Goal: Task Accomplishment & Management: Complete application form

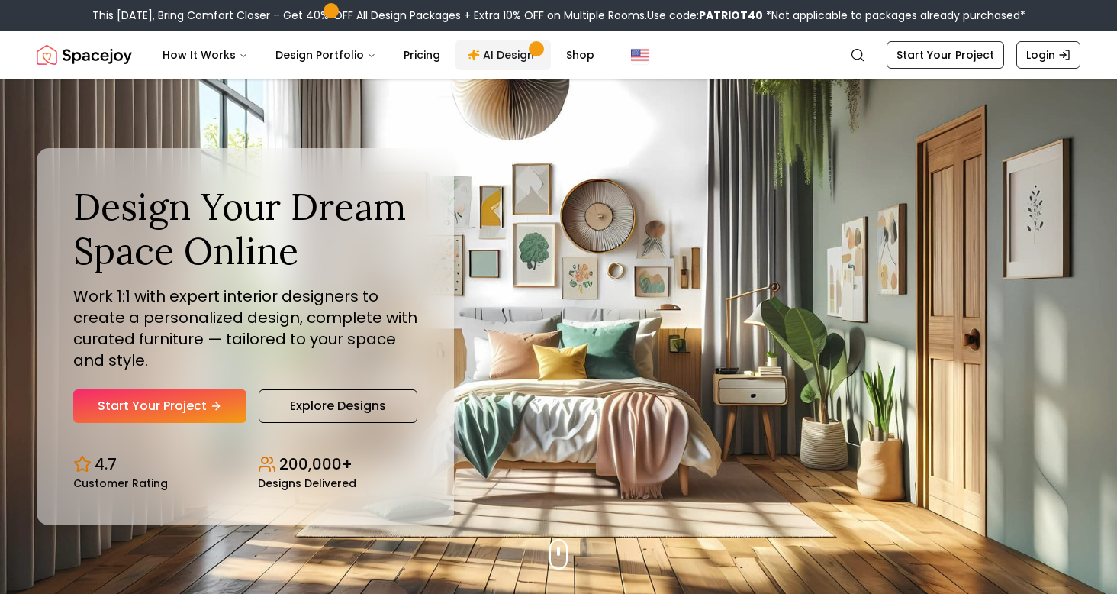
click at [488, 53] on link "AI Design" at bounding box center [503, 55] width 95 height 31
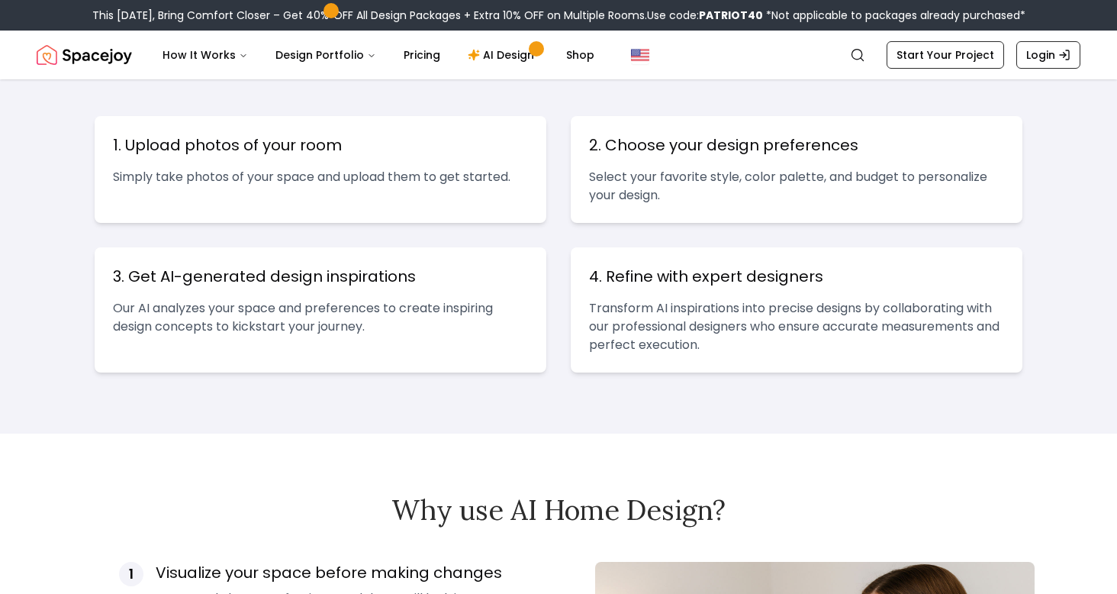
scroll to position [627, 0]
click at [689, 173] on p "Select your favorite style, color palette, and budget to personalize your desig…" at bounding box center [796, 185] width 415 height 37
click at [521, 276] on h3 "3. Get AI-generated design inspirations" at bounding box center [320, 275] width 415 height 21
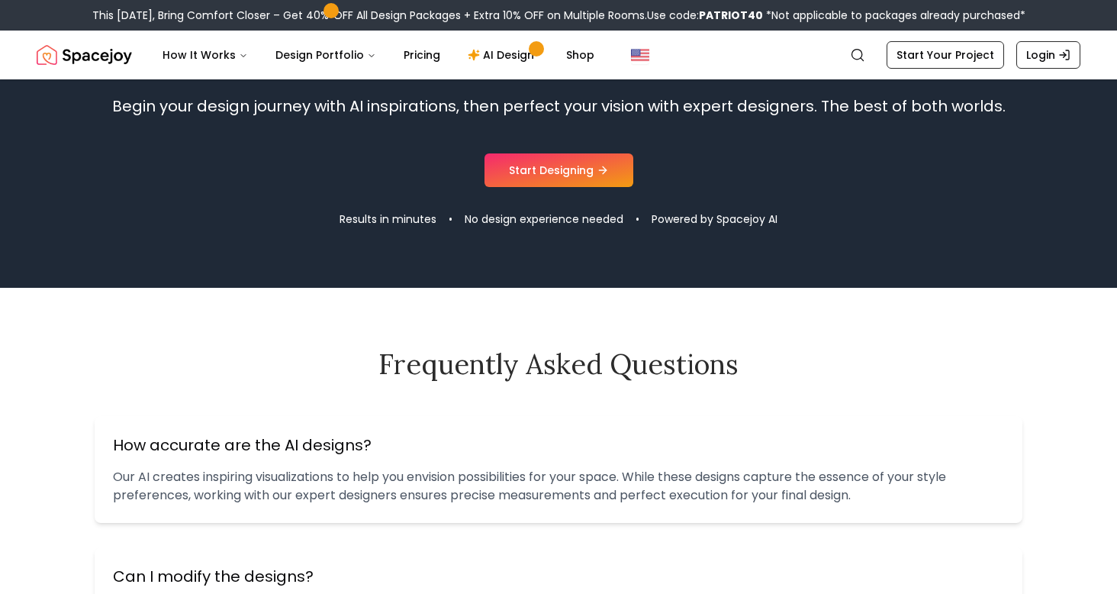
scroll to position [1532, 0]
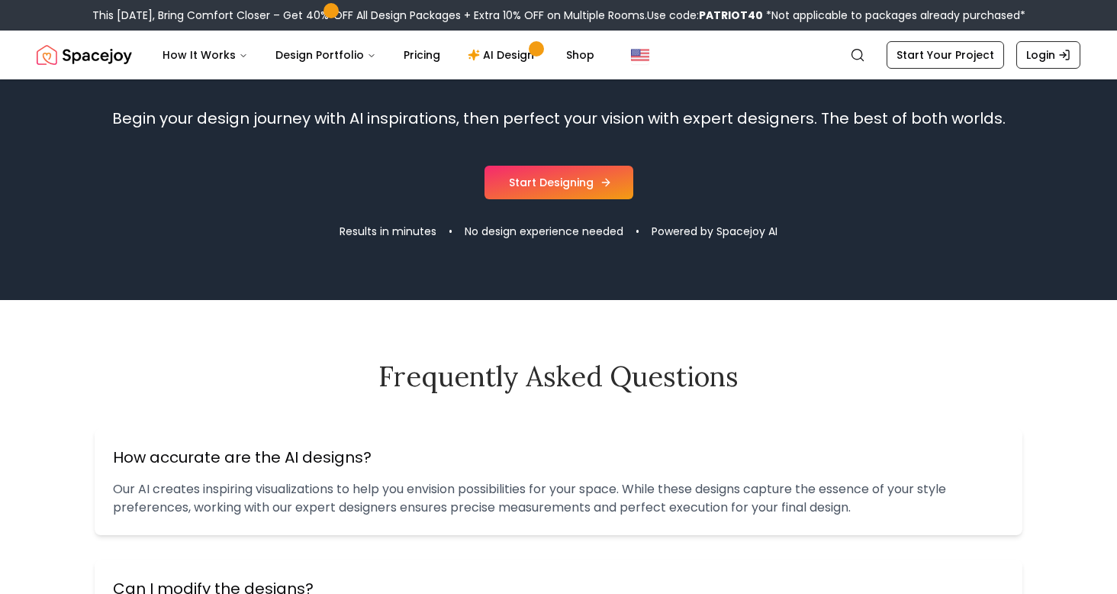
click at [595, 182] on link "Start Designing" at bounding box center [559, 183] width 149 height 34
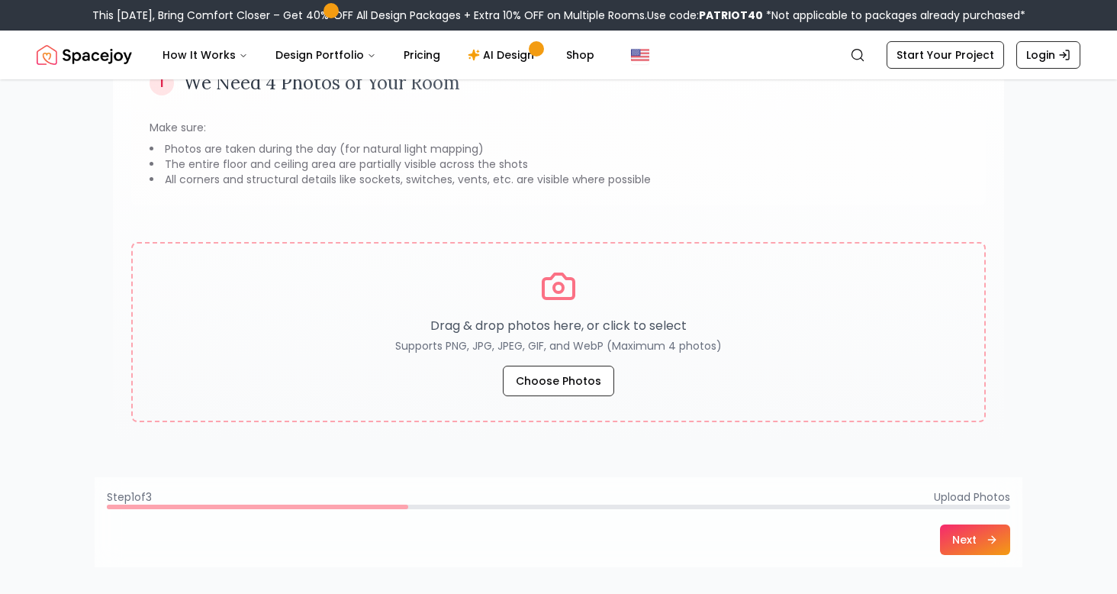
scroll to position [167, 0]
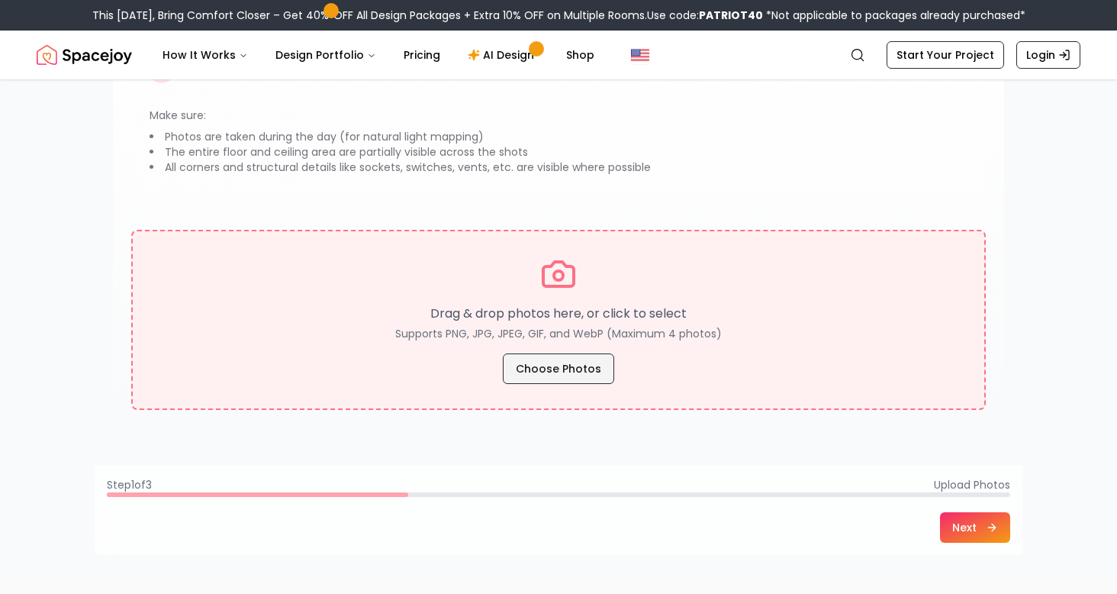
click at [563, 370] on button "Choose Photos" at bounding box center [558, 368] width 111 height 31
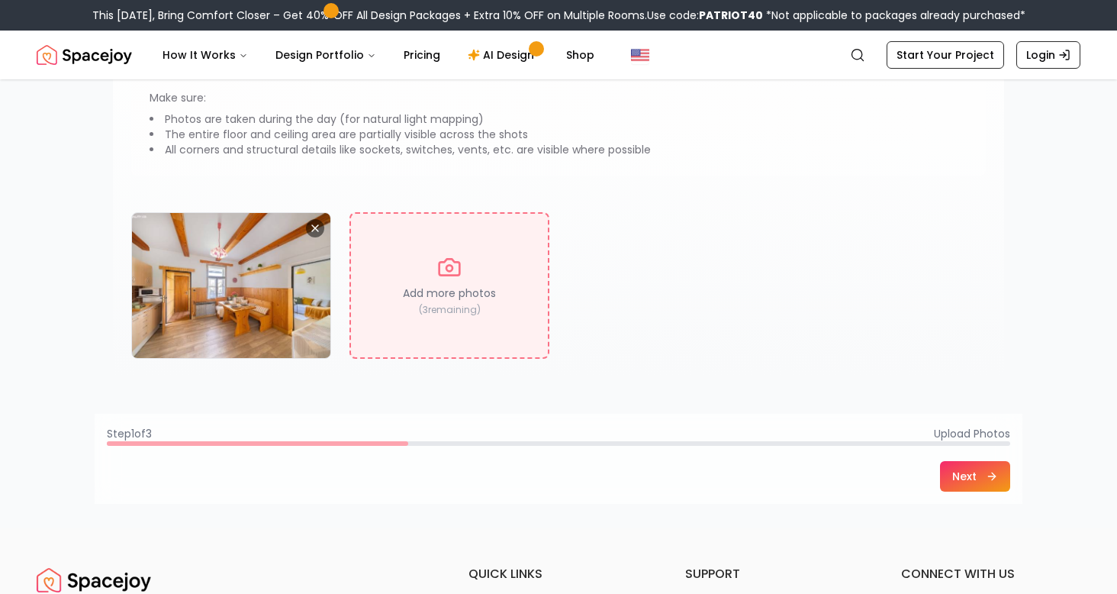
scroll to position [189, 0]
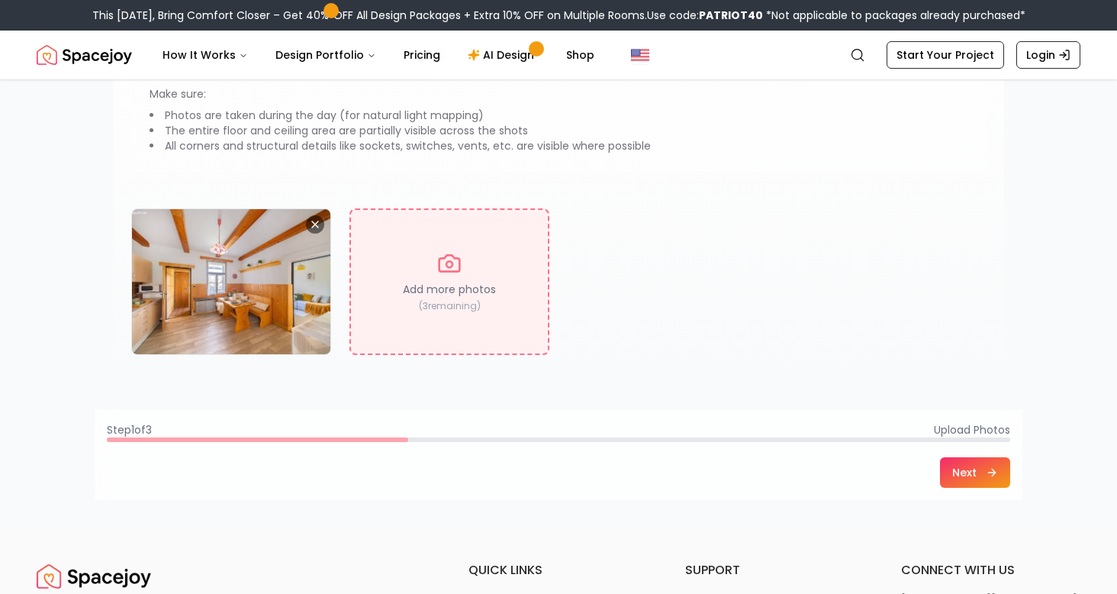
click at [483, 290] on p "Add more photos" at bounding box center [449, 289] width 93 height 15
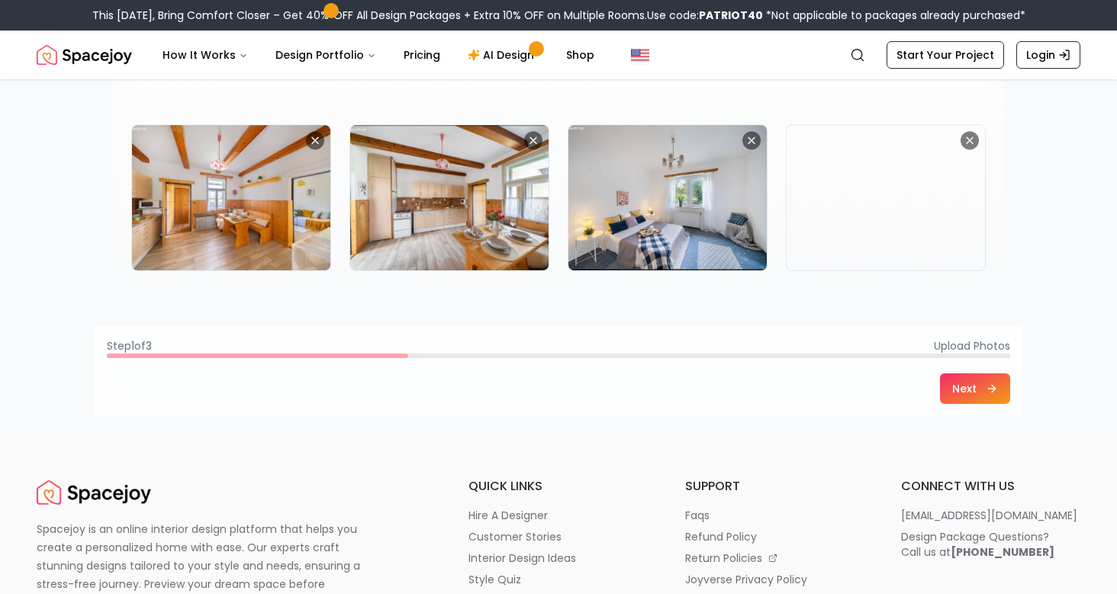
scroll to position [0, 0]
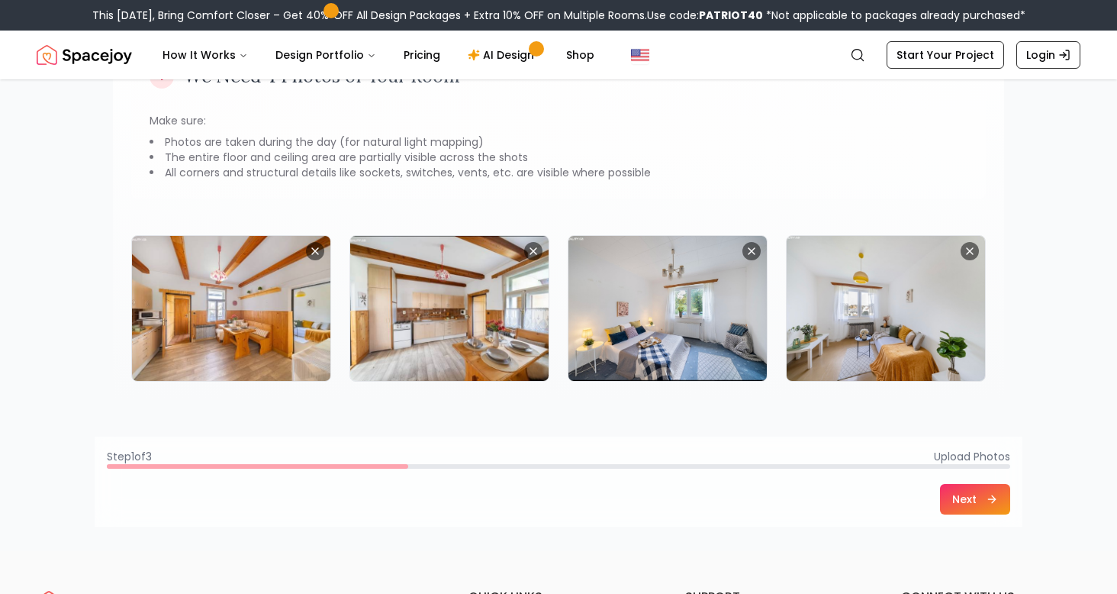
click at [968, 512] on button "Next" at bounding box center [975, 499] width 70 height 31
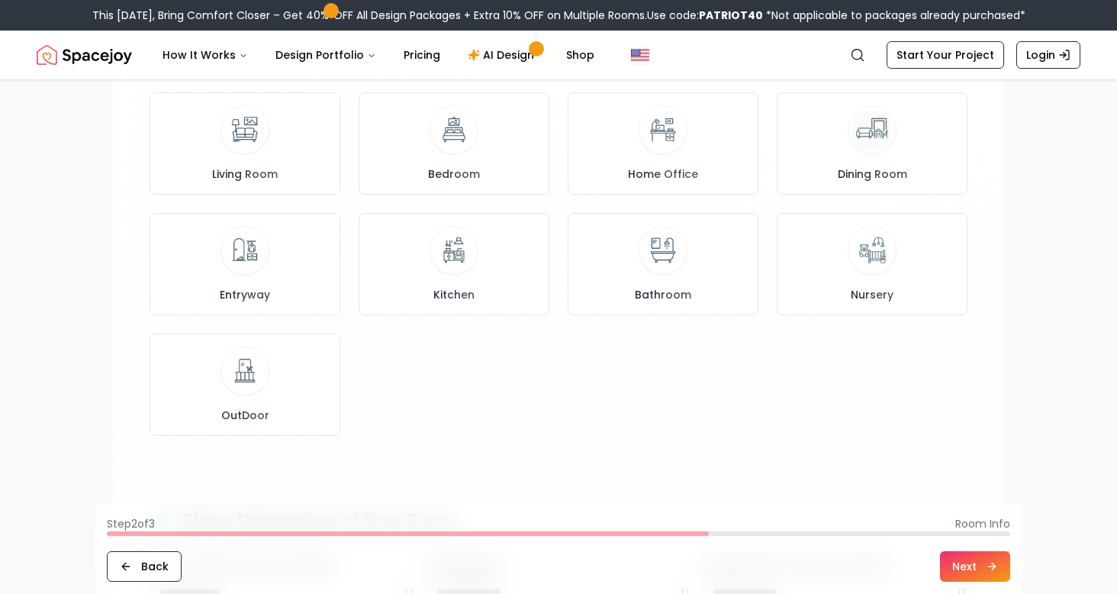
scroll to position [184, 0]
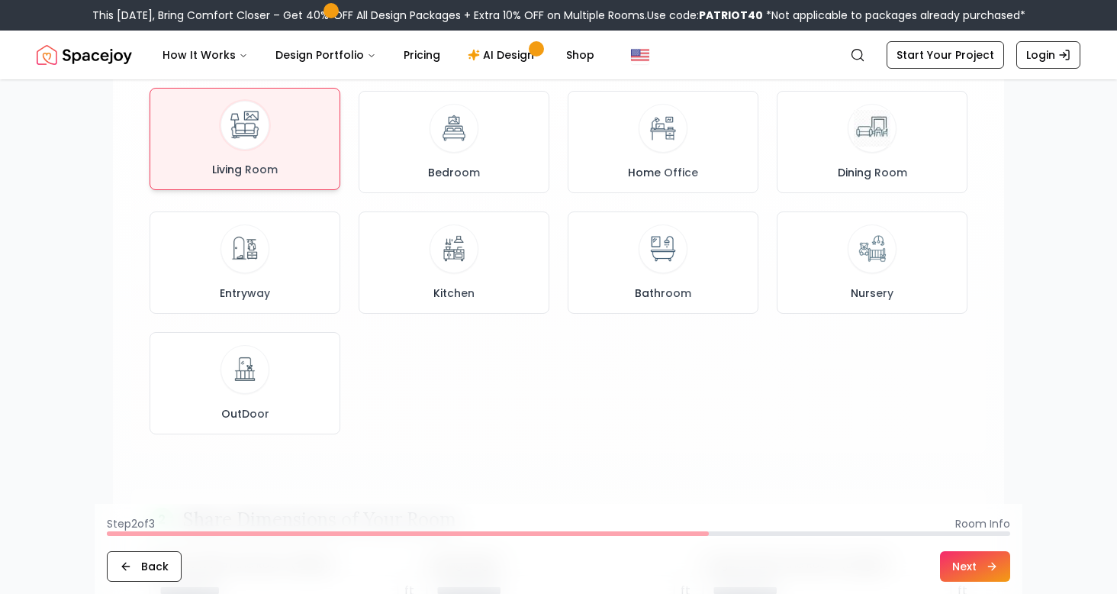
click at [288, 156] on div "Living Room" at bounding box center [245, 139] width 165 height 76
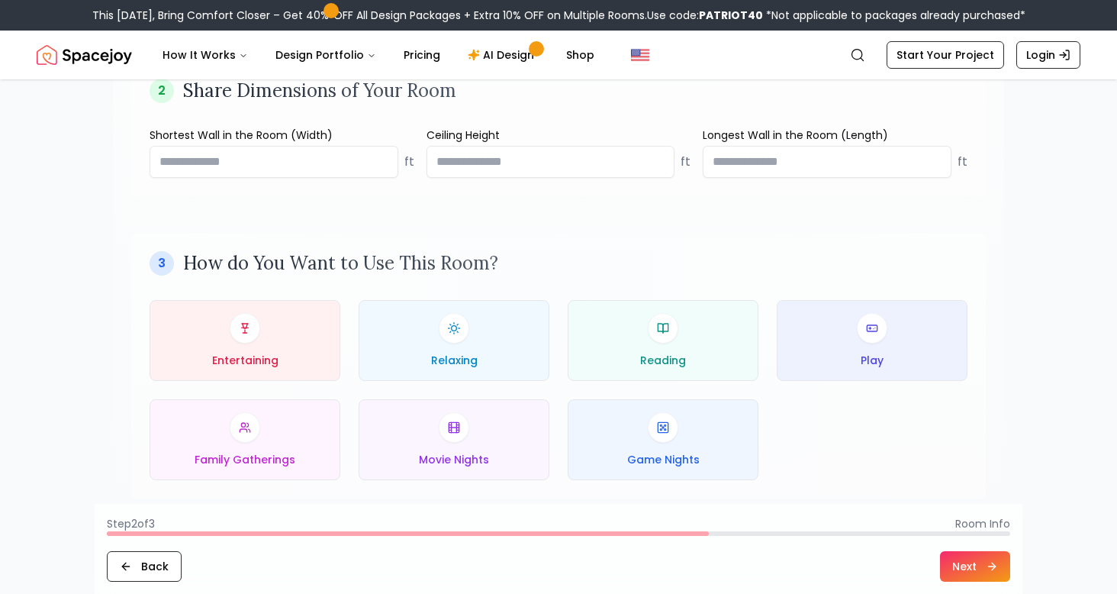
scroll to position [617, 0]
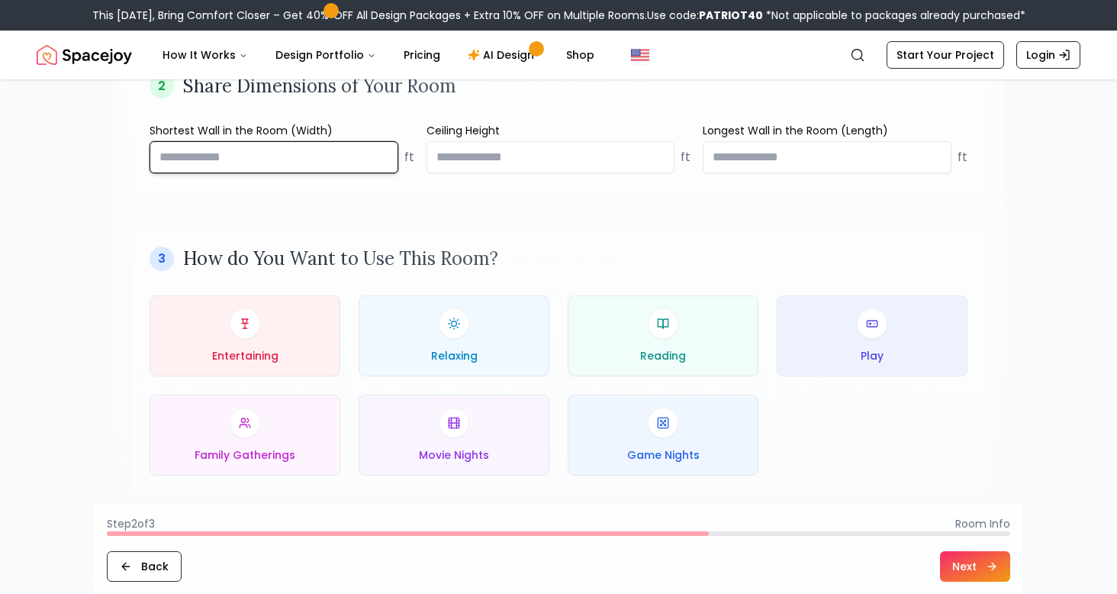
click at [340, 163] on input "number" at bounding box center [274, 157] width 249 height 32
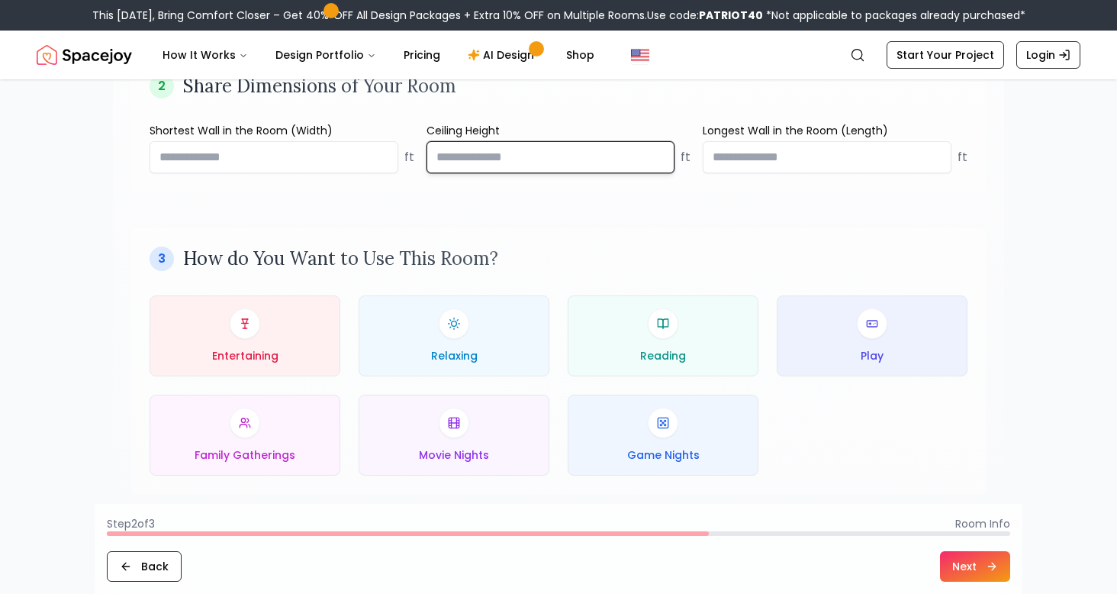
click at [524, 162] on input "number" at bounding box center [551, 157] width 249 height 32
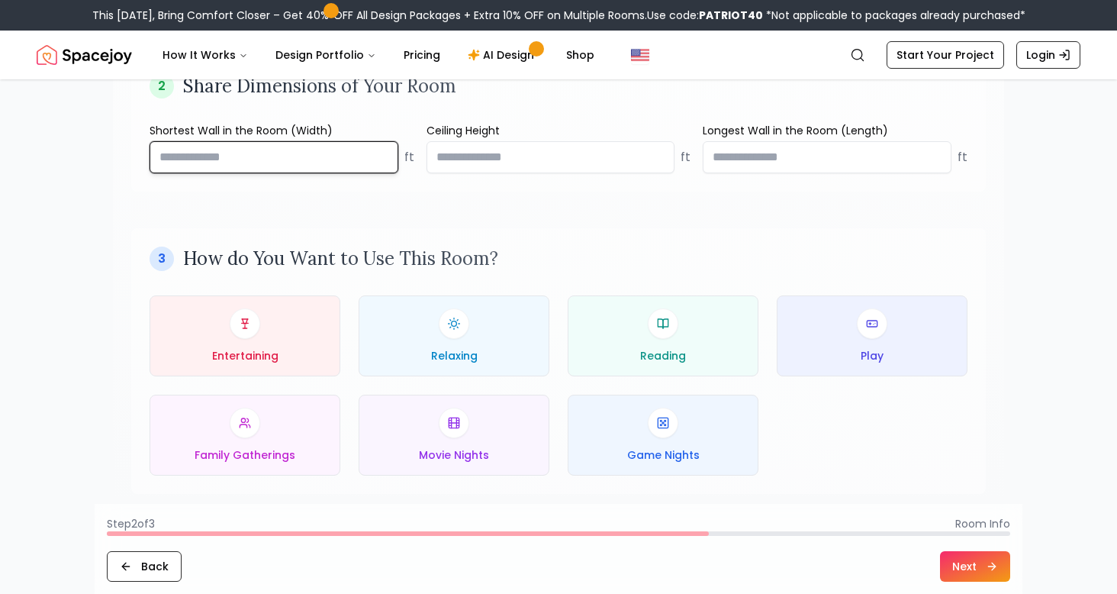
click at [218, 169] on input "**" at bounding box center [274, 157] width 249 height 32
type input "*"
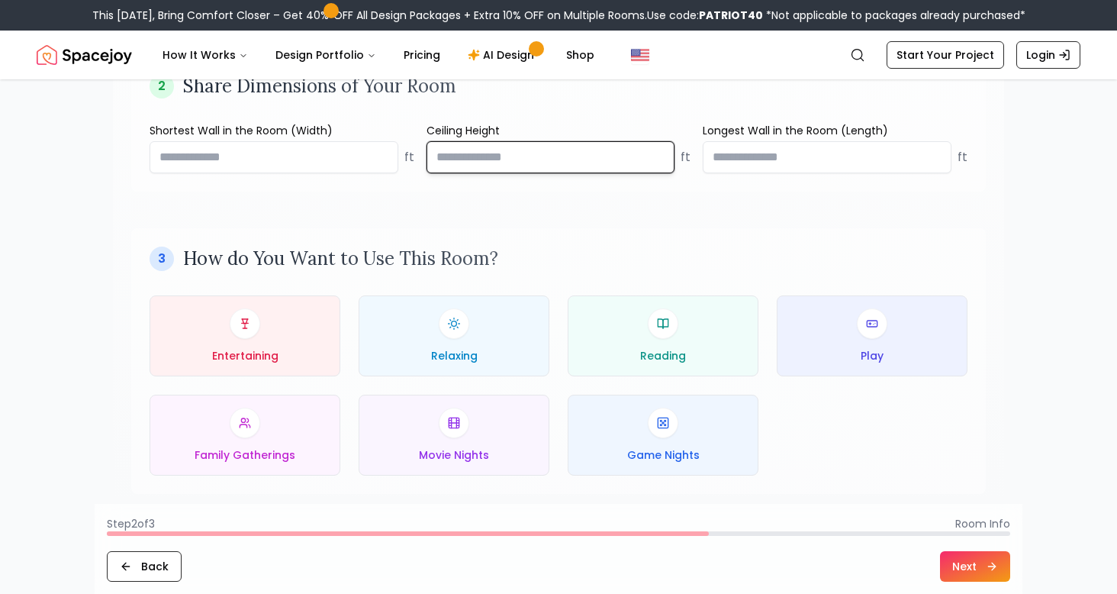
click at [481, 155] on input "number" at bounding box center [551, 157] width 249 height 32
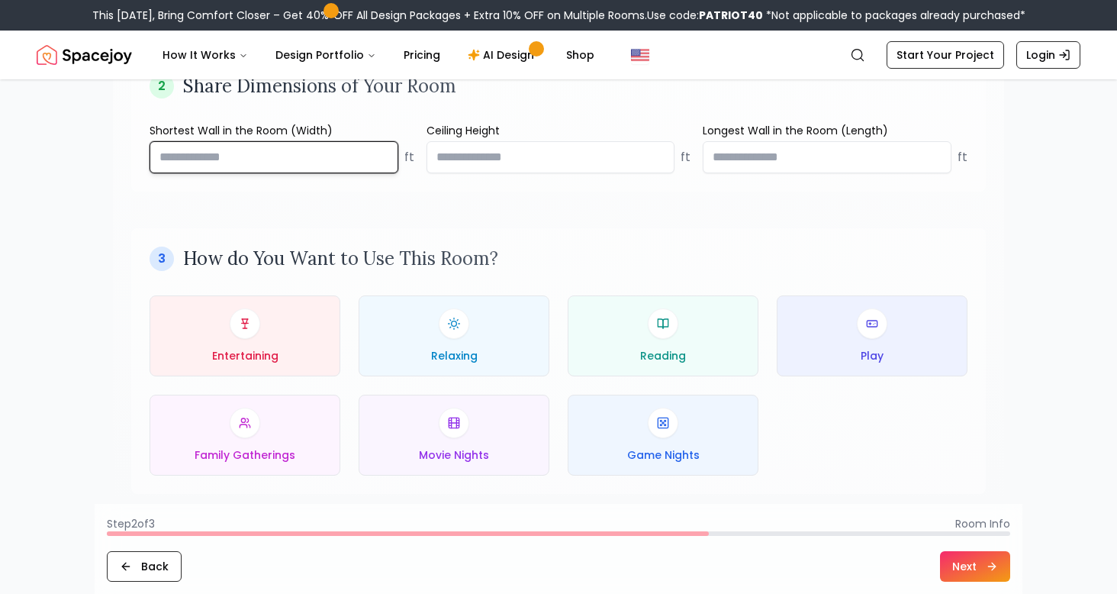
click at [212, 156] on input "**" at bounding box center [274, 157] width 249 height 32
type input "*"
type input "**"
click at [495, 185] on div "2 Share Dimensions of Your Room Shortest Wall in the Room (Width) ** ft Ceiling…" at bounding box center [558, 124] width 855 height 136
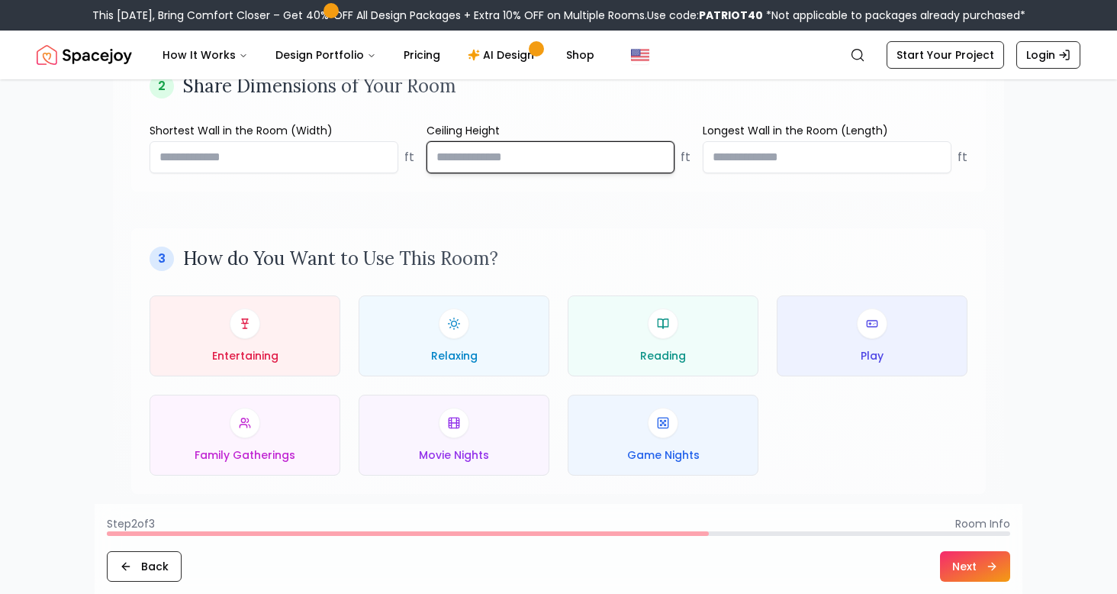
click at [500, 167] on input "number" at bounding box center [551, 157] width 249 height 32
type input "**"
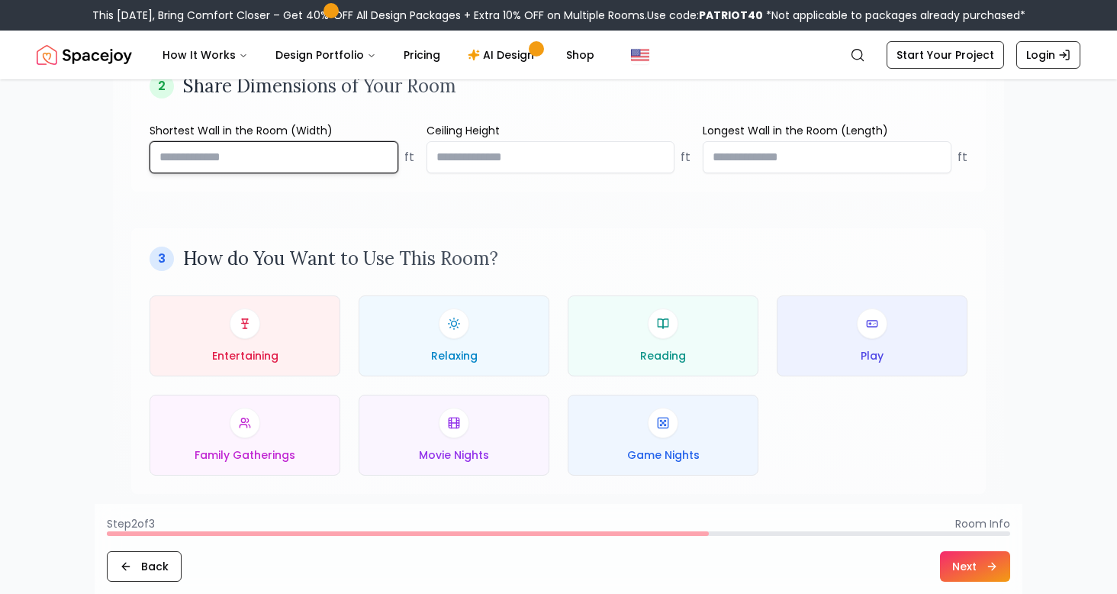
click at [324, 160] on input "**" at bounding box center [274, 157] width 249 height 32
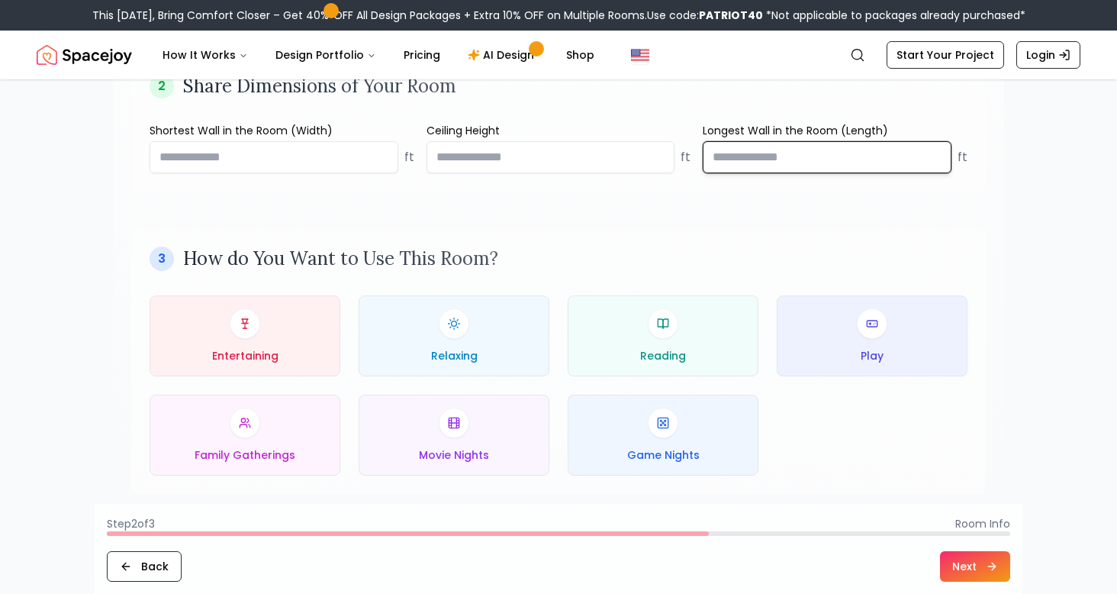
click at [740, 147] on input "number" at bounding box center [827, 157] width 249 height 32
type input "**"
click at [618, 232] on div "3 How do You Want to Use This Room? Entertaining Relaxing Reading Play Family G…" at bounding box center [558, 361] width 855 height 266
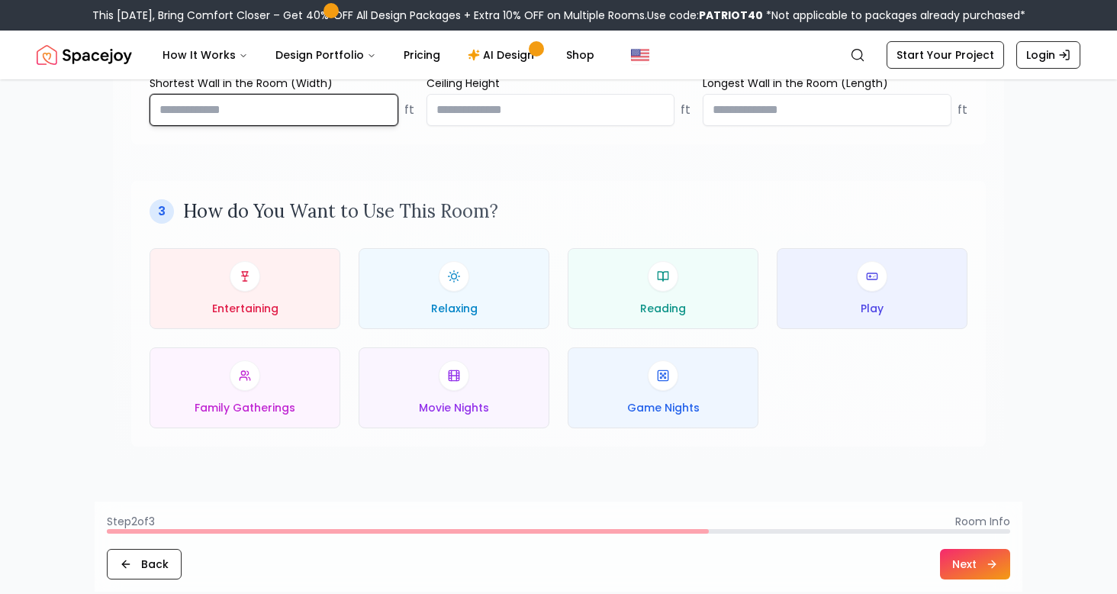
click at [205, 116] on input "**" at bounding box center [274, 110] width 249 height 32
type input "**"
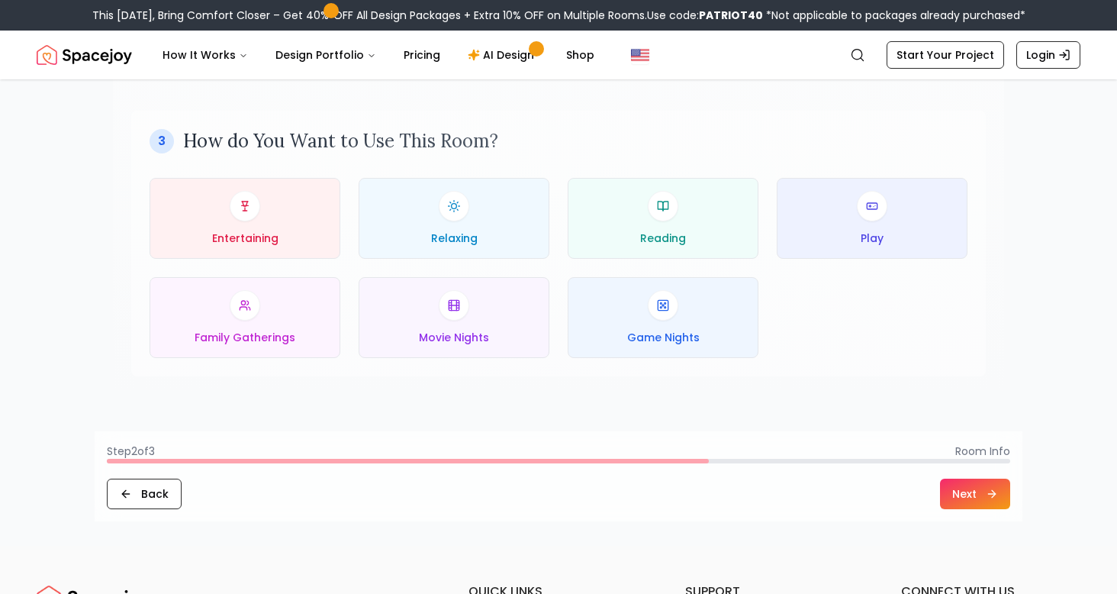
scroll to position [736, 0]
click at [311, 218] on div "Entertaining" at bounding box center [245, 216] width 165 height 55
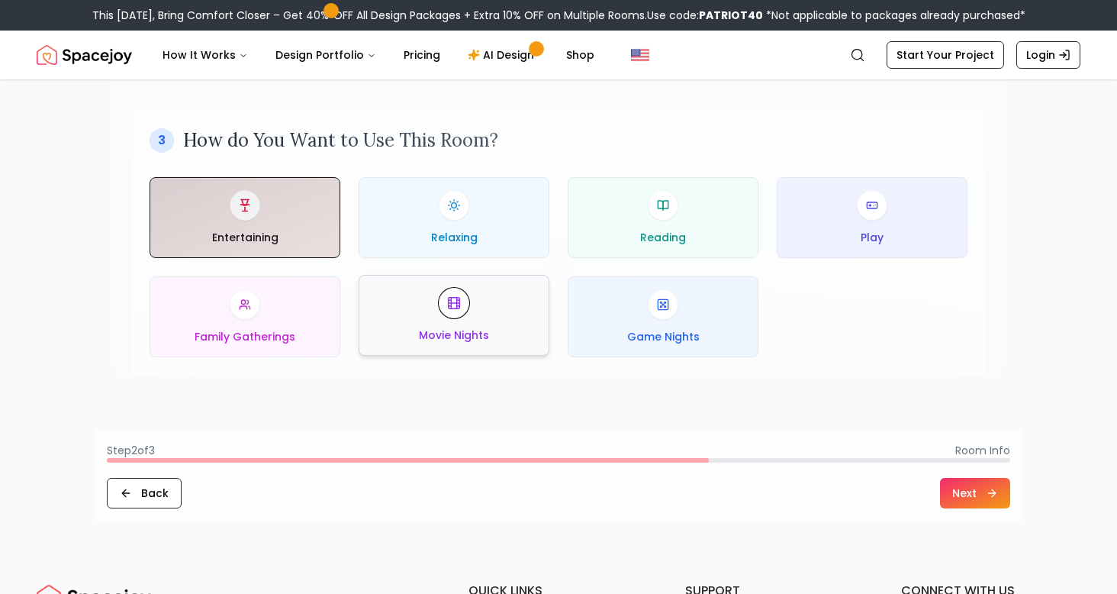
click at [414, 344] on button "Movie Nights" at bounding box center [454, 315] width 191 height 81
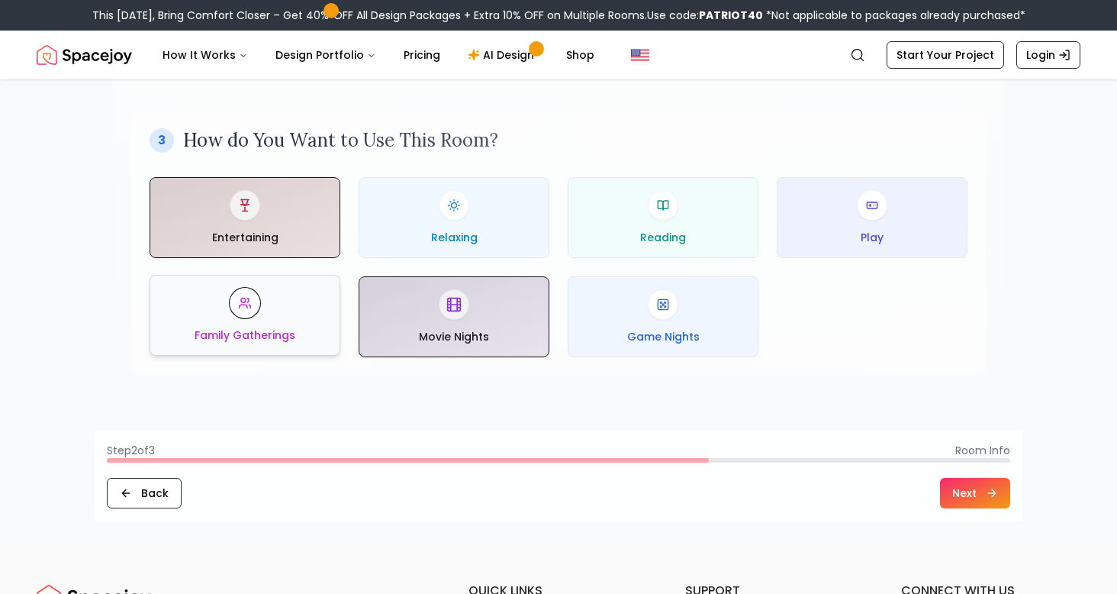
click at [269, 350] on button "Family Gatherings" at bounding box center [245, 315] width 191 height 81
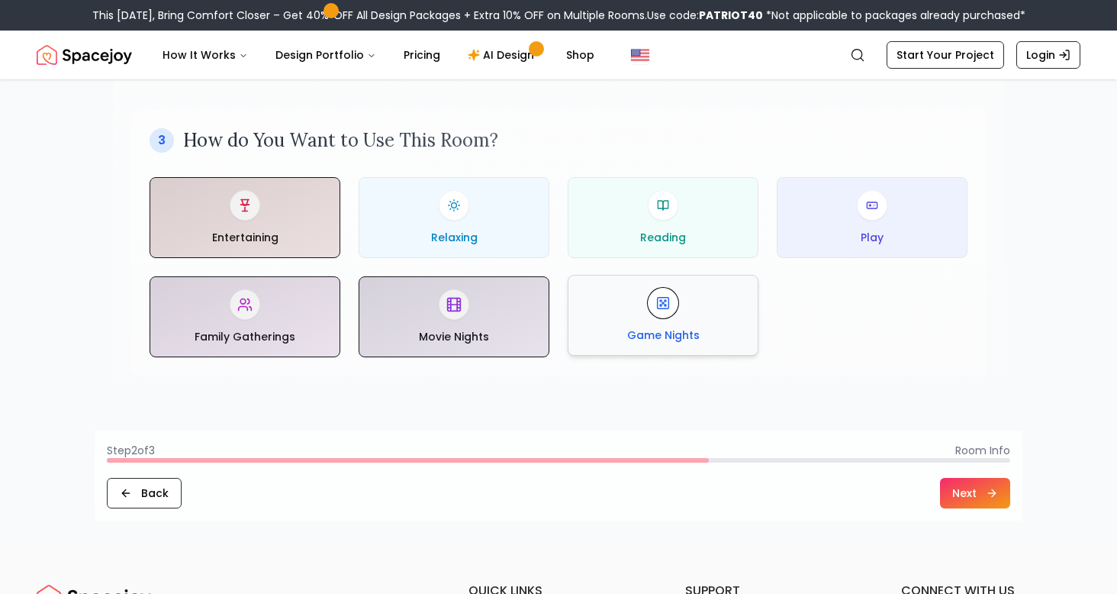
click at [718, 330] on div "Game Nights" at bounding box center [663, 315] width 165 height 55
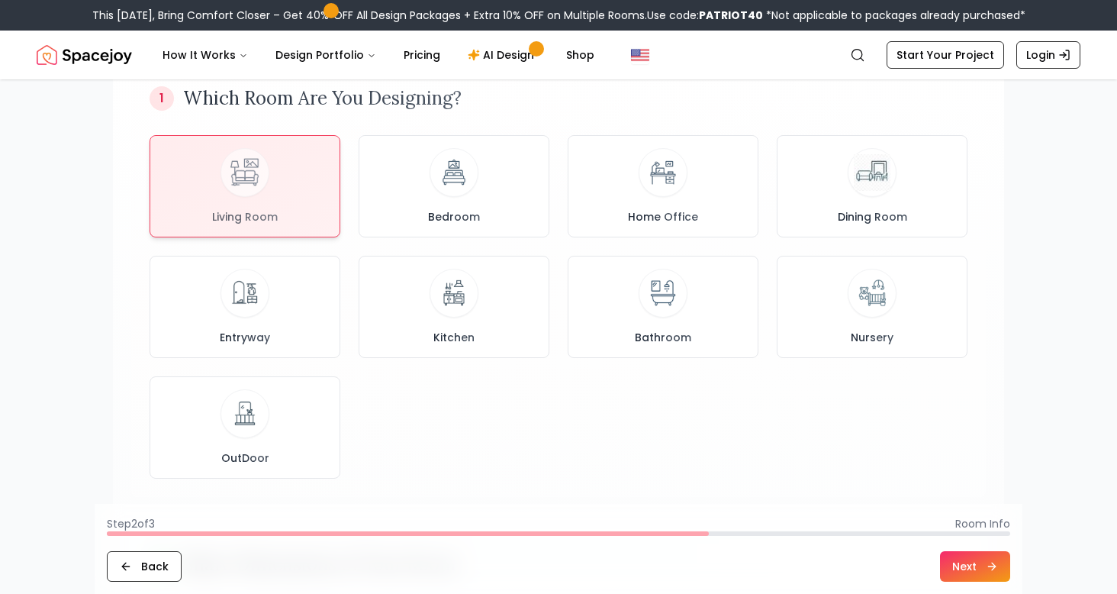
scroll to position [0, 0]
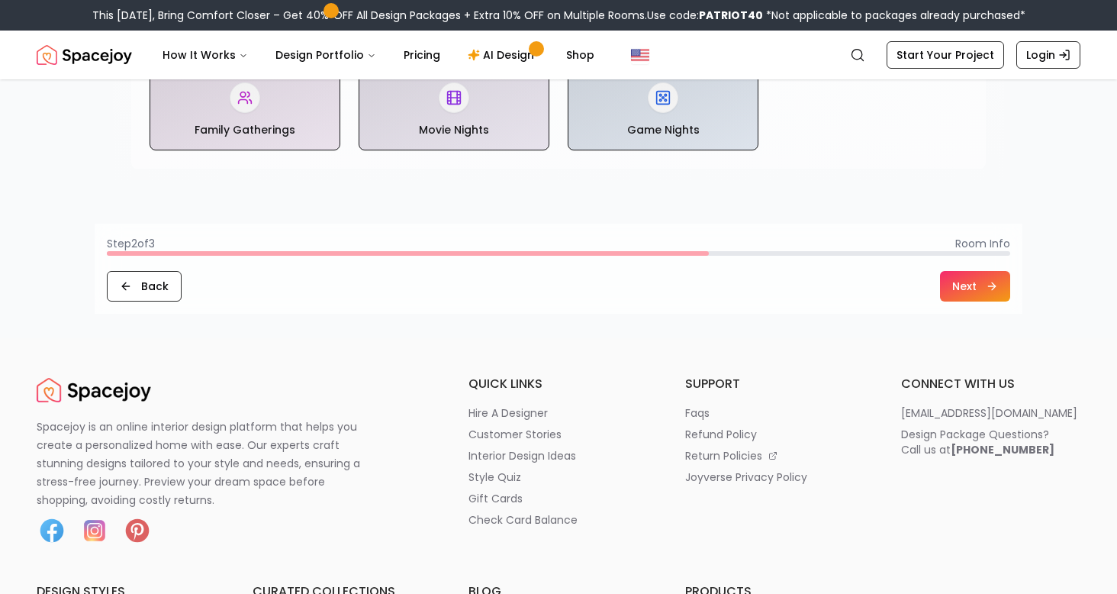
click at [974, 284] on button "Next" at bounding box center [975, 286] width 70 height 31
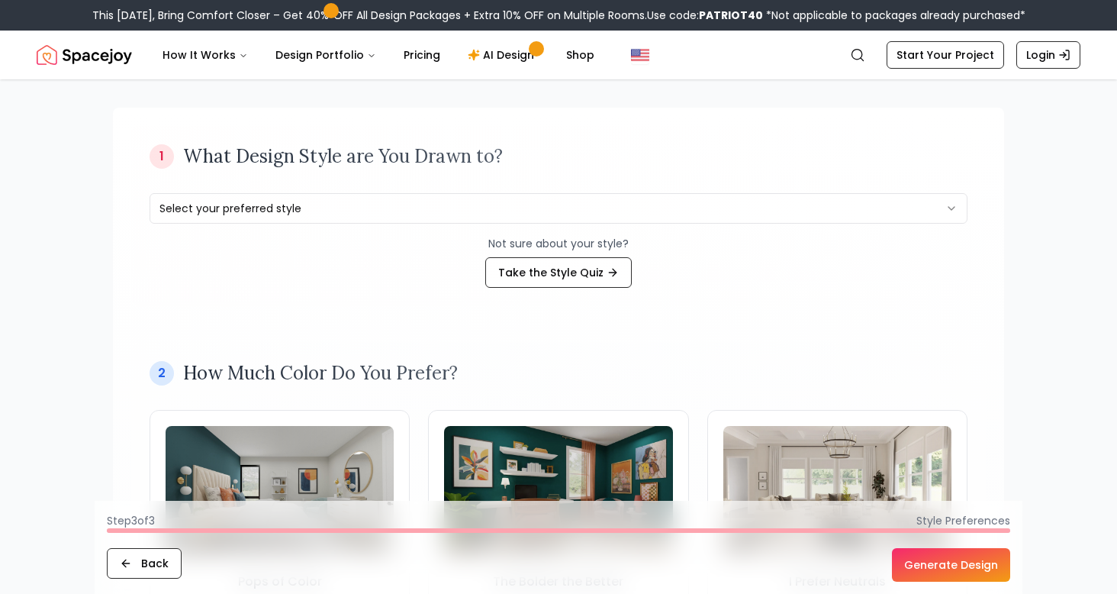
scroll to position [85, 0]
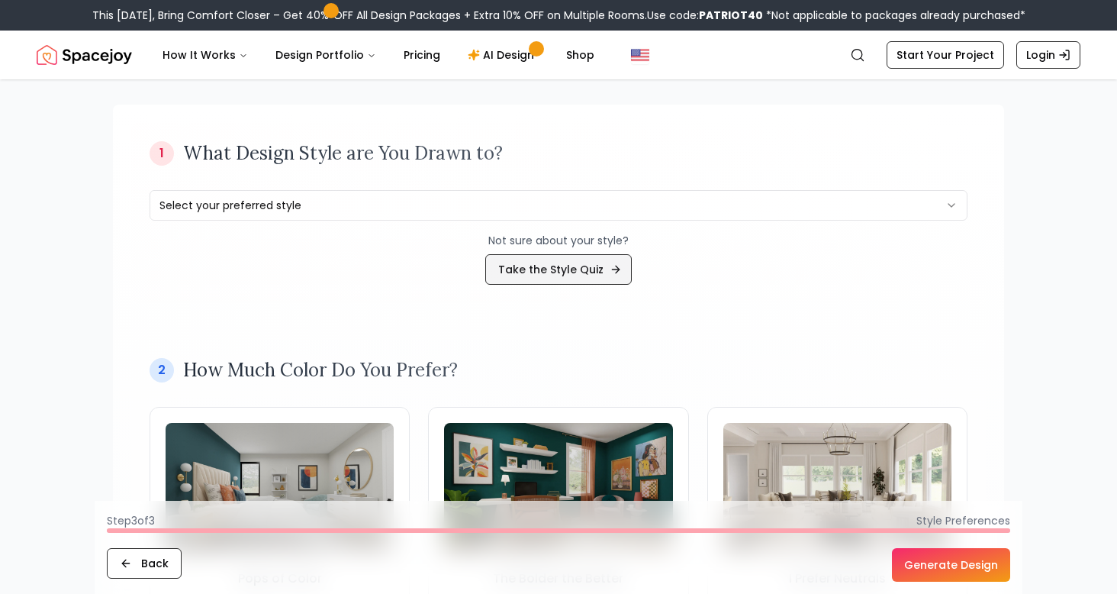
click at [588, 267] on link "Take the Style Quiz" at bounding box center [558, 269] width 147 height 31
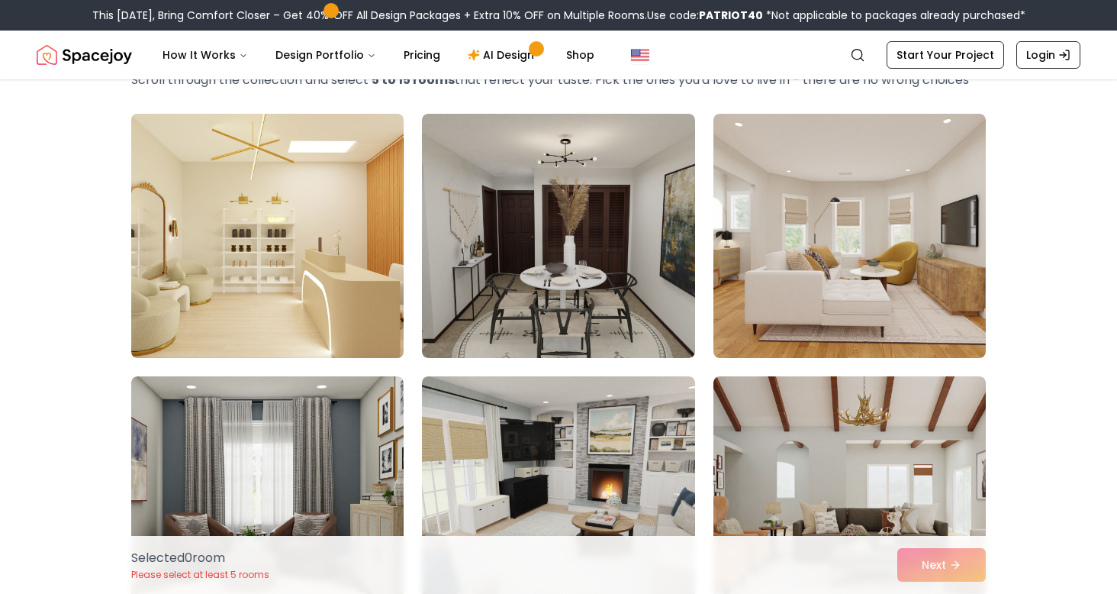
scroll to position [95, 0]
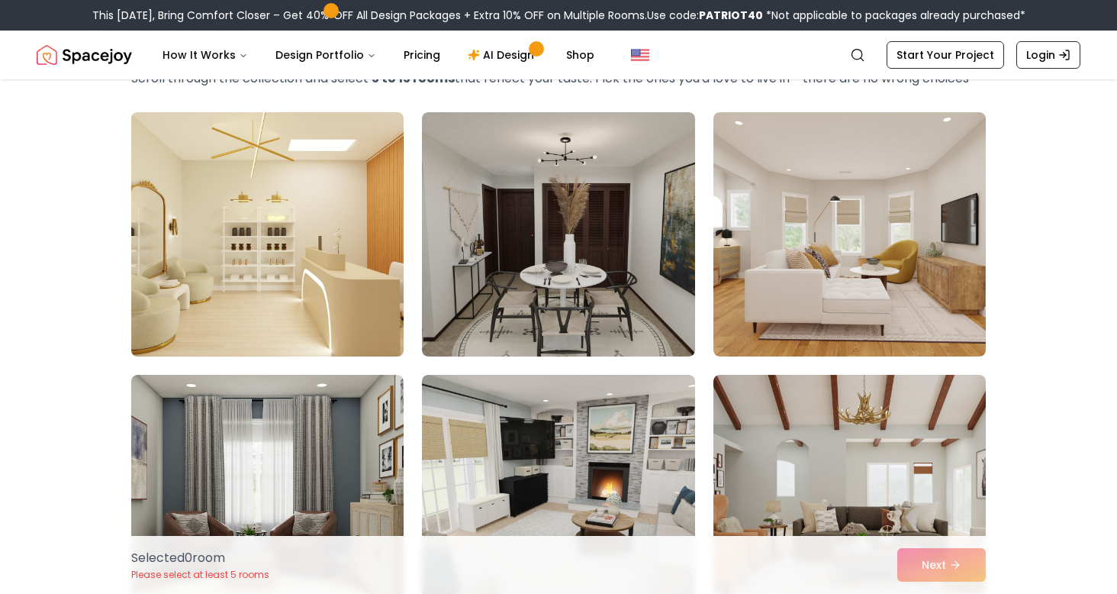
click at [374, 318] on img at bounding box center [267, 234] width 286 height 256
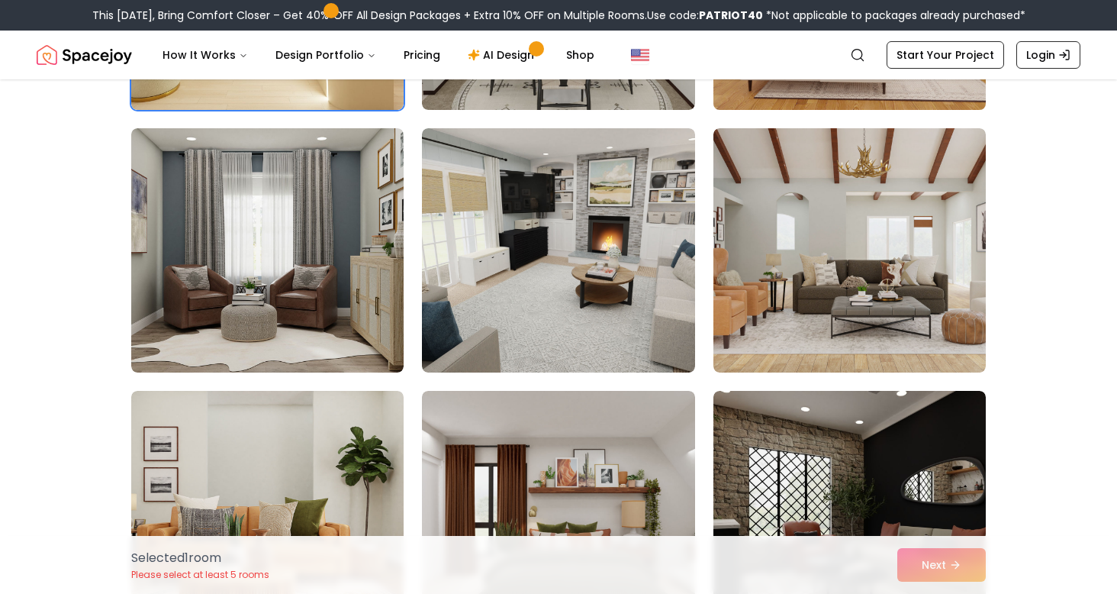
scroll to position [346, 0]
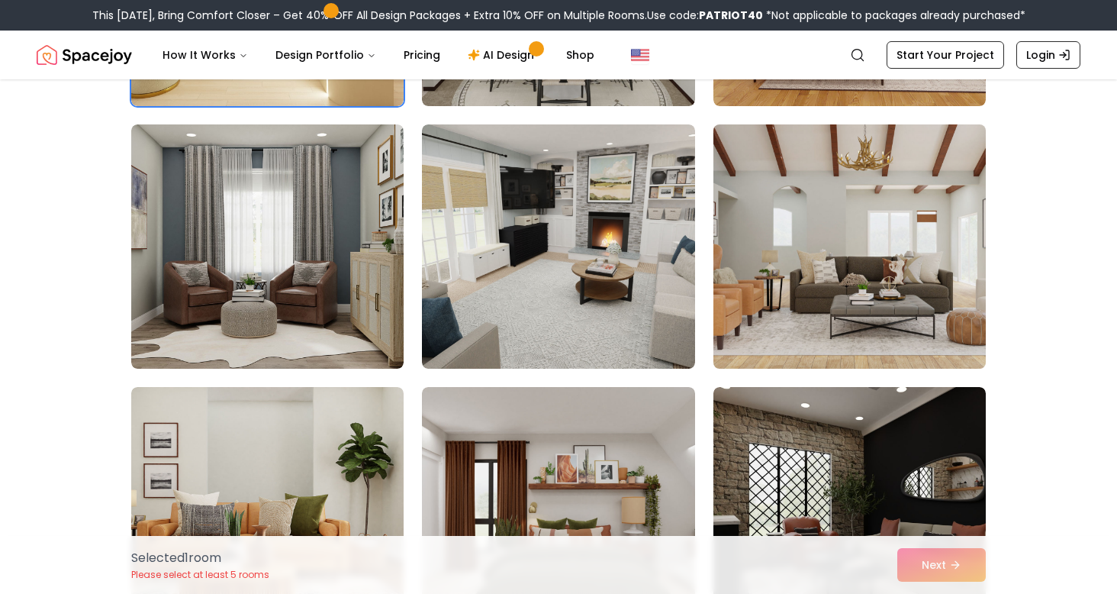
click at [837, 322] on img at bounding box center [850, 246] width 286 height 256
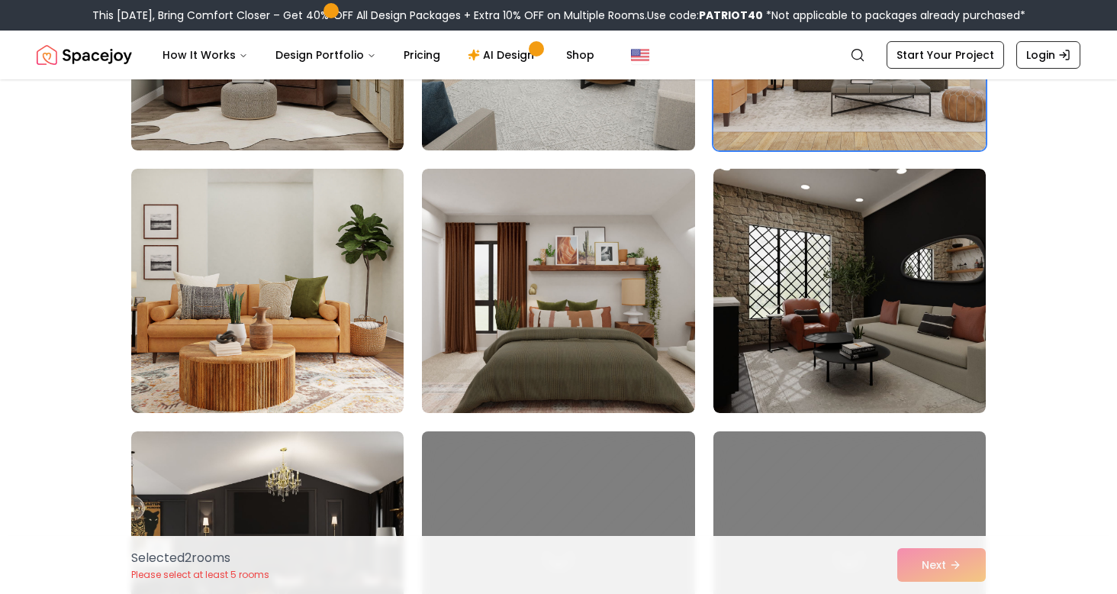
scroll to position [577, 0]
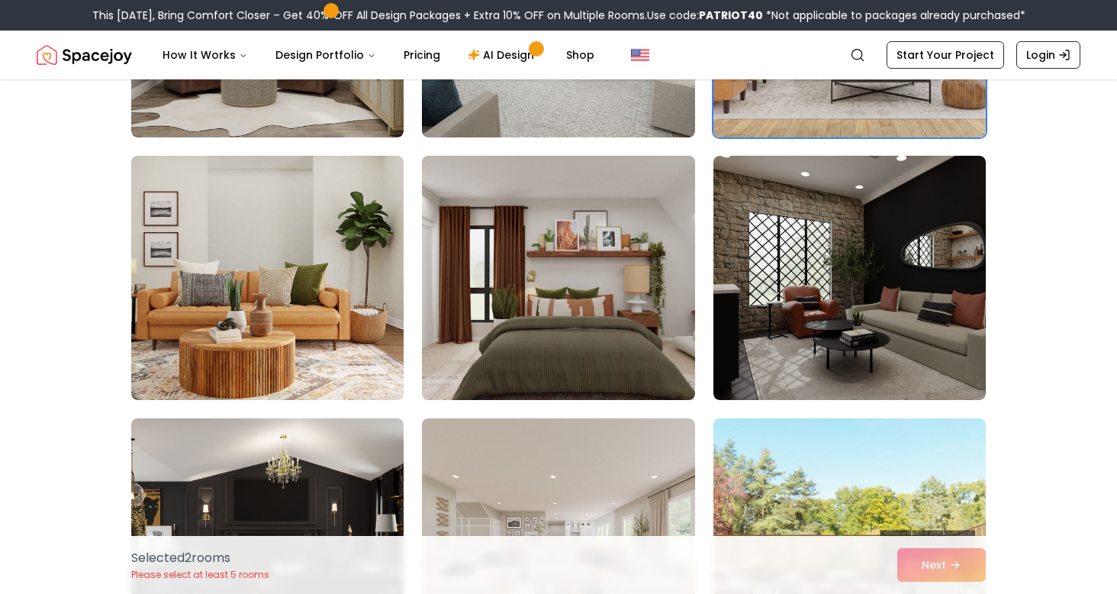
click at [457, 325] on img at bounding box center [558, 278] width 286 height 256
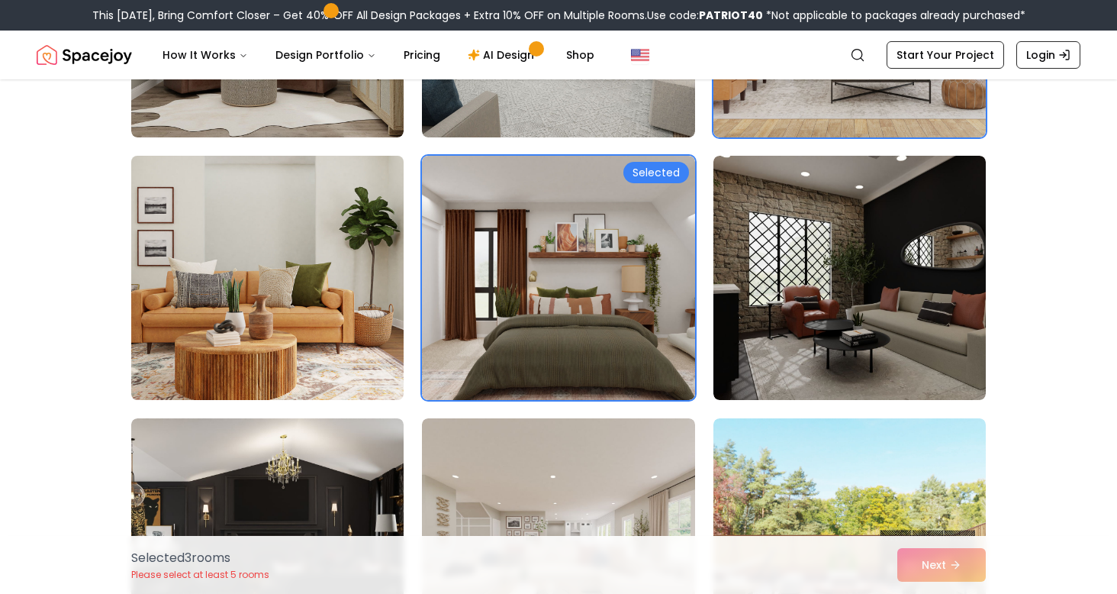
click at [330, 333] on img at bounding box center [267, 278] width 286 height 256
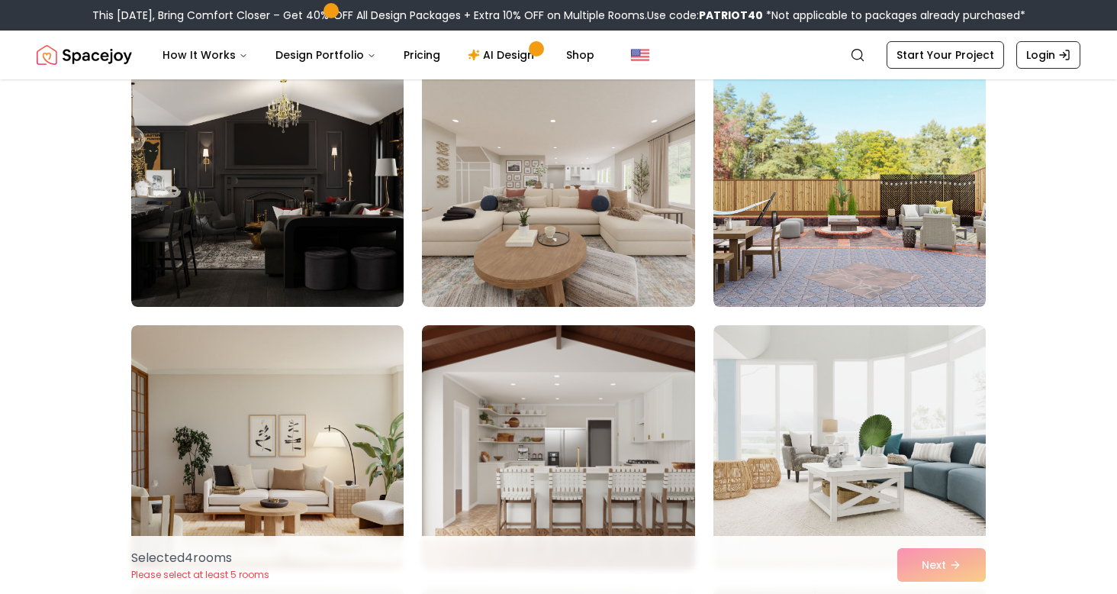
scroll to position [934, 0]
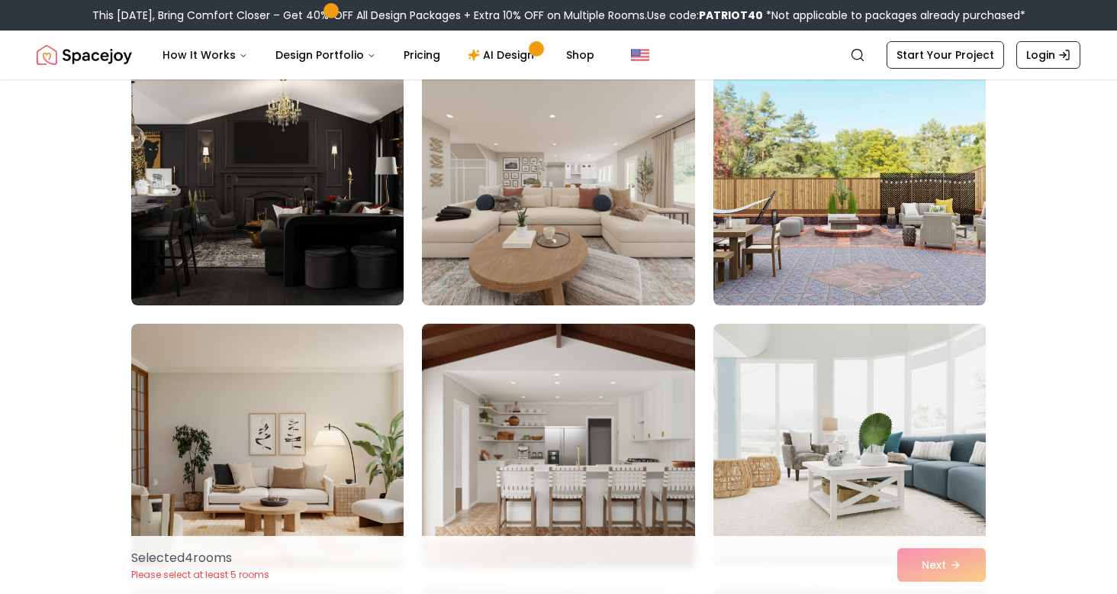
click at [625, 230] on img at bounding box center [558, 183] width 286 height 256
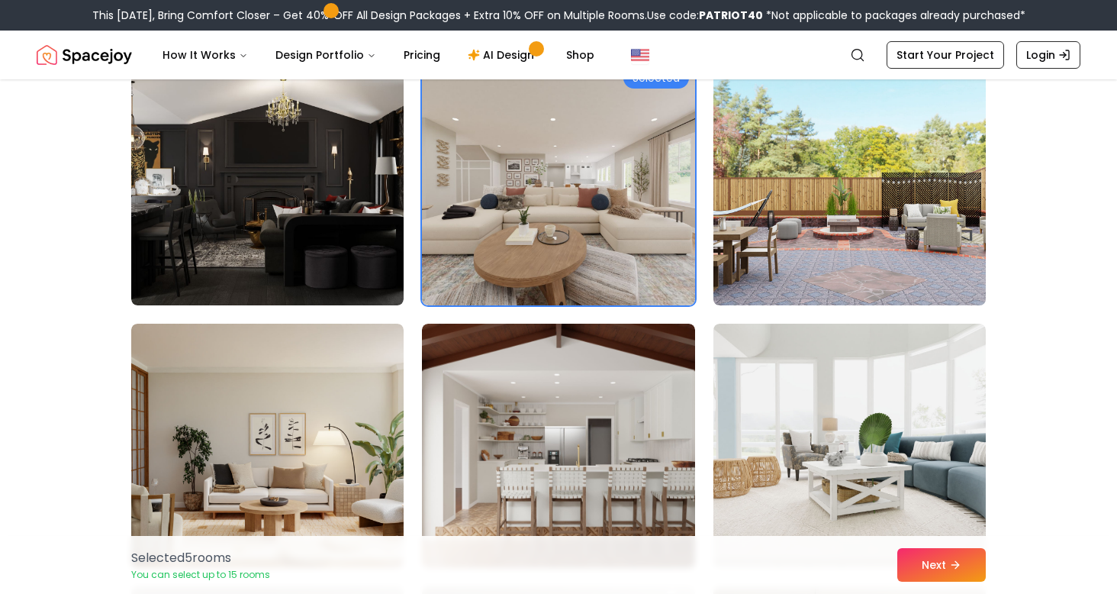
click at [859, 241] on img at bounding box center [850, 183] width 286 height 256
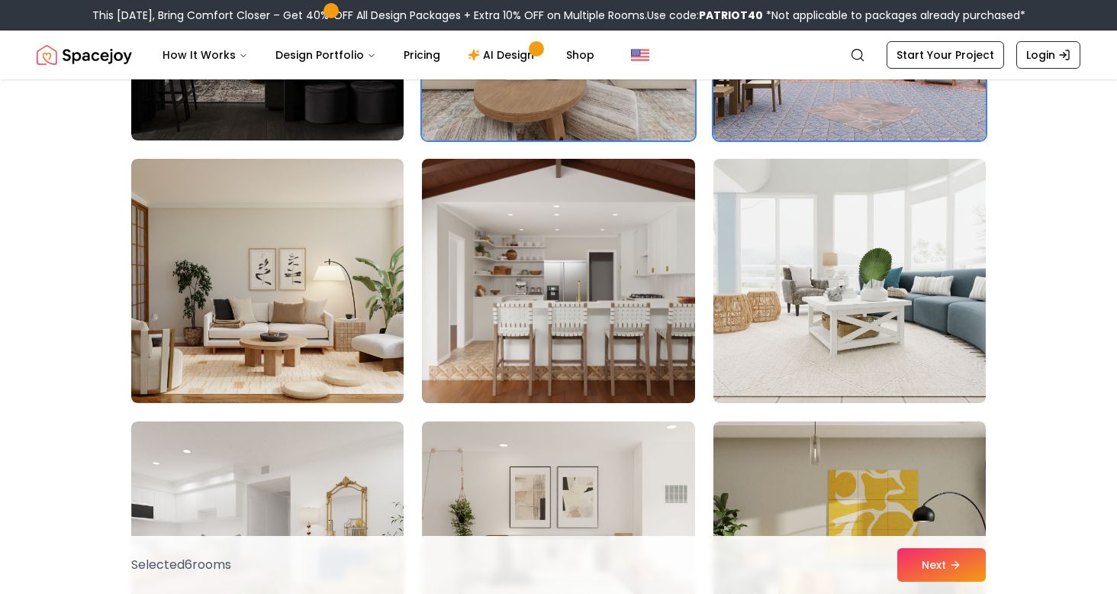
scroll to position [1102, 0]
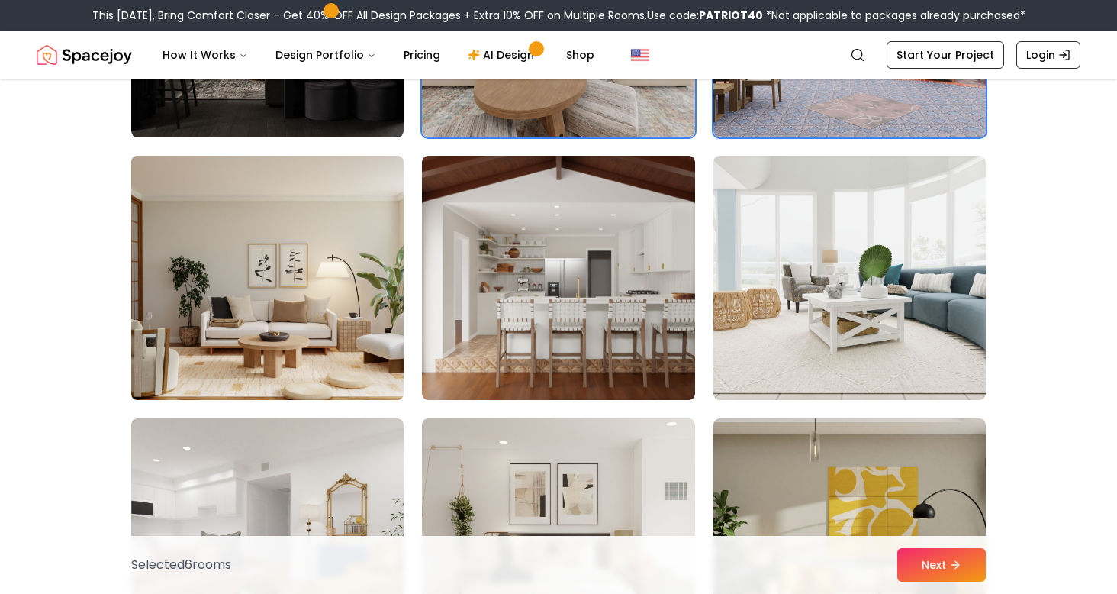
click at [367, 336] on img at bounding box center [267, 278] width 286 height 256
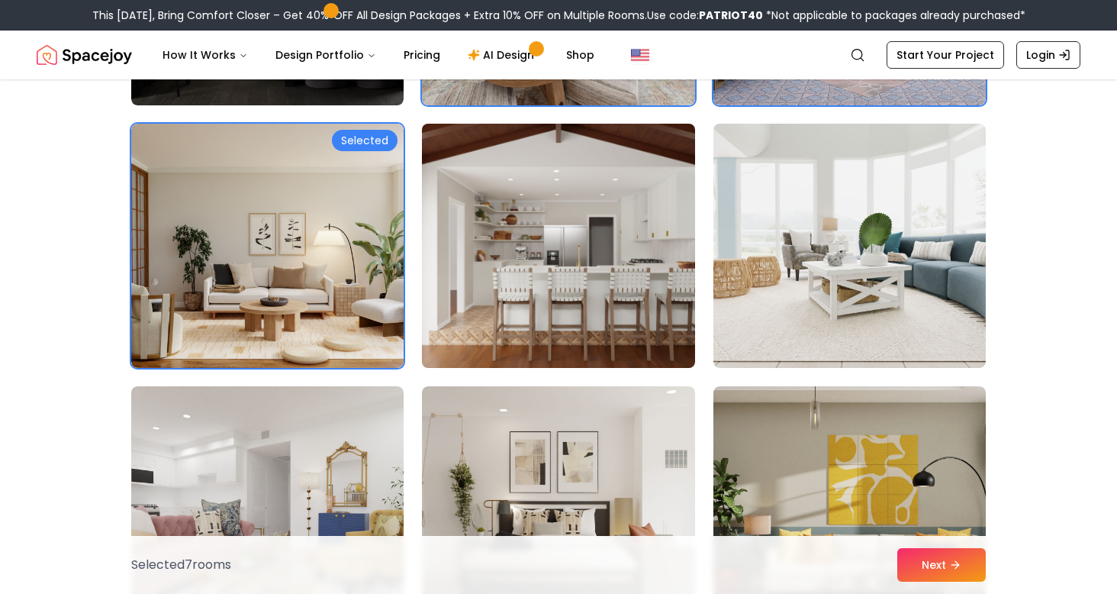
click at [640, 317] on img at bounding box center [558, 246] width 286 height 256
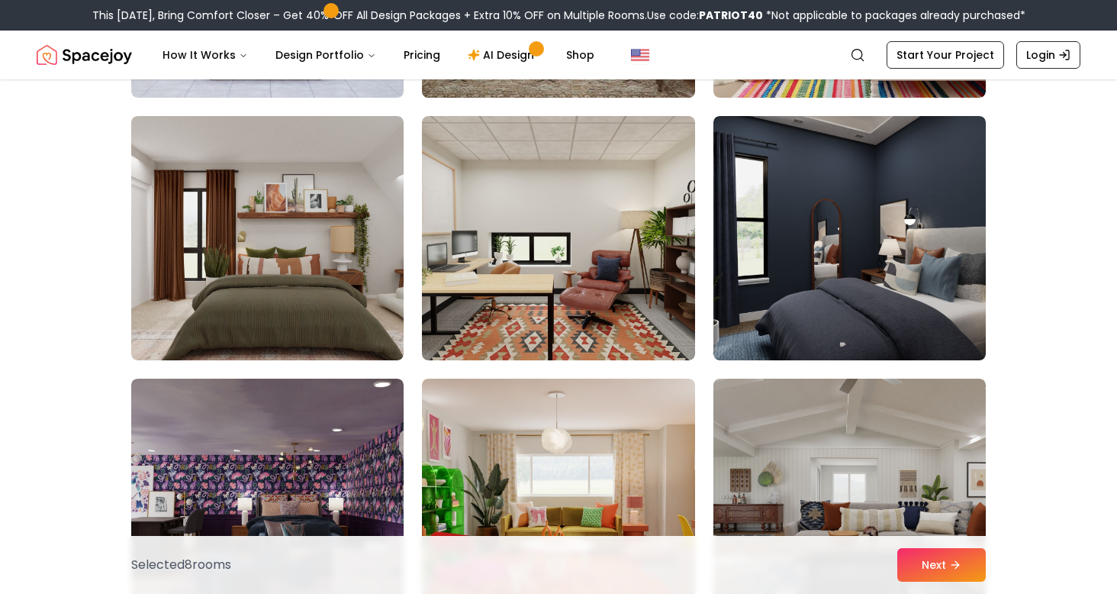
scroll to position [1931, 0]
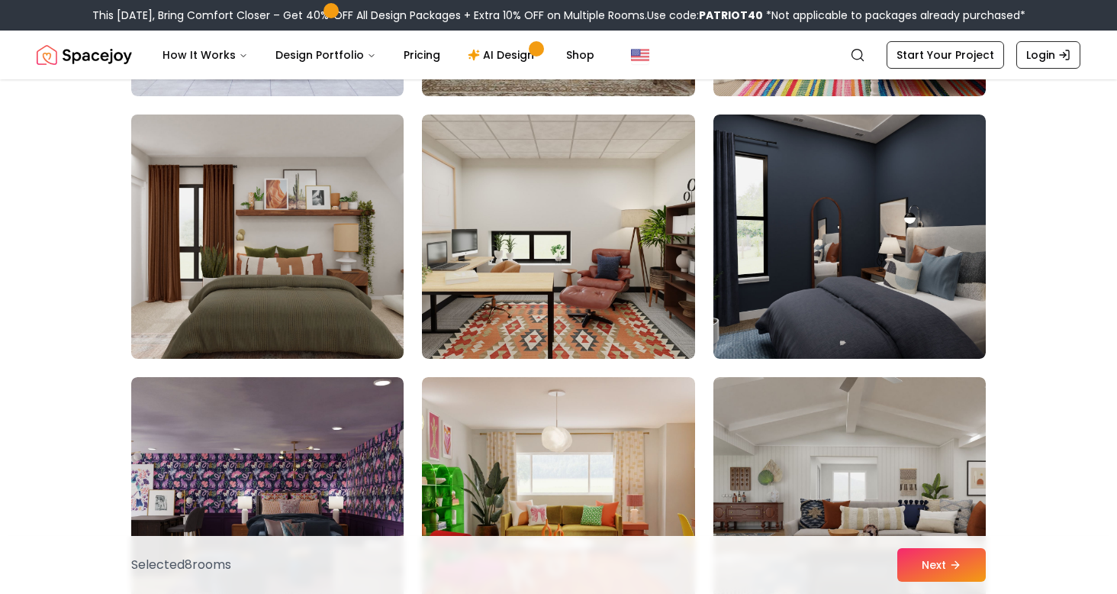
click at [363, 324] on img at bounding box center [267, 236] width 286 height 256
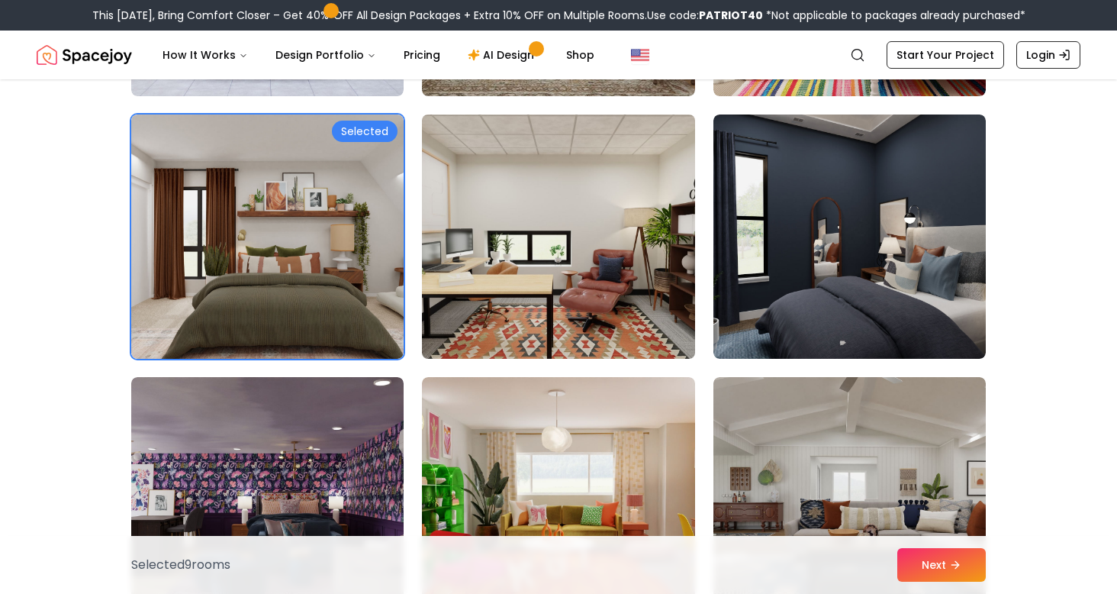
click at [593, 315] on img at bounding box center [558, 236] width 286 height 256
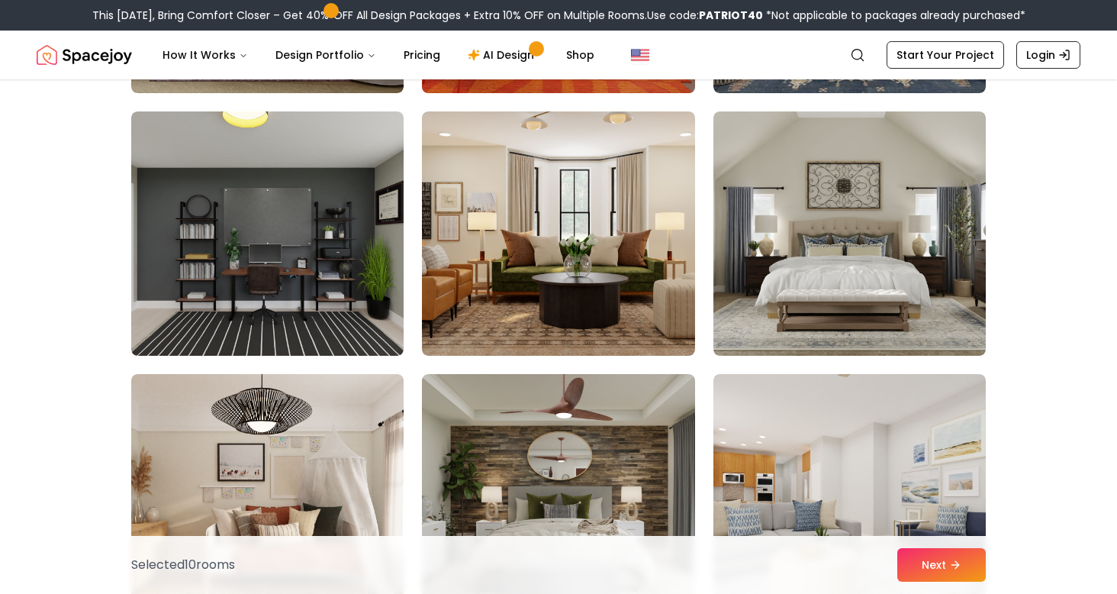
scroll to position [2463, 0]
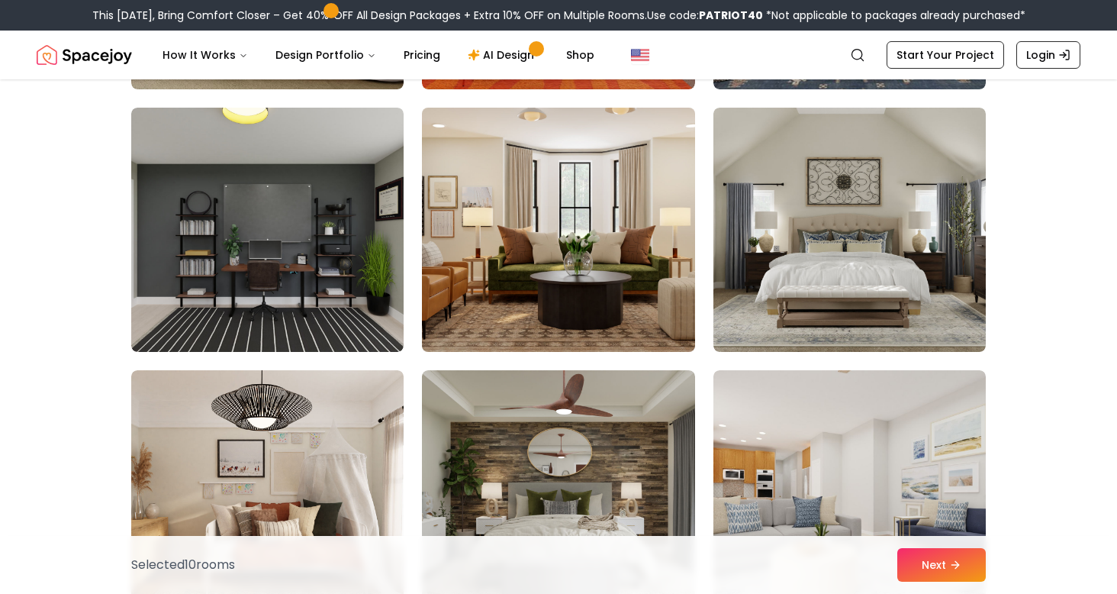
click at [617, 346] on img at bounding box center [558, 230] width 286 height 256
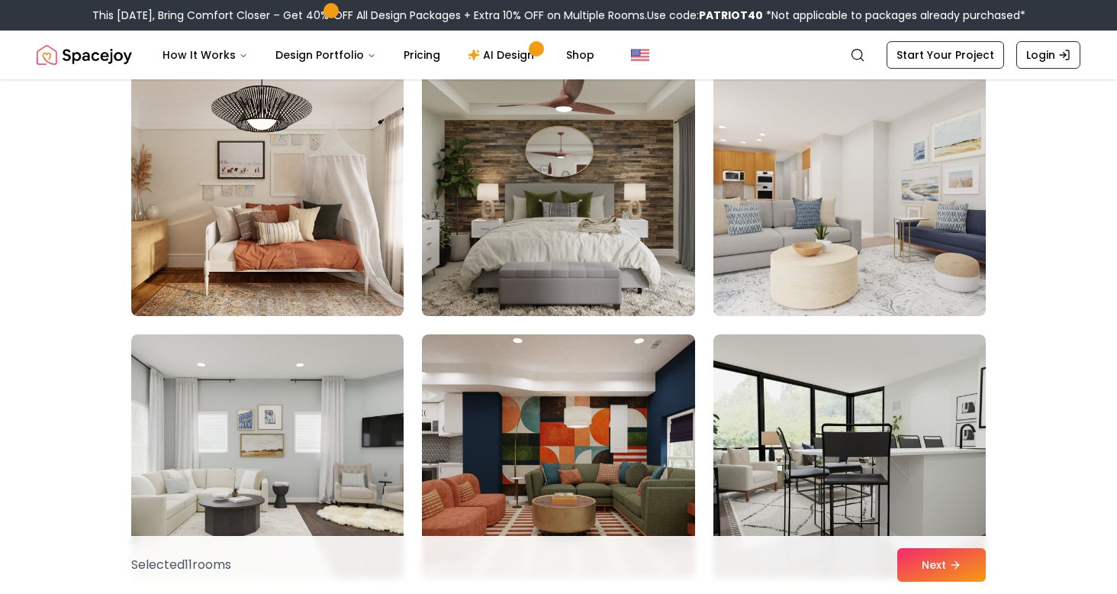
scroll to position [2768, 0]
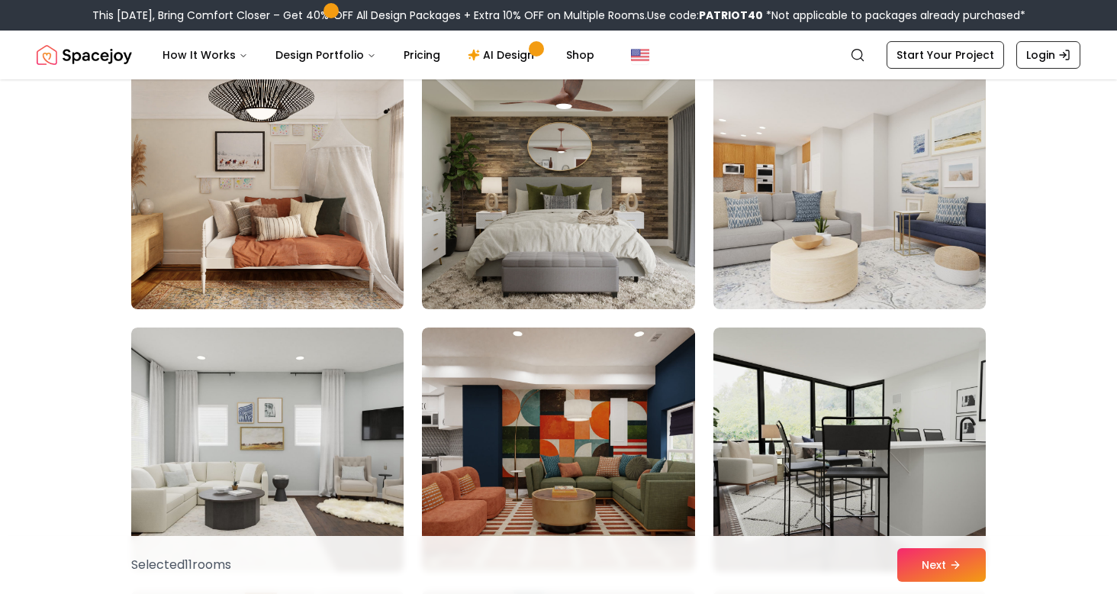
click at [379, 279] on img at bounding box center [267, 187] width 286 height 256
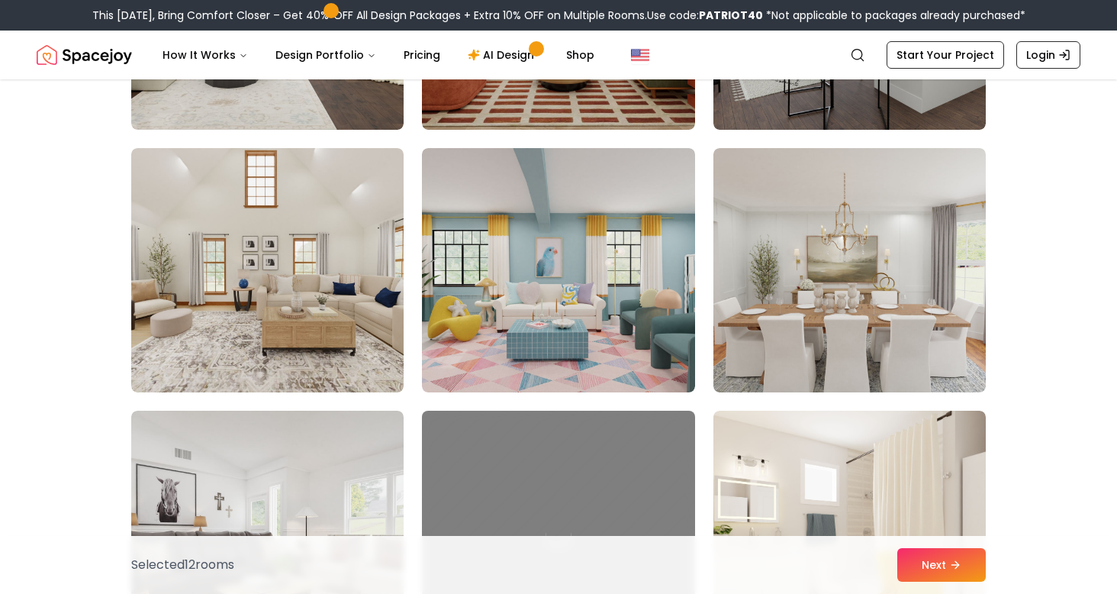
scroll to position [3212, 0]
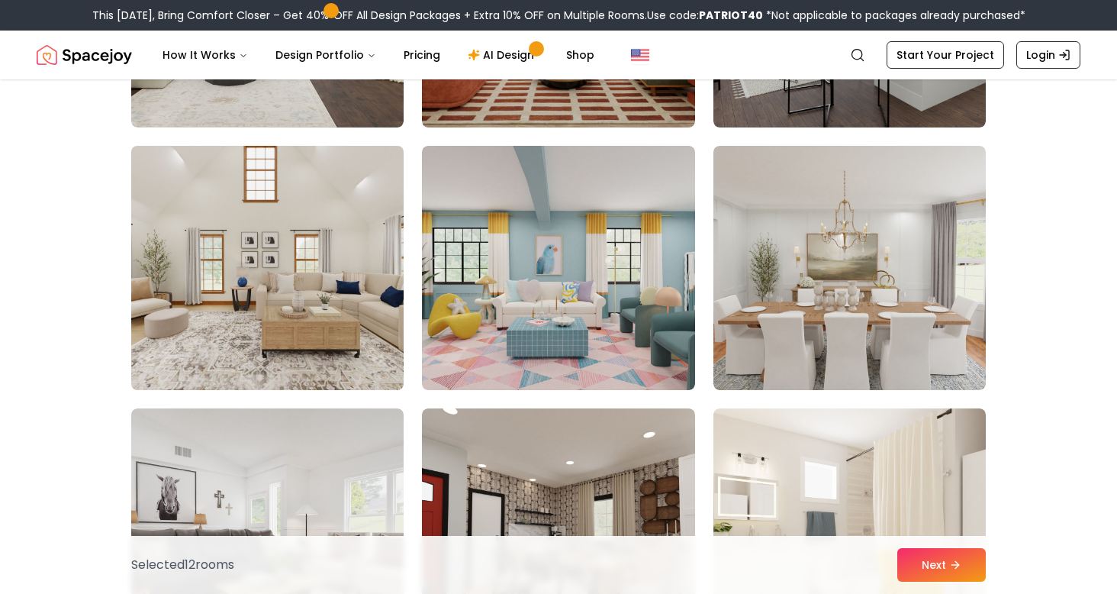
click at [363, 315] on img at bounding box center [267, 268] width 286 height 256
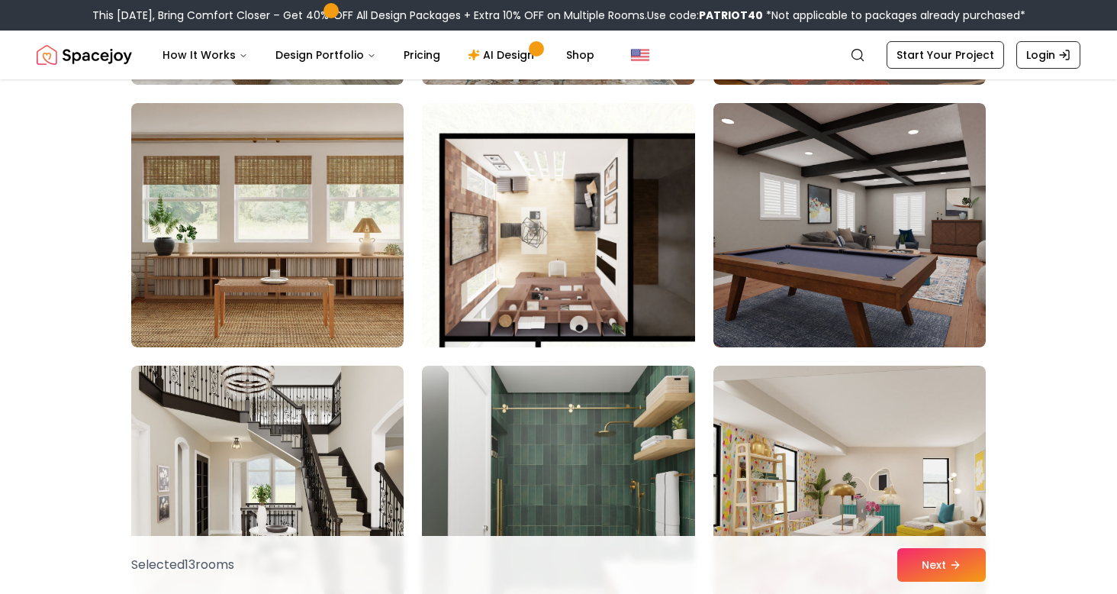
scroll to position [4308, 0]
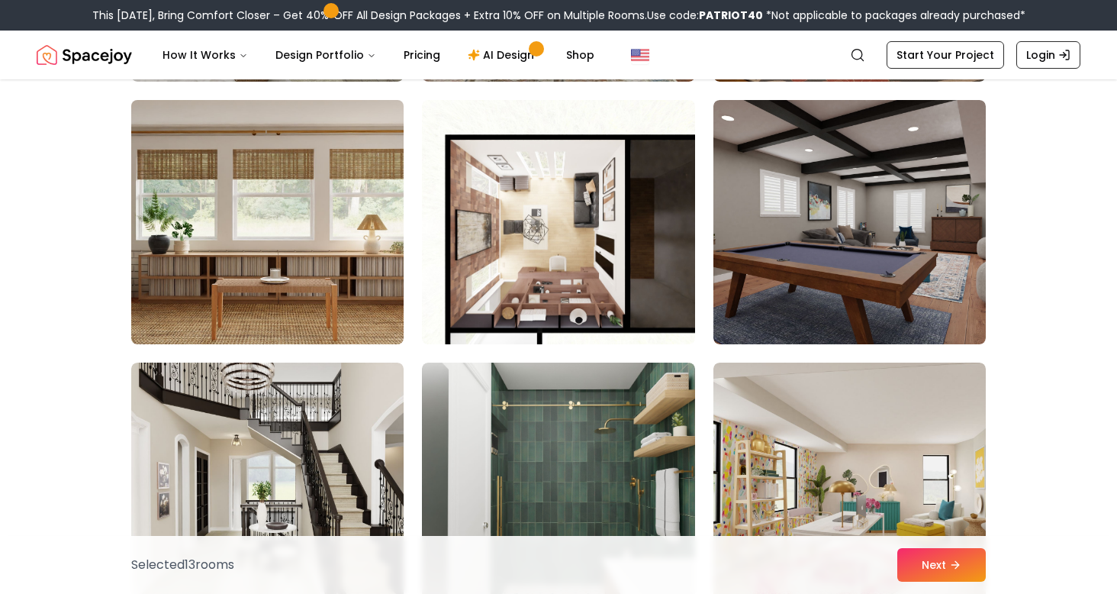
click at [388, 322] on img at bounding box center [267, 222] width 286 height 256
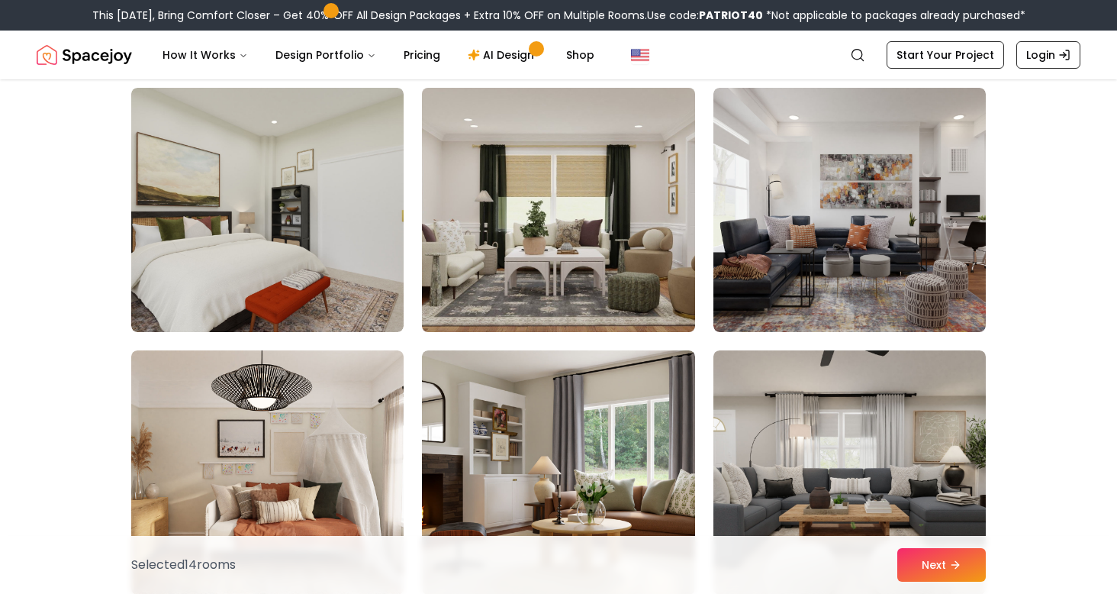
scroll to position [4847, 0]
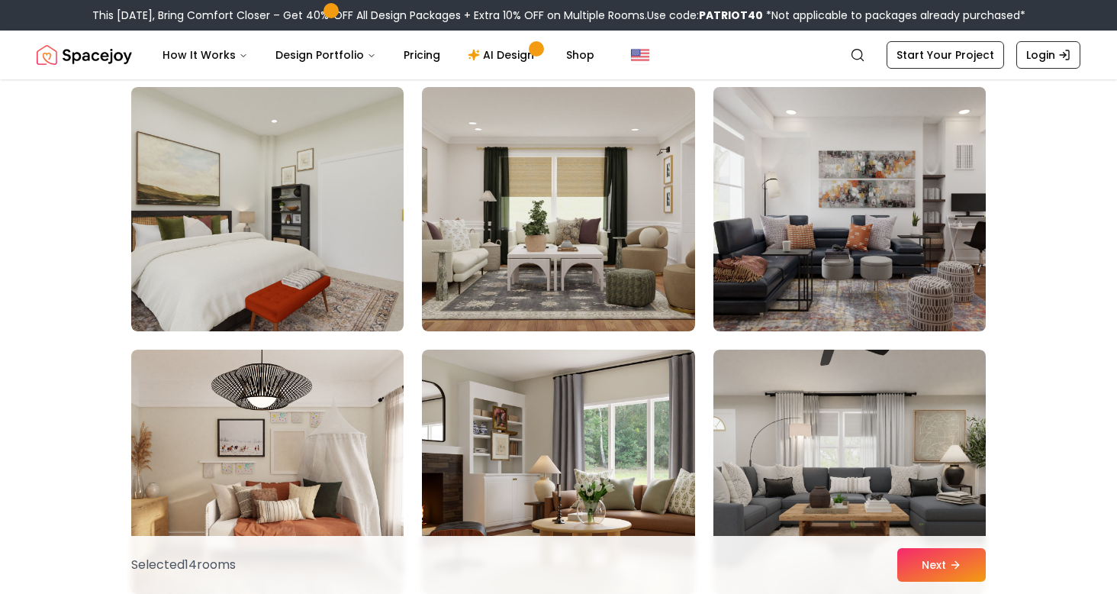
click at [836, 283] on img at bounding box center [850, 209] width 286 height 256
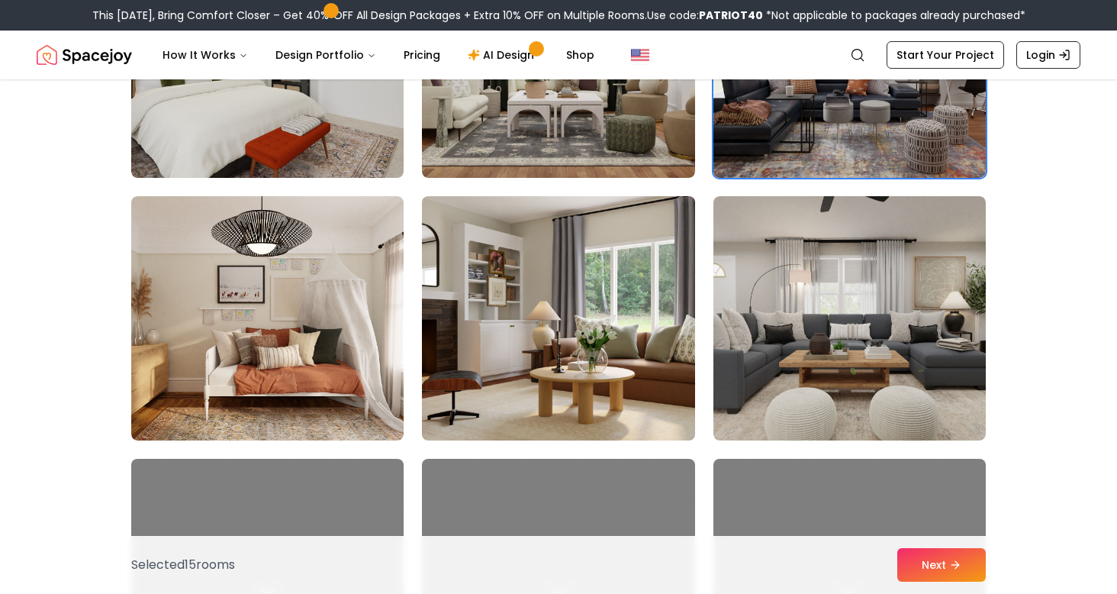
scroll to position [5004, 0]
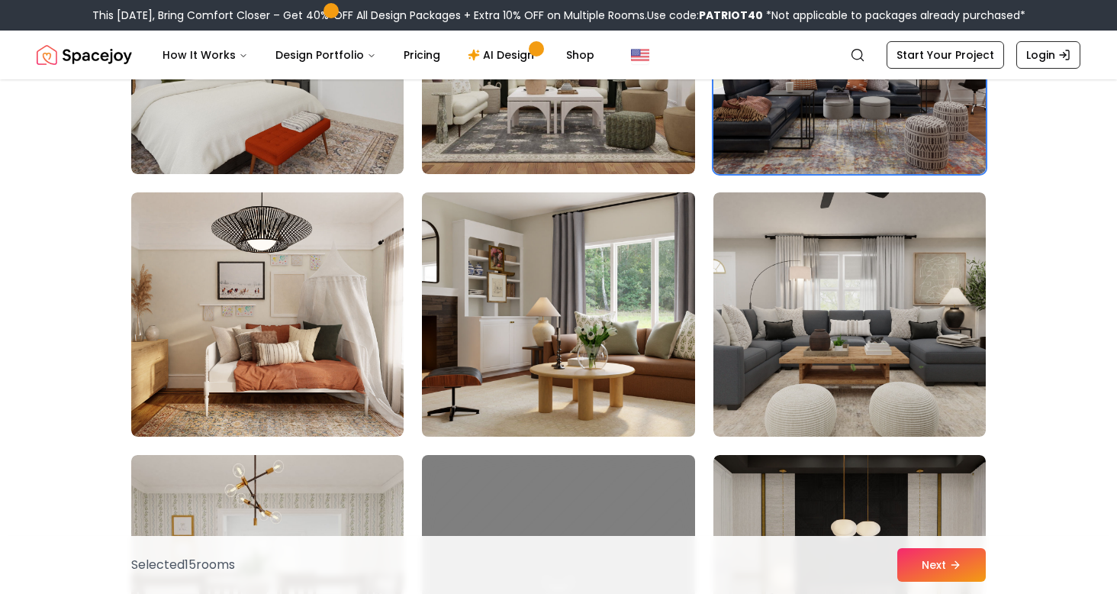
click at [545, 395] on img at bounding box center [558, 314] width 286 height 256
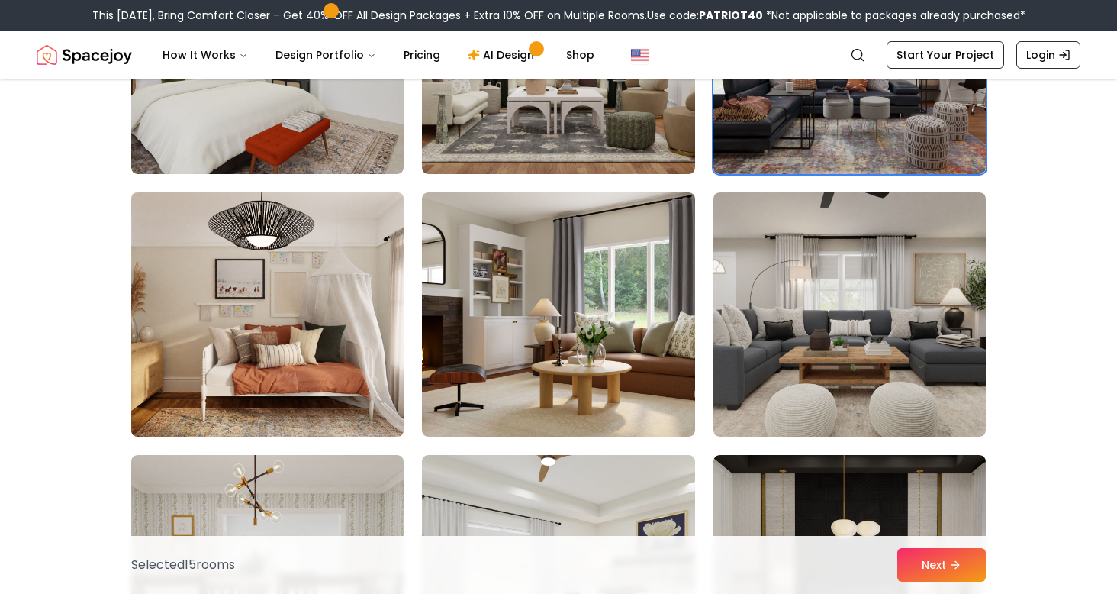
click at [327, 381] on img at bounding box center [267, 314] width 286 height 256
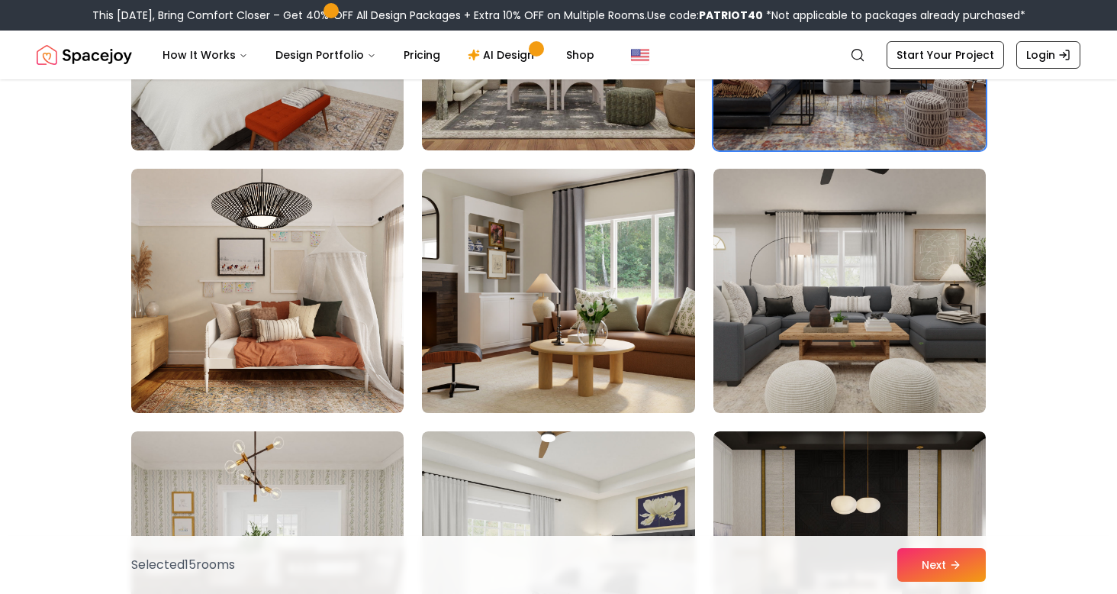
click at [475, 331] on img at bounding box center [558, 291] width 286 height 256
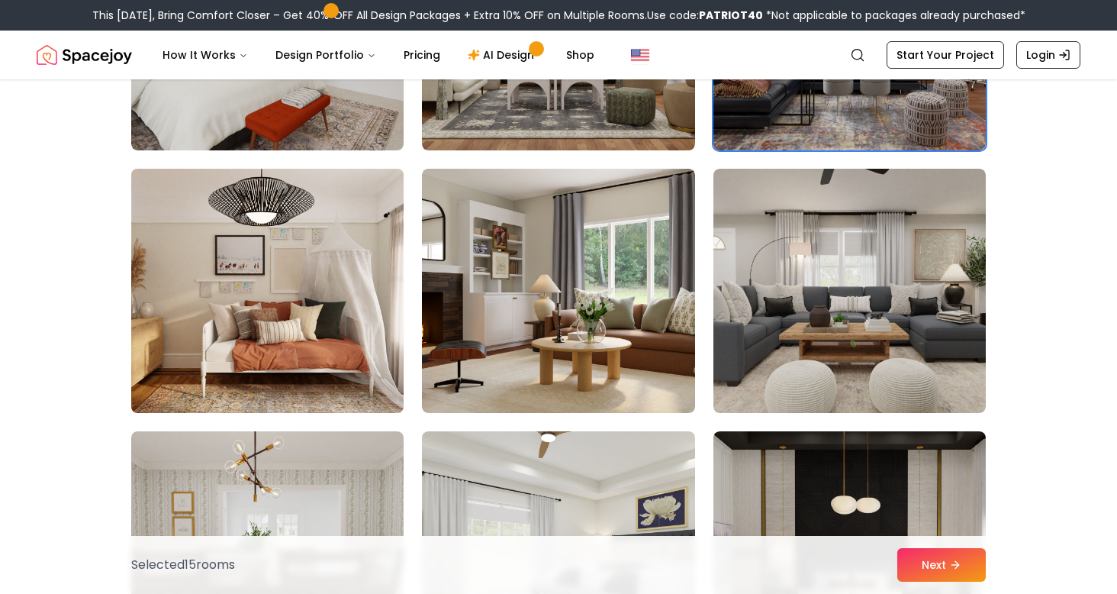
click at [351, 311] on img at bounding box center [267, 291] width 286 height 256
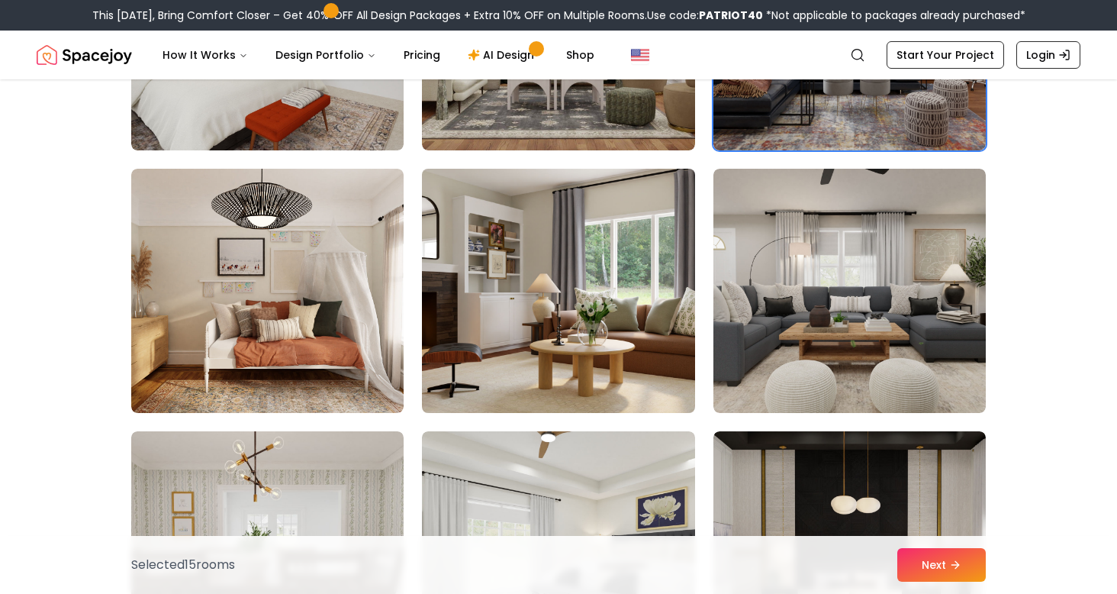
click at [527, 232] on img at bounding box center [558, 291] width 286 height 256
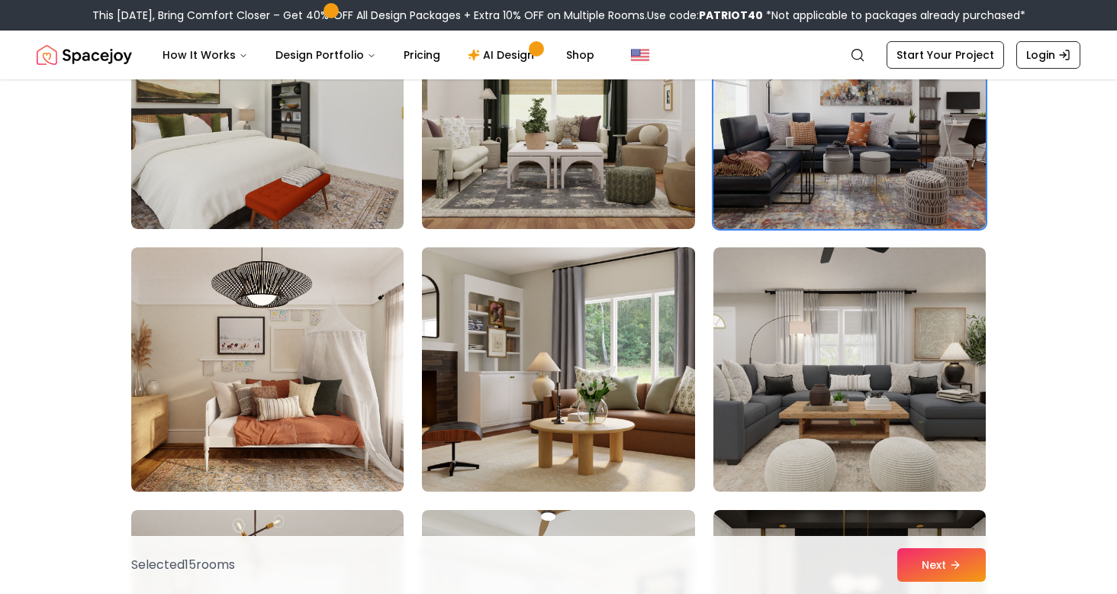
scroll to position [4953, 0]
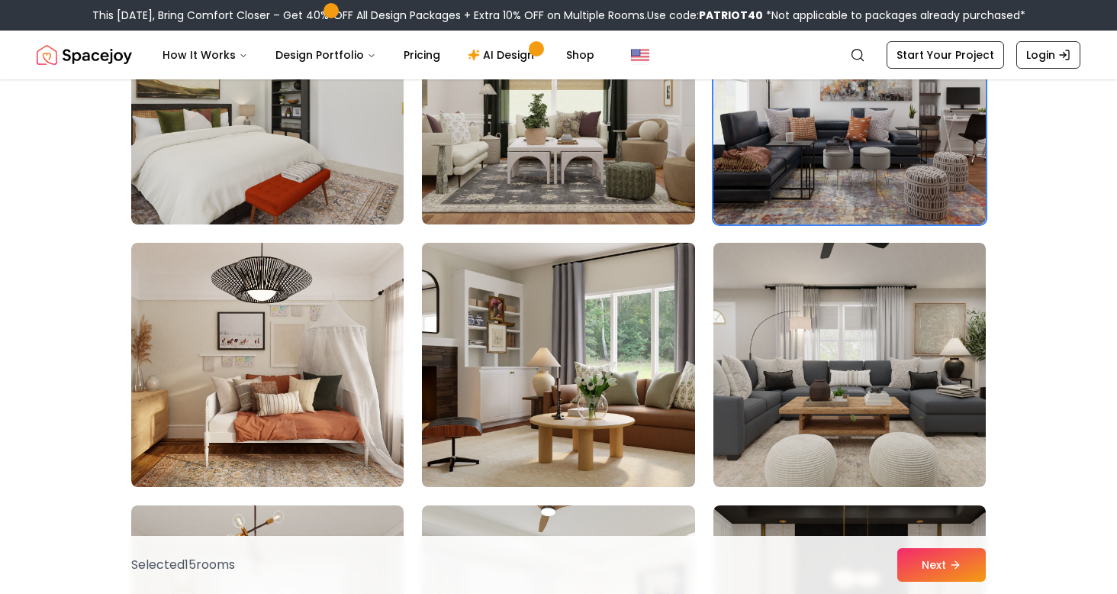
click at [500, 427] on img at bounding box center [558, 365] width 286 height 256
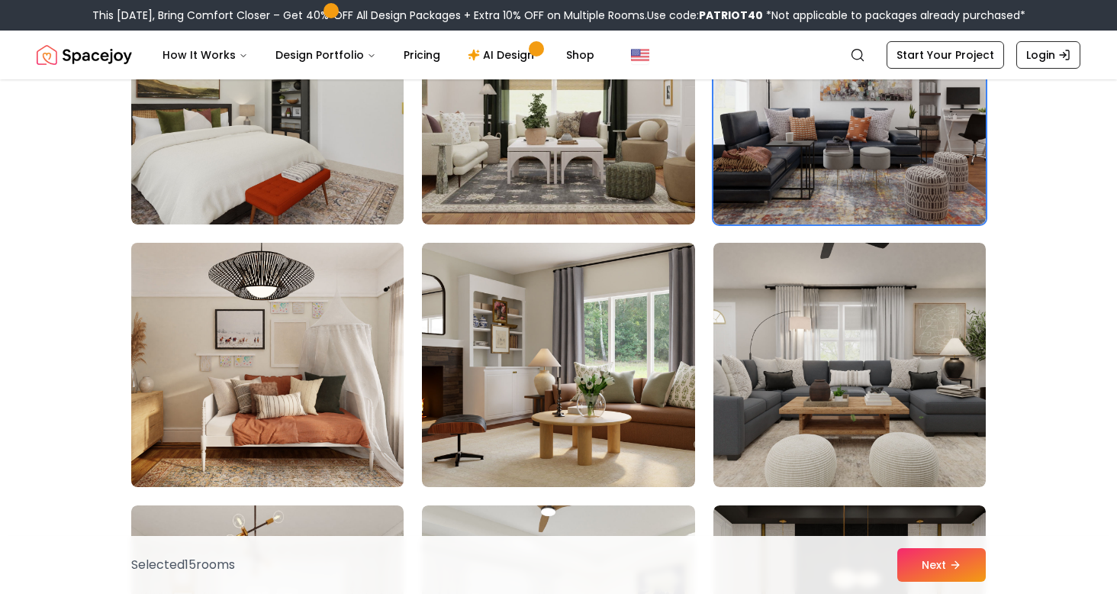
click at [324, 408] on img at bounding box center [267, 365] width 286 height 256
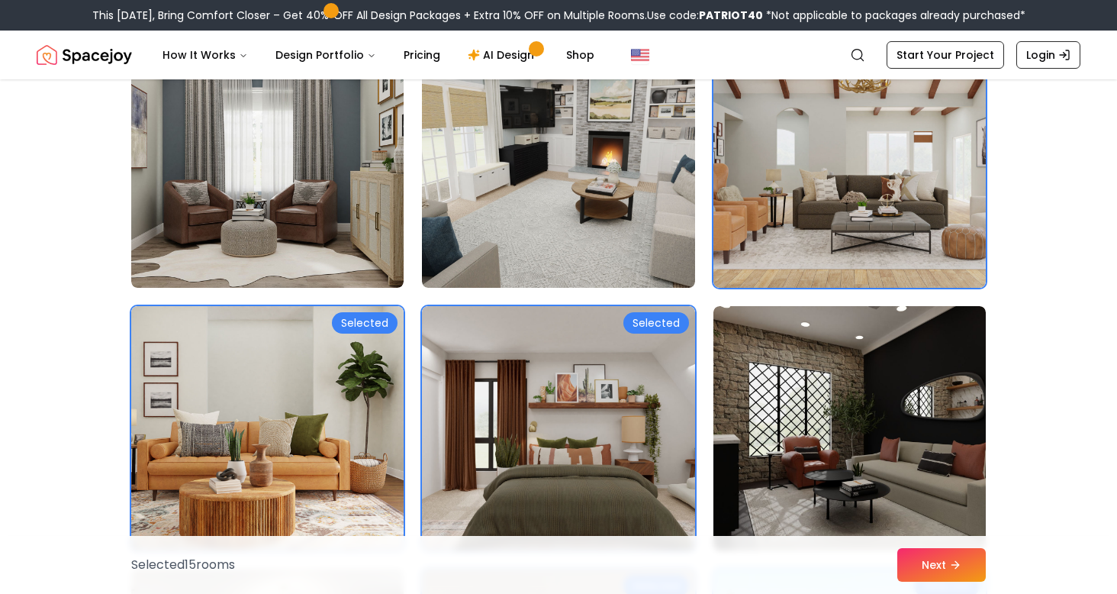
scroll to position [0, 0]
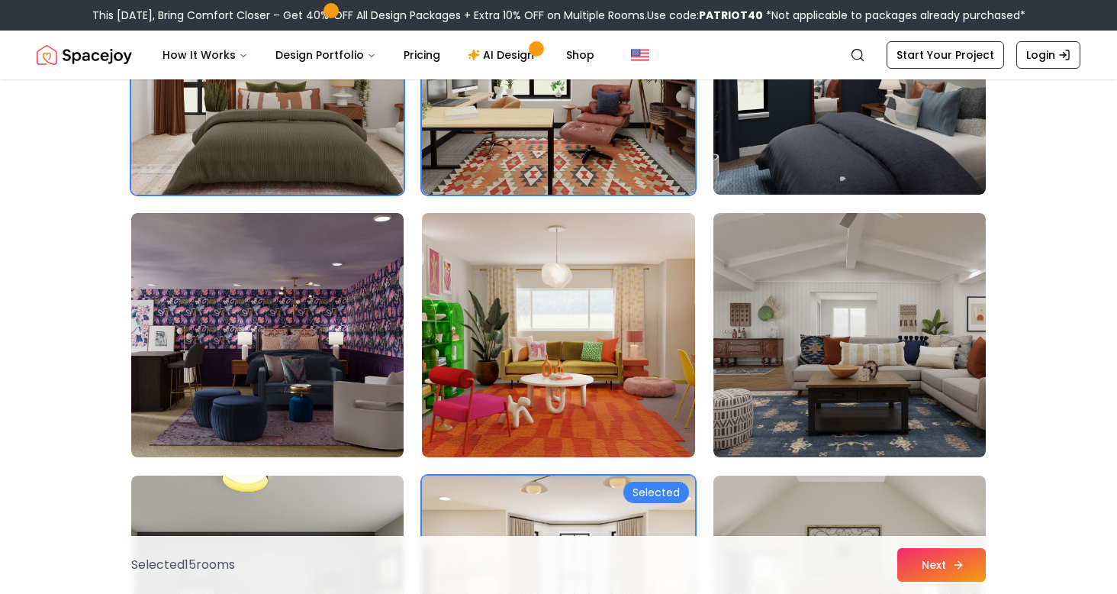
click at [939, 561] on button "Next" at bounding box center [942, 565] width 89 height 34
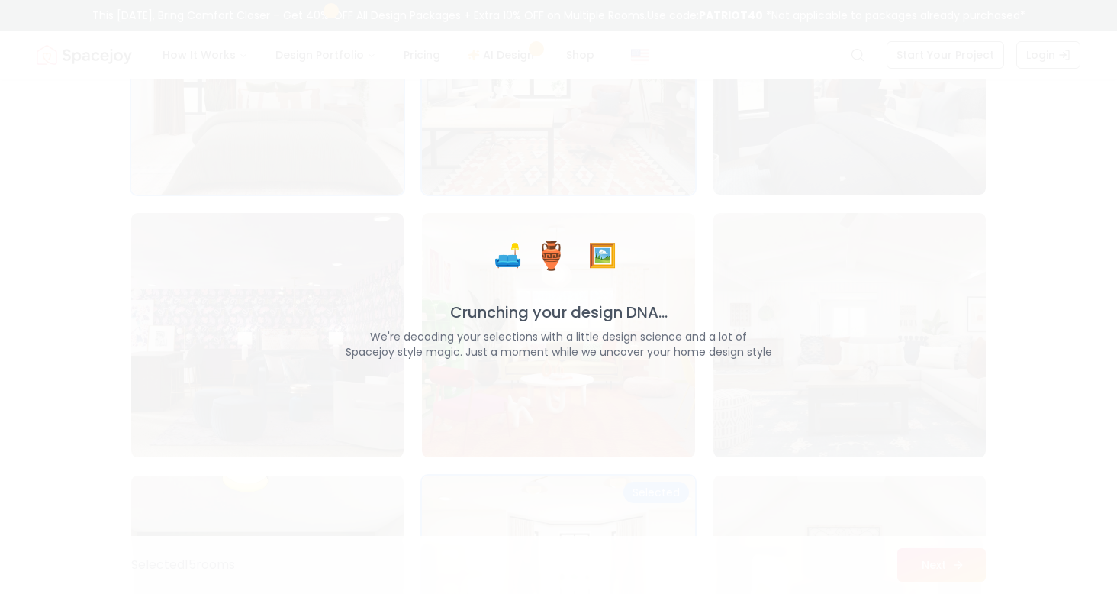
scroll to position [2095, 0]
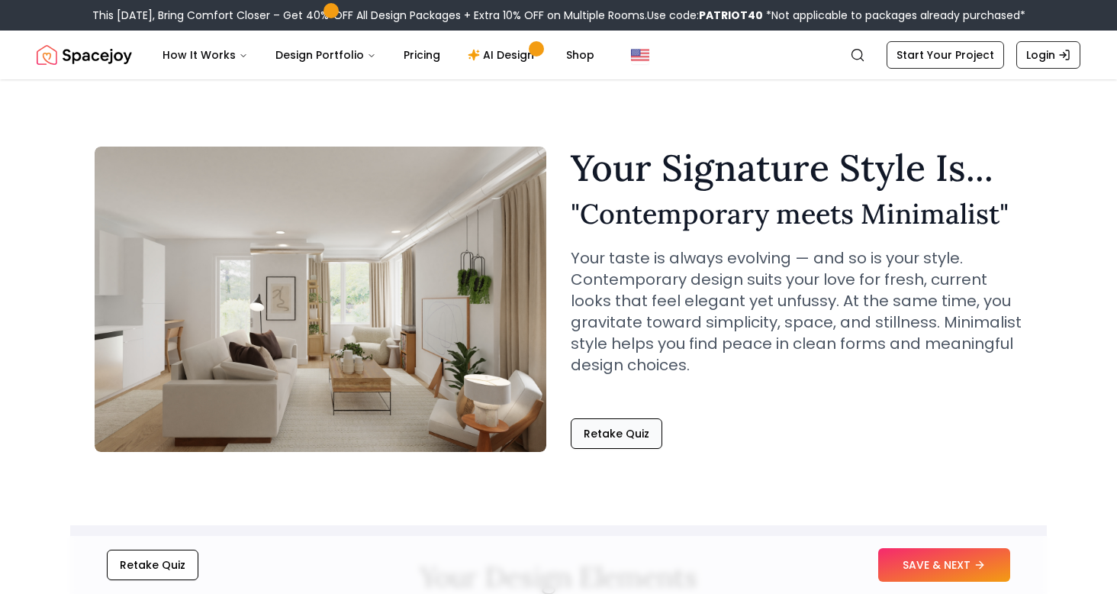
click at [646, 432] on button "Retake Quiz" at bounding box center [617, 433] width 92 height 31
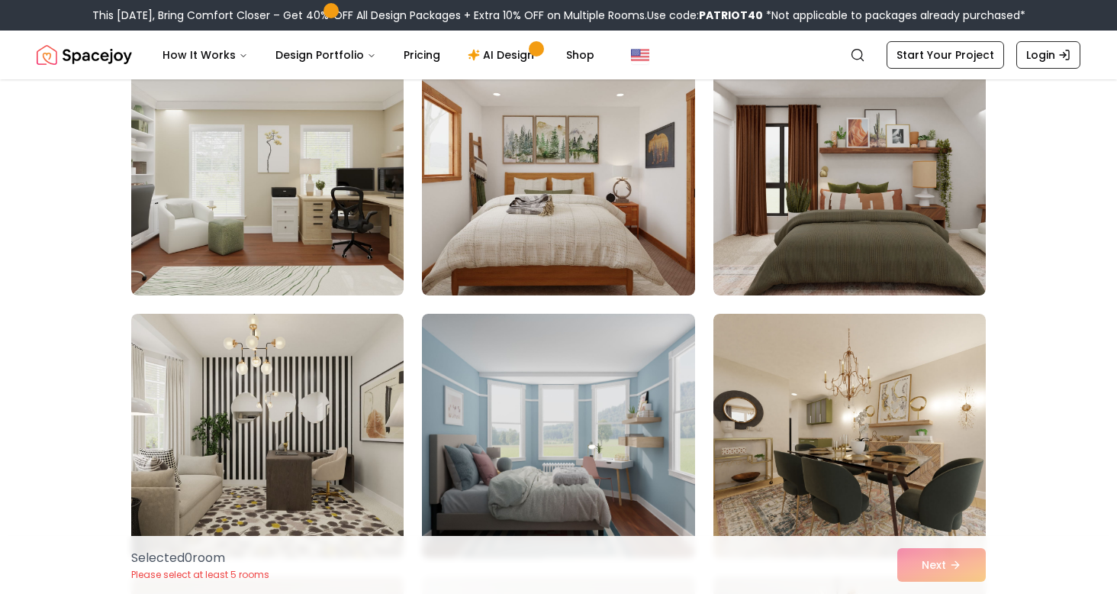
scroll to position [975, 0]
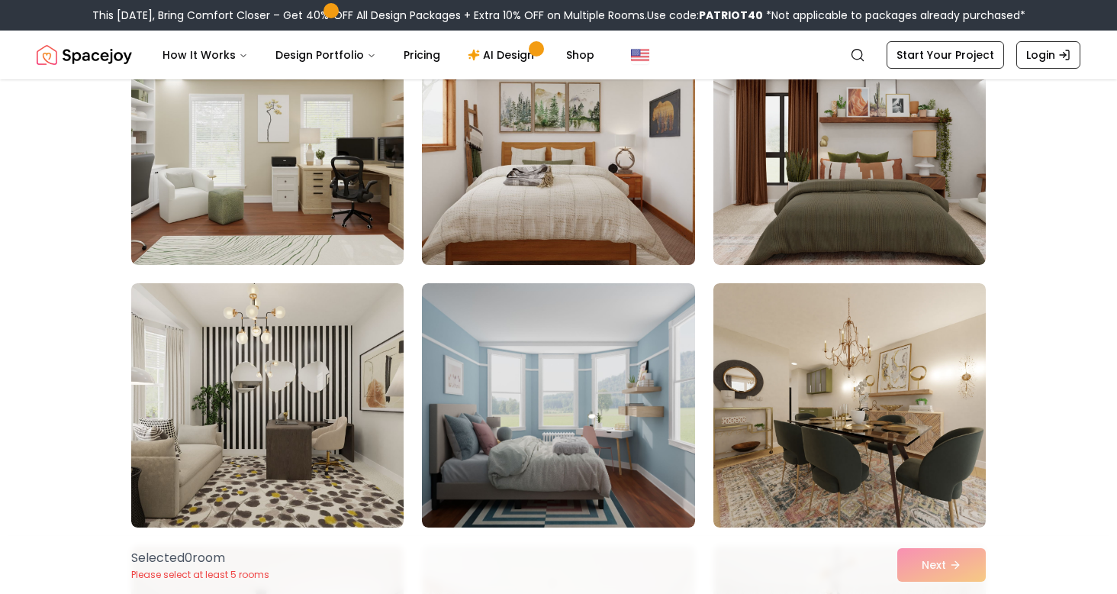
click at [652, 189] on img at bounding box center [558, 143] width 286 height 256
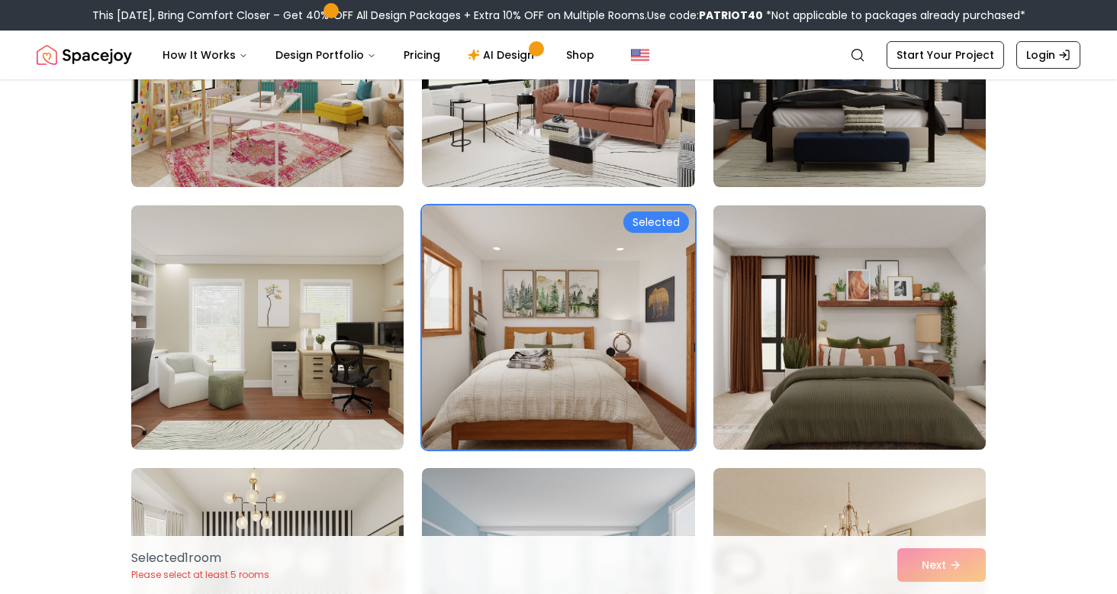
scroll to position [791, 0]
click at [818, 292] on img at bounding box center [850, 326] width 286 height 256
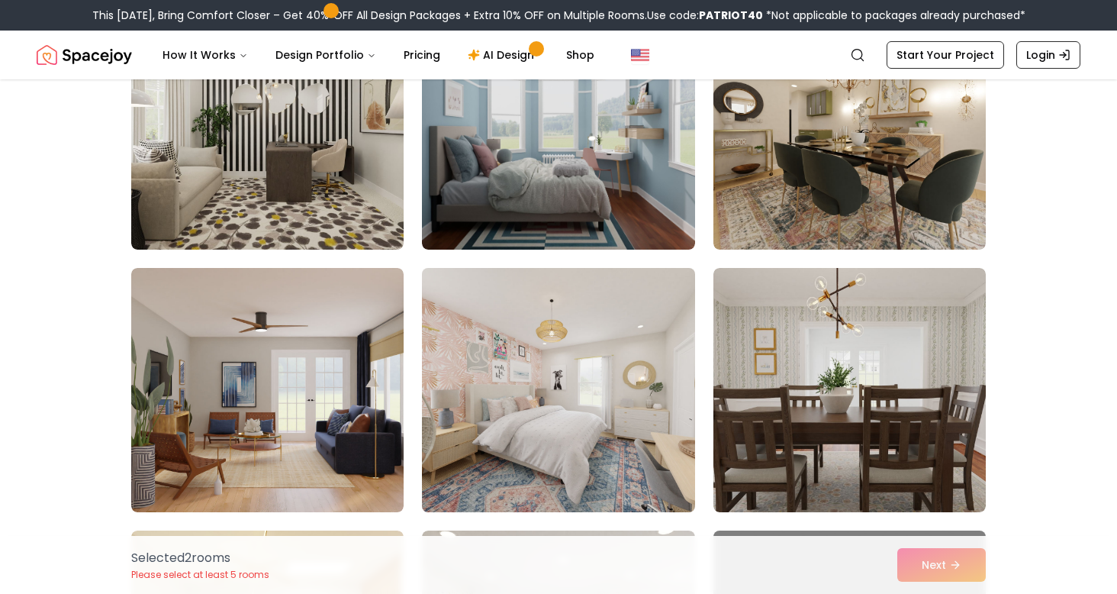
scroll to position [1253, 0]
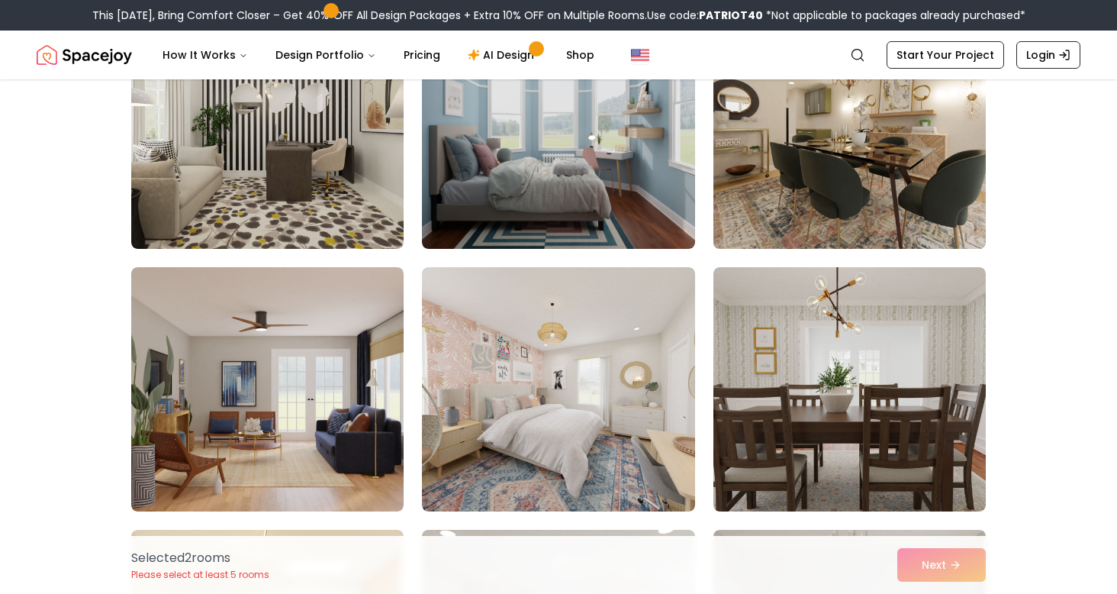
click at [739, 215] on img at bounding box center [850, 126] width 286 height 256
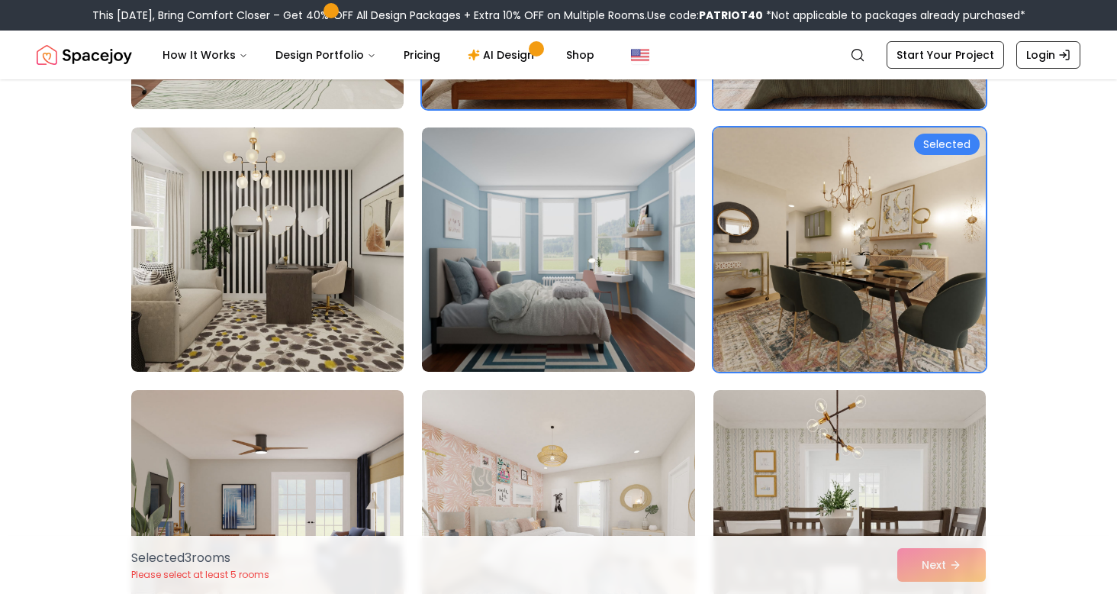
scroll to position [1131, 0]
click at [798, 289] on img at bounding box center [850, 249] width 286 height 256
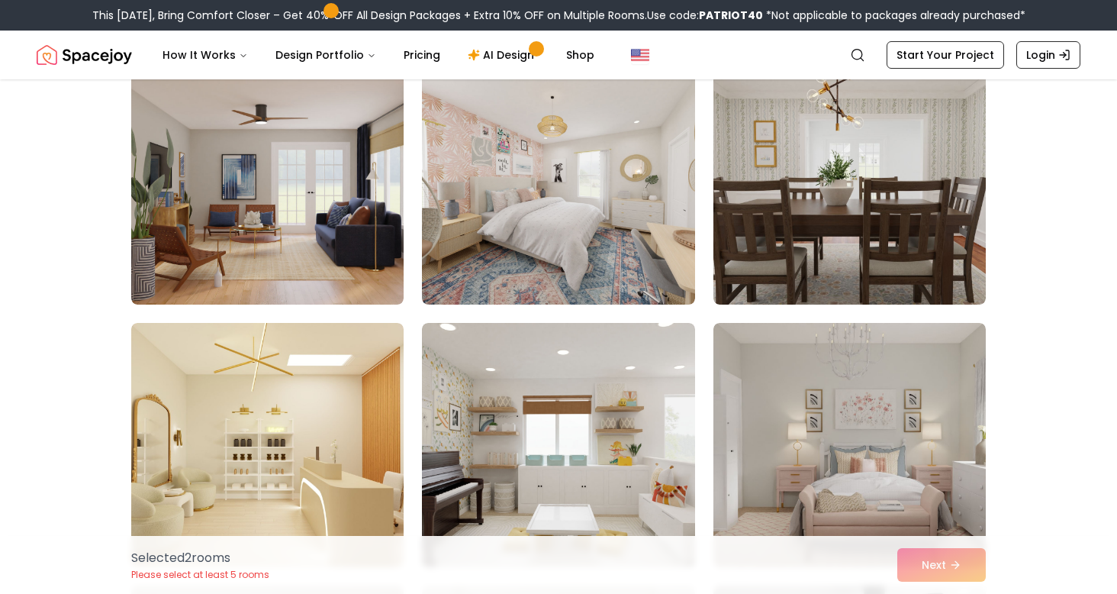
scroll to position [1472, 0]
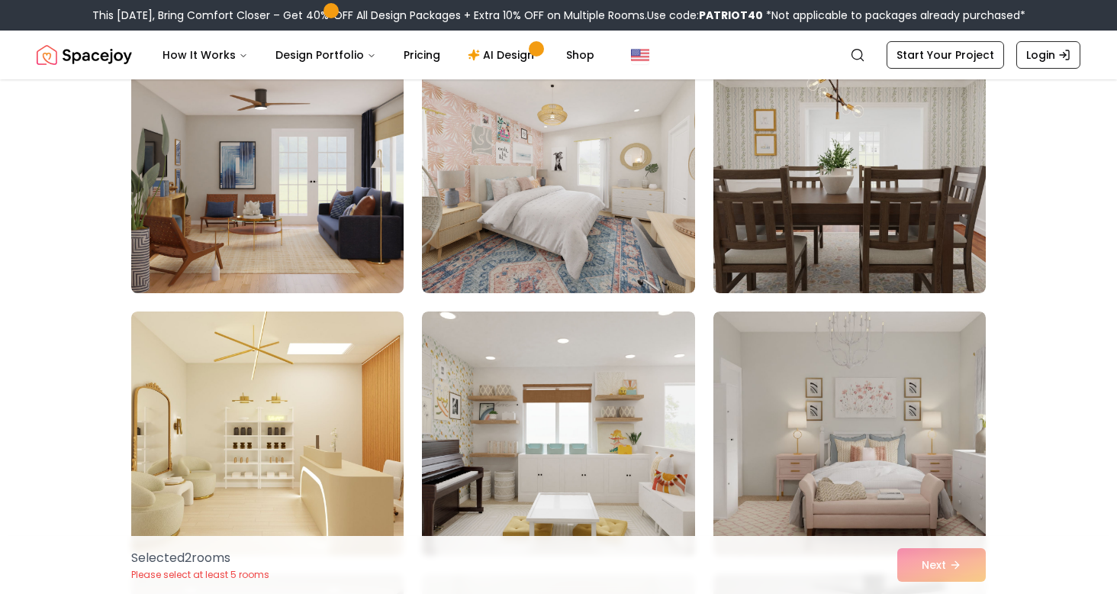
click at [317, 241] on img at bounding box center [267, 171] width 286 height 256
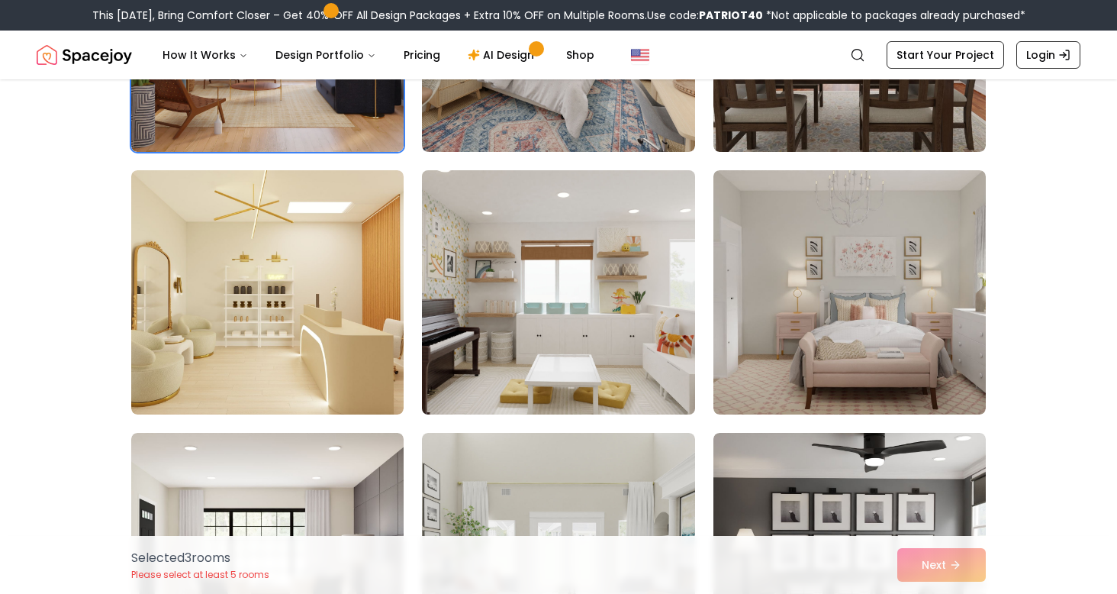
scroll to position [1621, 0]
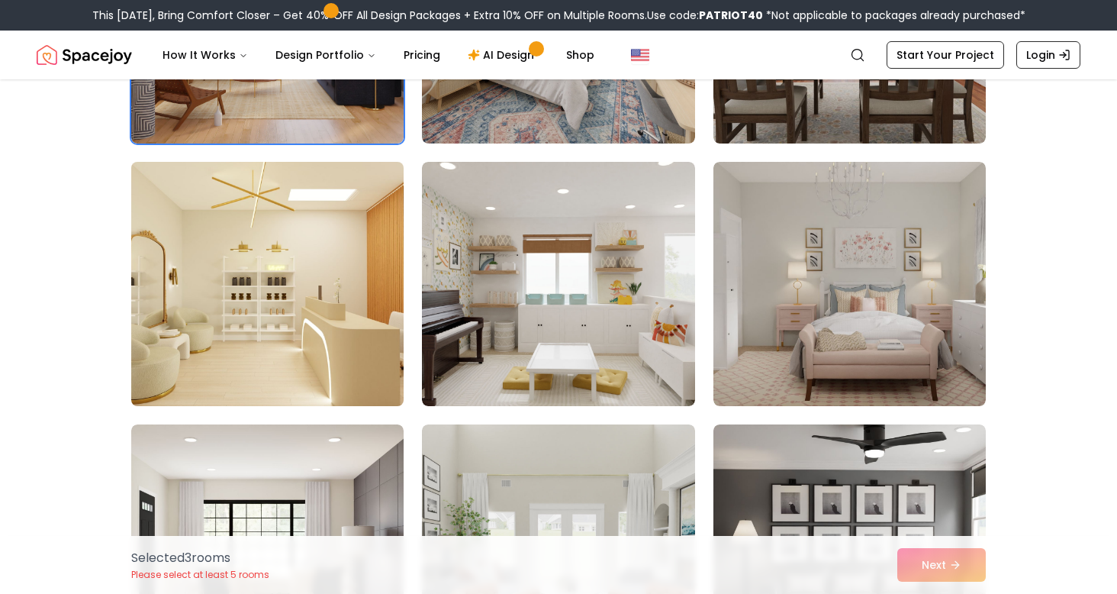
click at [331, 364] on img at bounding box center [267, 284] width 286 height 256
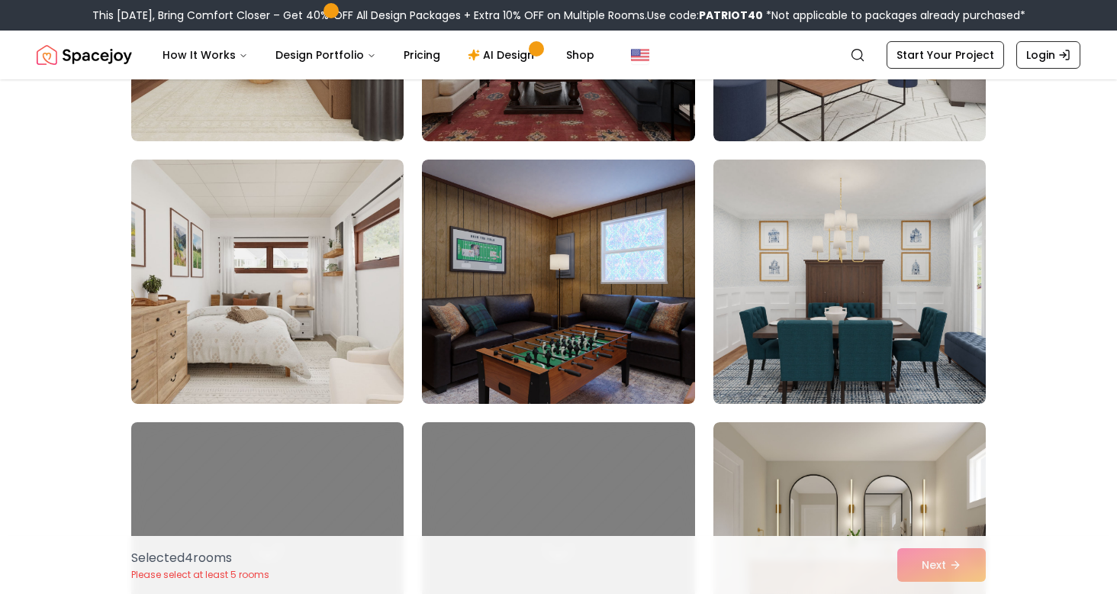
scroll to position [2414, 0]
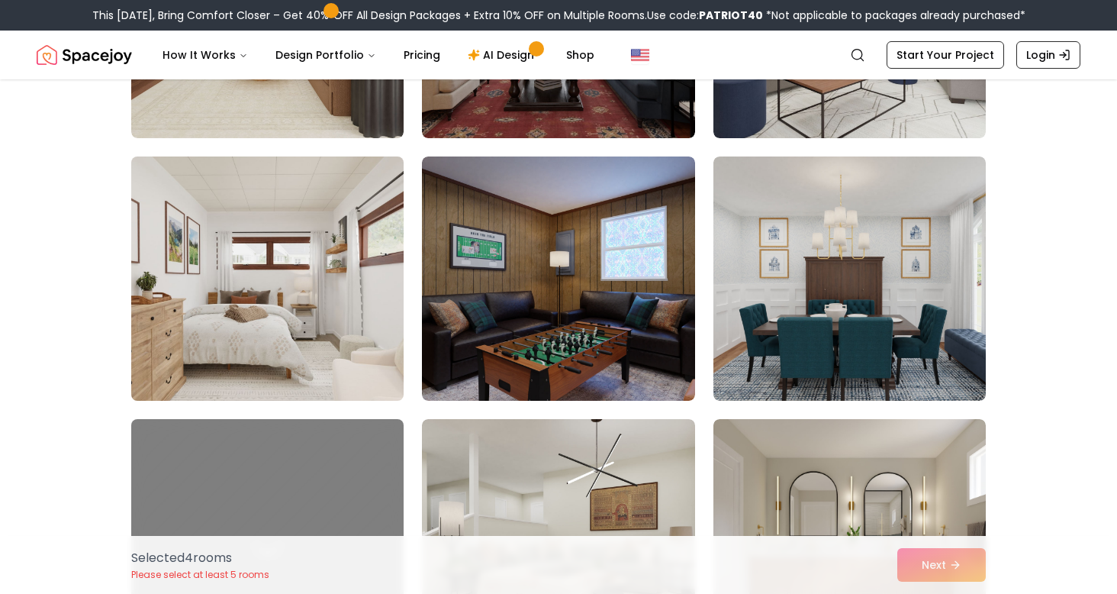
click at [334, 358] on img at bounding box center [267, 278] width 286 height 256
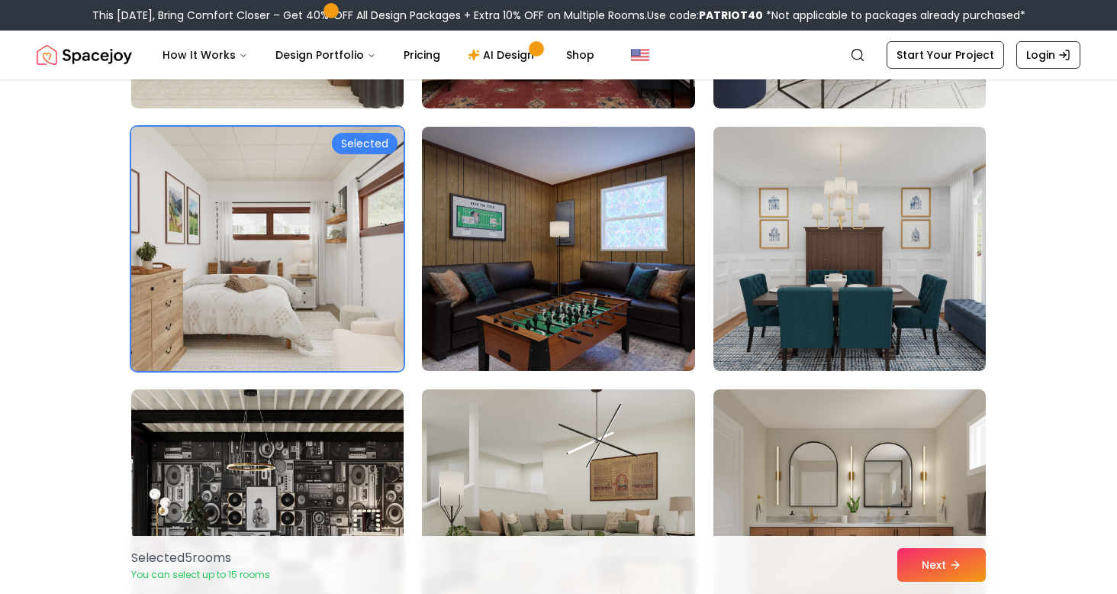
click at [330, 323] on img at bounding box center [267, 249] width 286 height 256
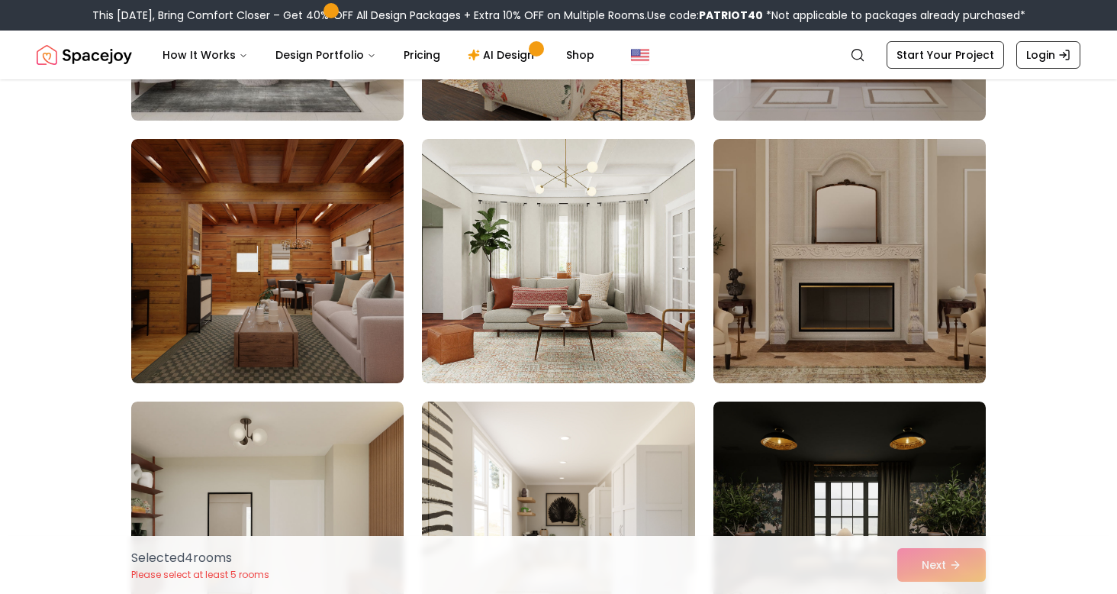
scroll to position [2967, 0]
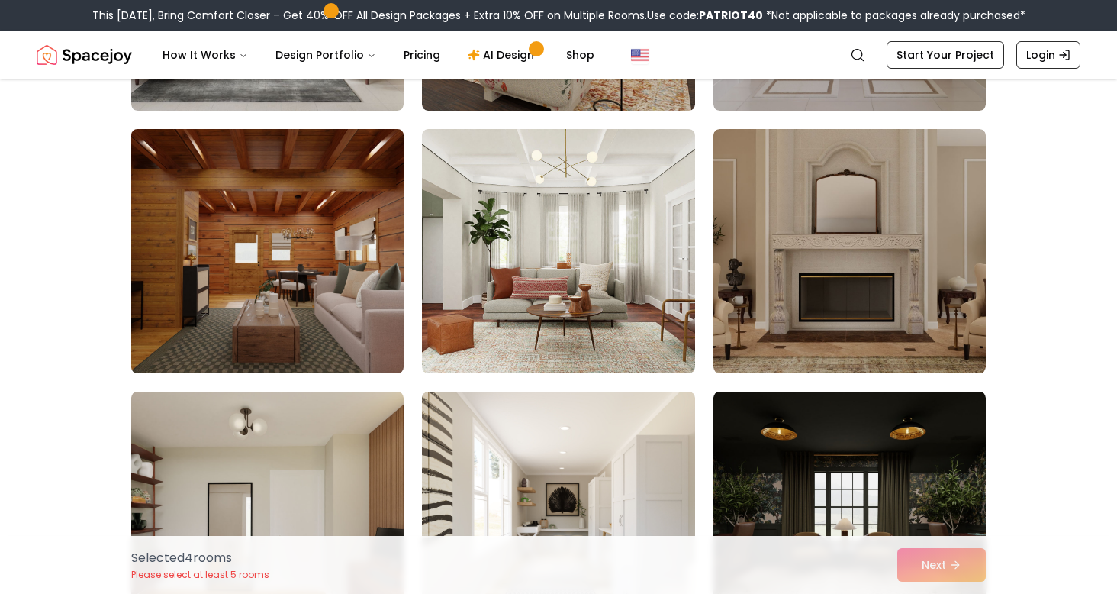
click at [337, 327] on img at bounding box center [267, 251] width 286 height 256
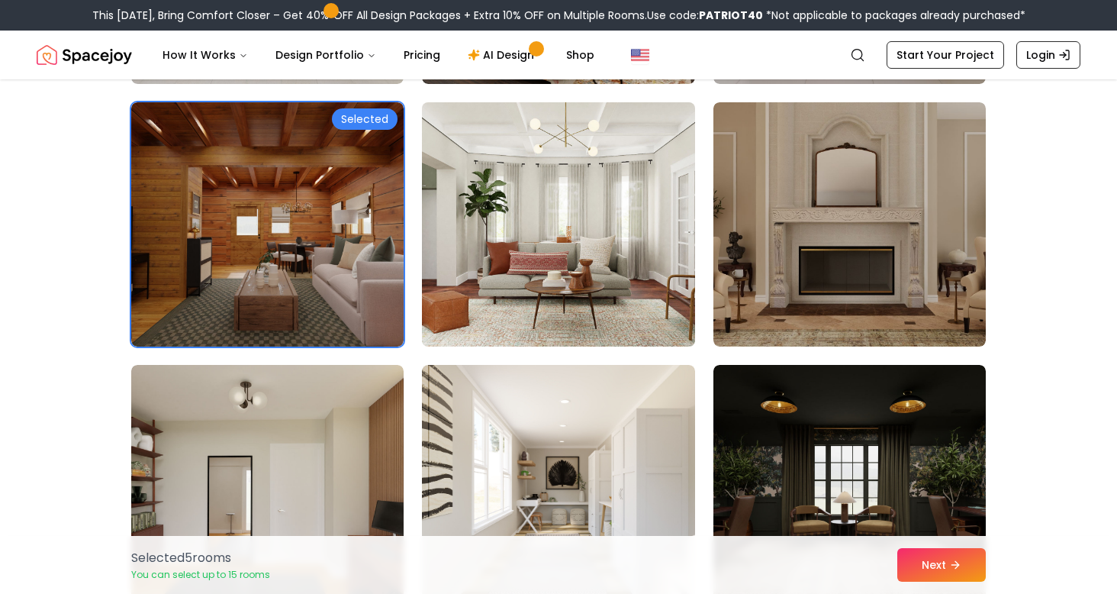
scroll to position [2964, 0]
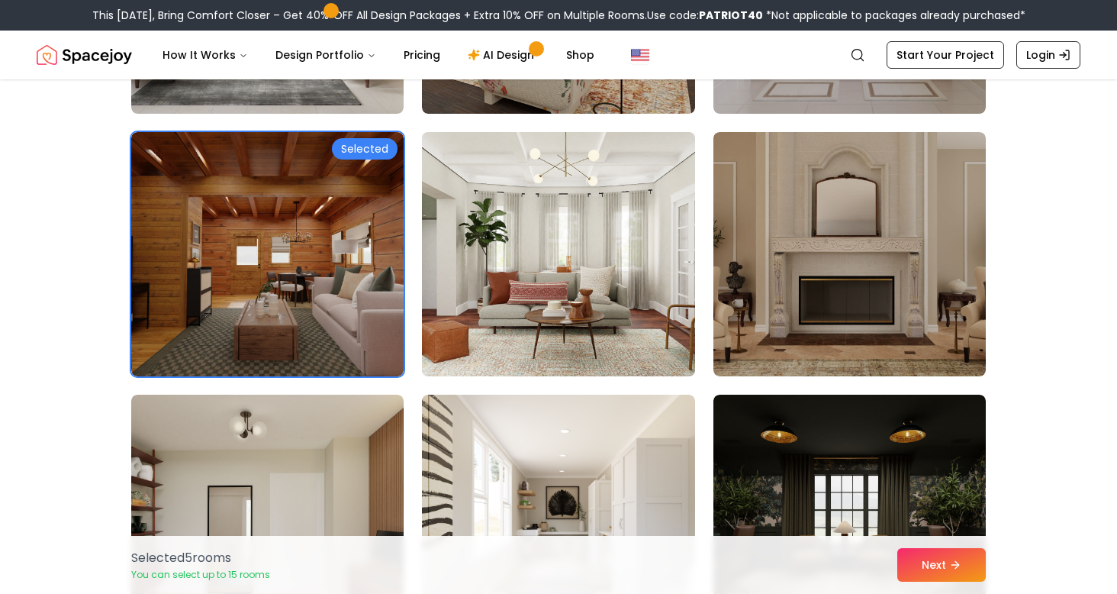
click at [646, 249] on img at bounding box center [558, 254] width 286 height 256
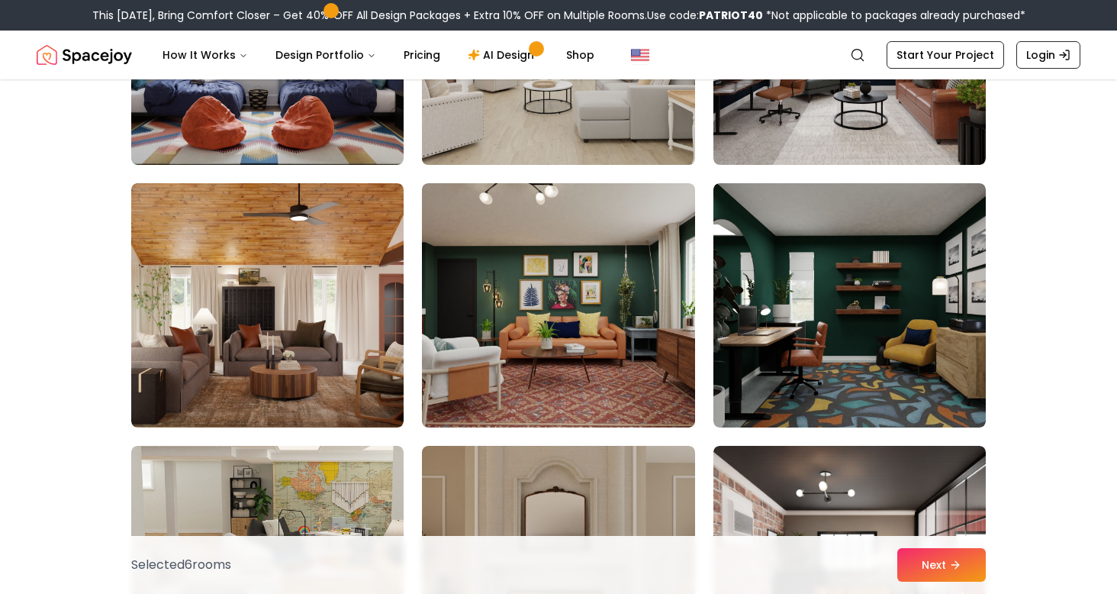
scroll to position [3965, 0]
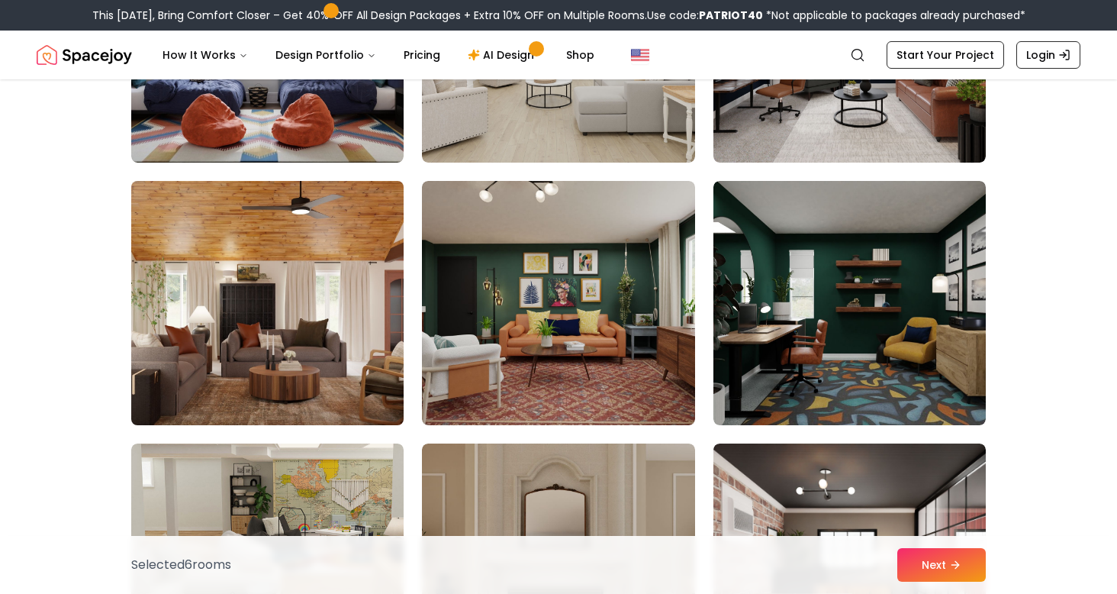
click at [344, 374] on img at bounding box center [267, 303] width 286 height 256
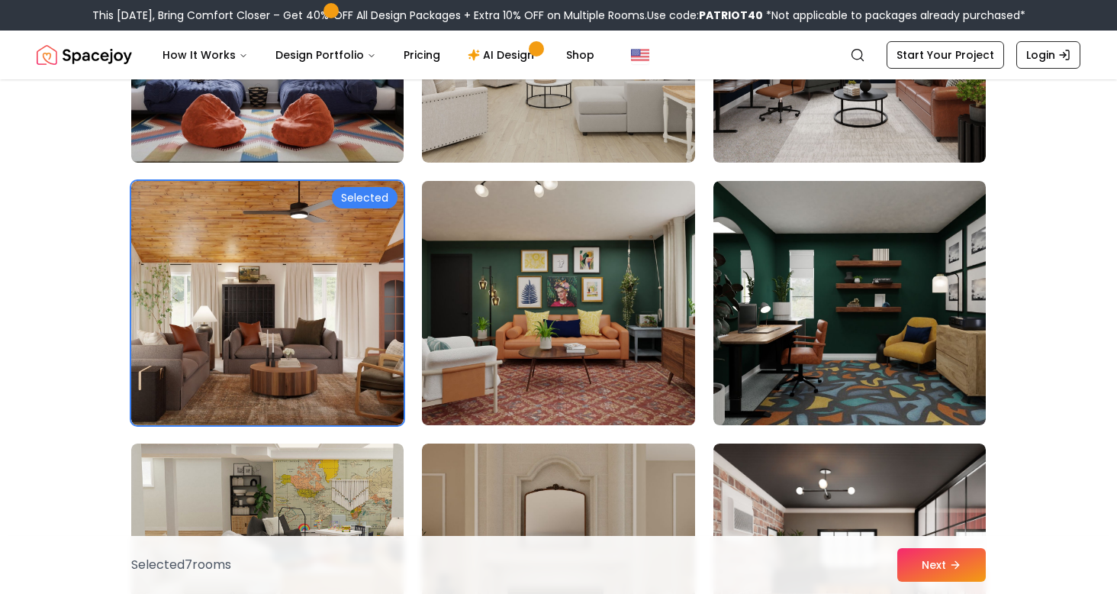
click at [554, 385] on img at bounding box center [558, 303] width 286 height 256
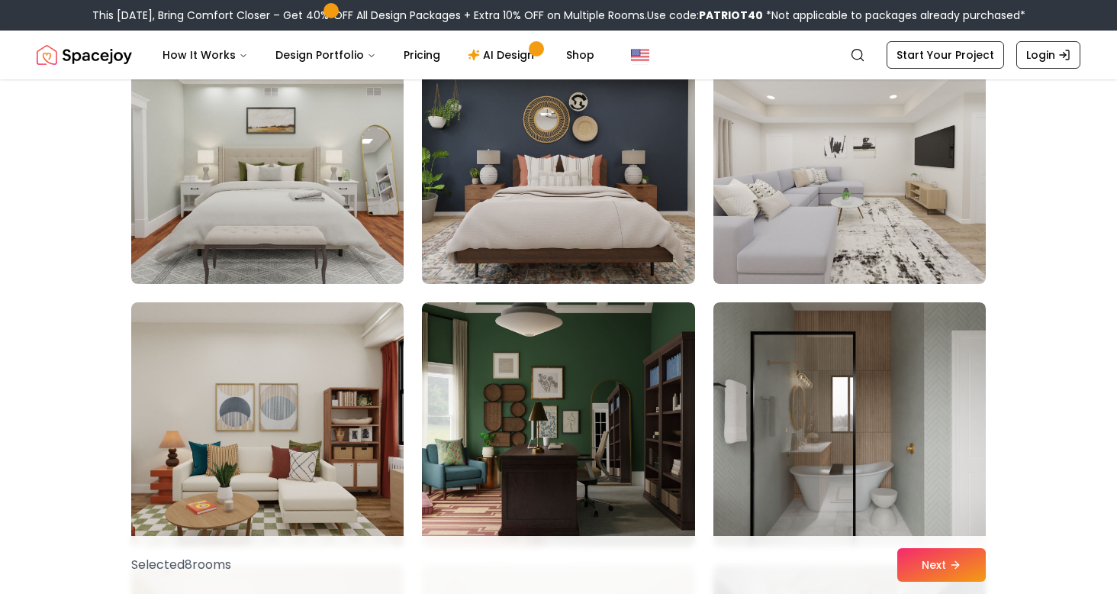
scroll to position [5882, 0]
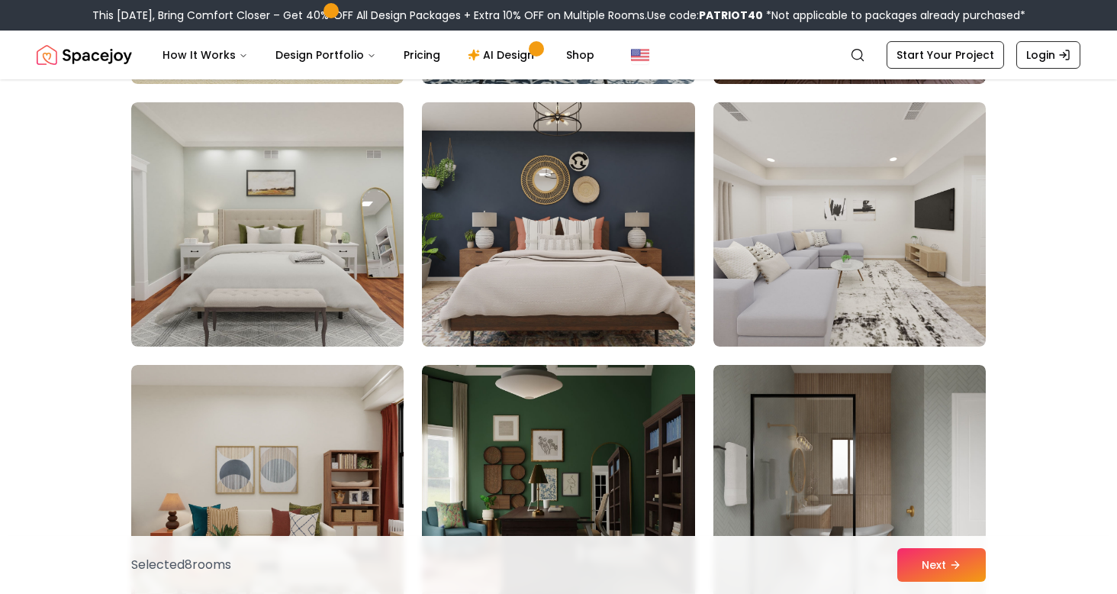
click at [637, 255] on img at bounding box center [558, 224] width 286 height 256
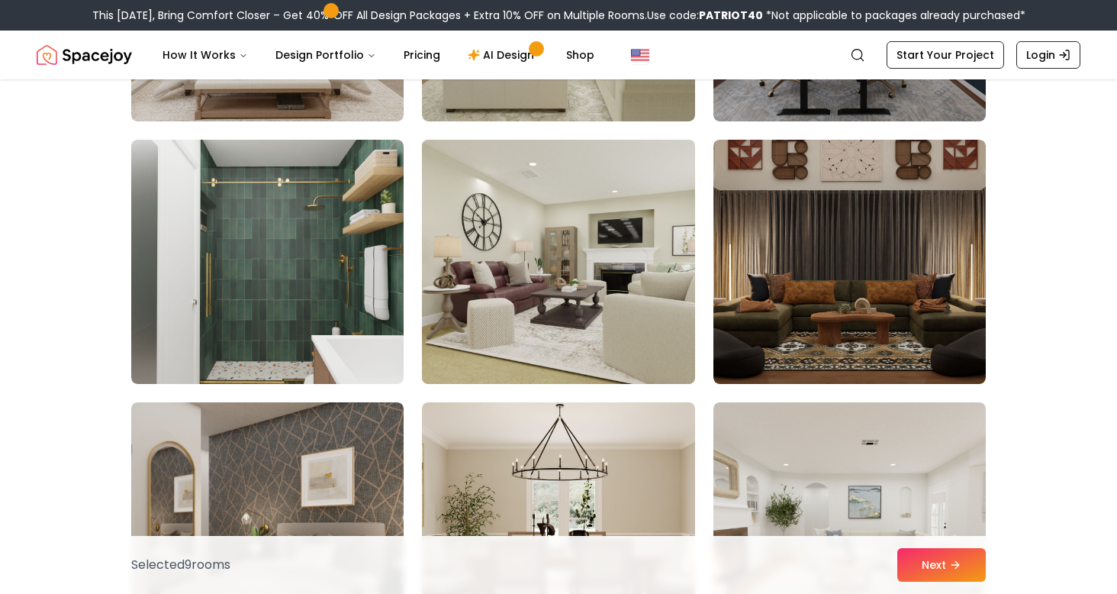
scroll to position [6633, 0]
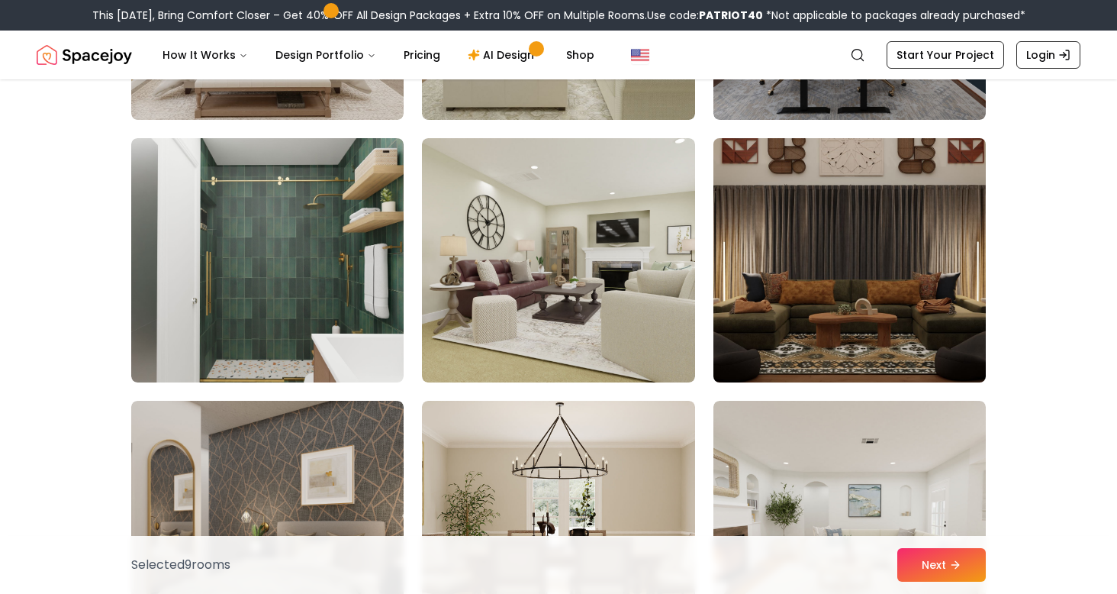
click at [780, 358] on img at bounding box center [850, 260] width 286 height 256
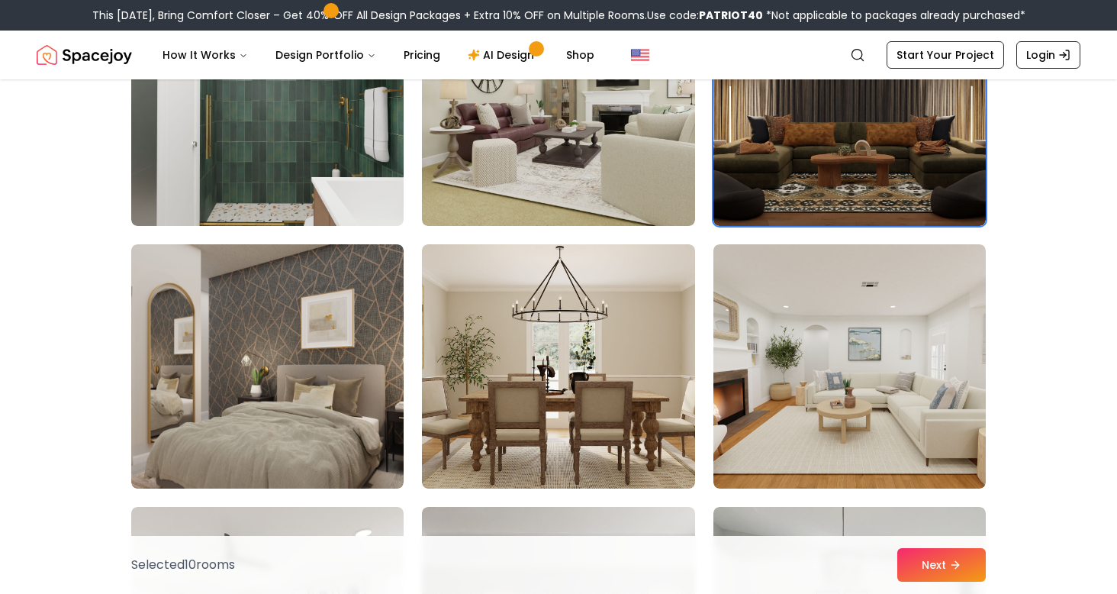
scroll to position [6795, 0]
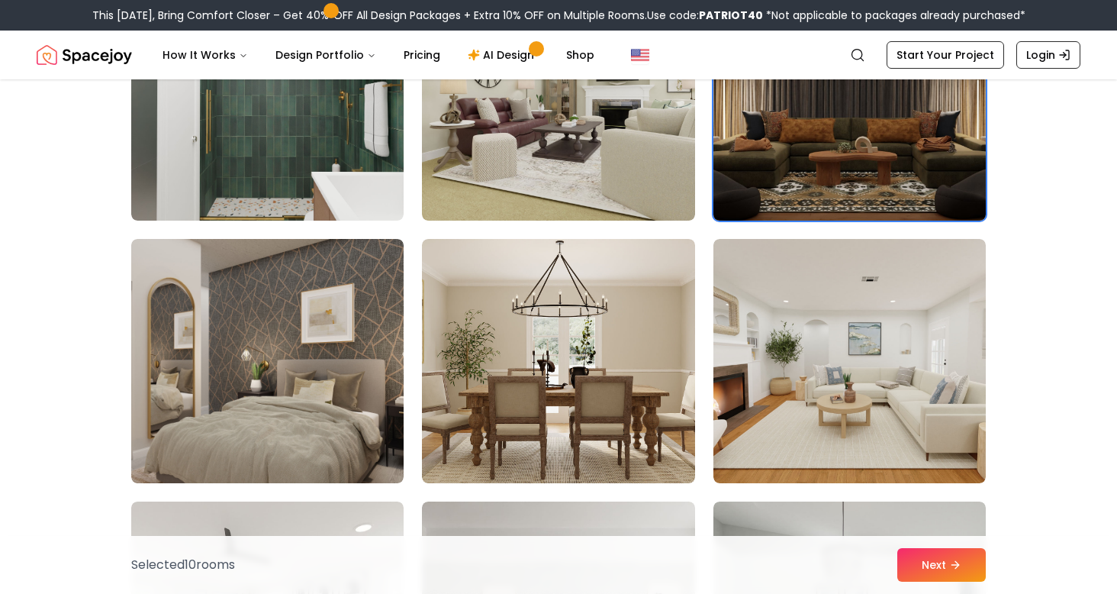
click at [788, 165] on img at bounding box center [850, 98] width 286 height 256
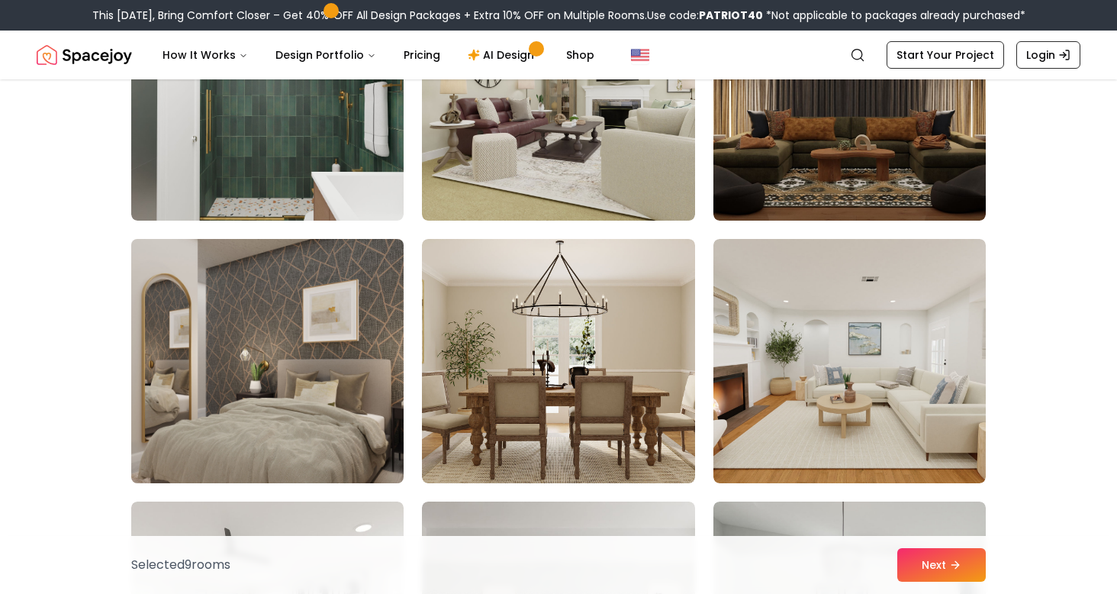
click at [302, 382] on img at bounding box center [267, 361] width 286 height 256
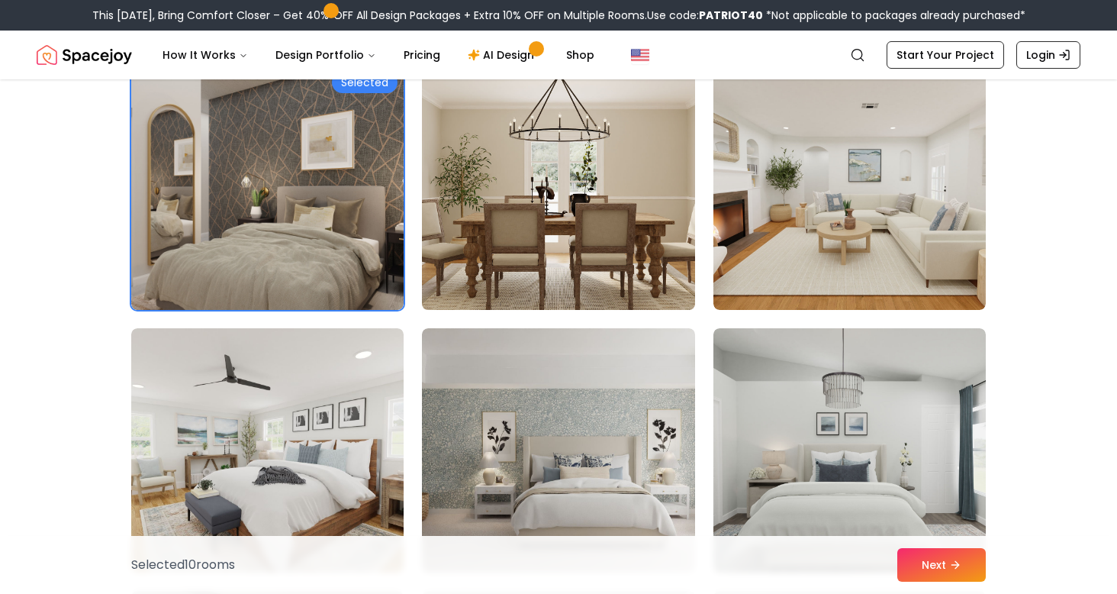
scroll to position [6954, 0]
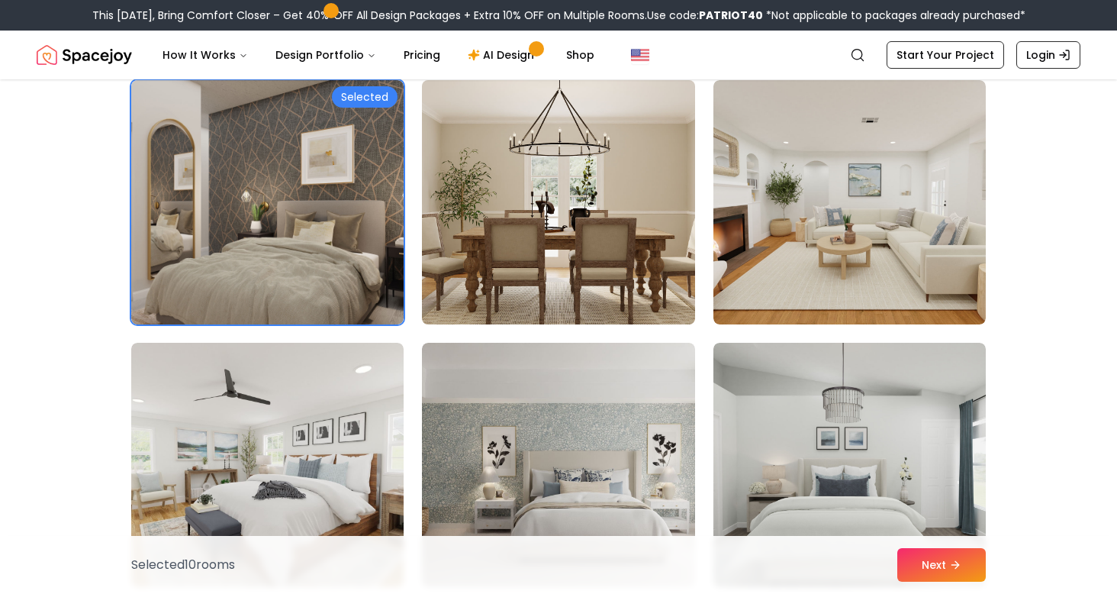
click at [562, 259] on img at bounding box center [558, 202] width 286 height 256
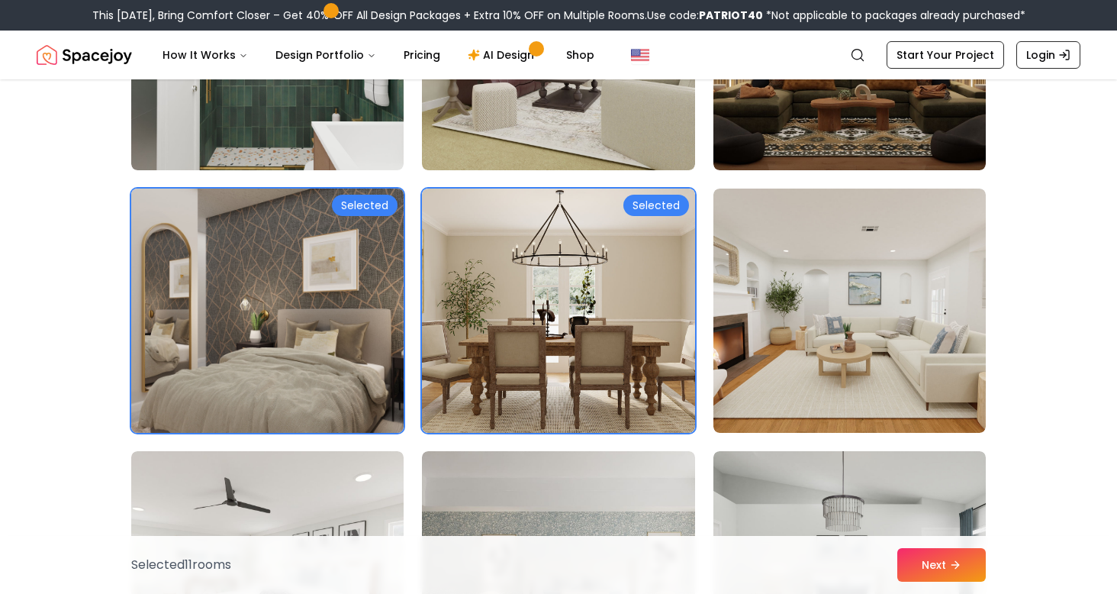
scroll to position [6840, 0]
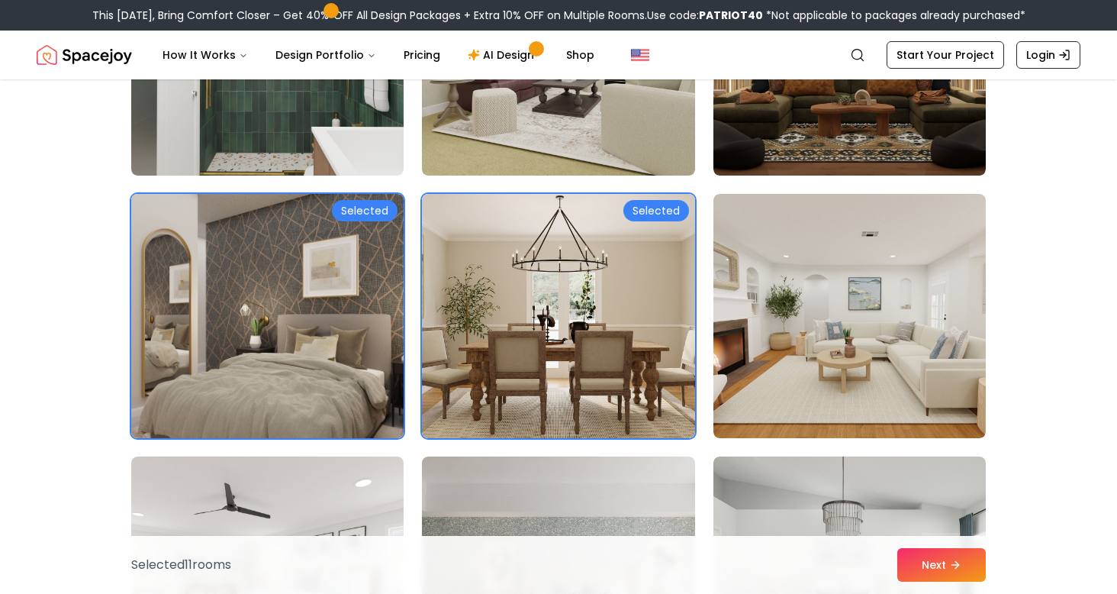
click at [339, 195] on img at bounding box center [267, 316] width 286 height 256
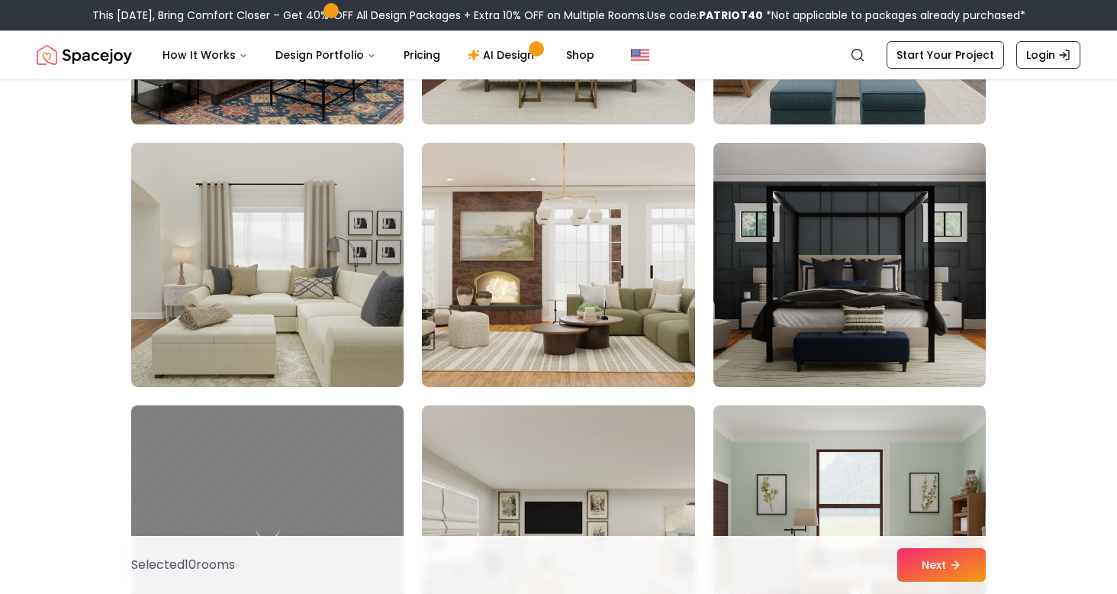
scroll to position [7678, 0]
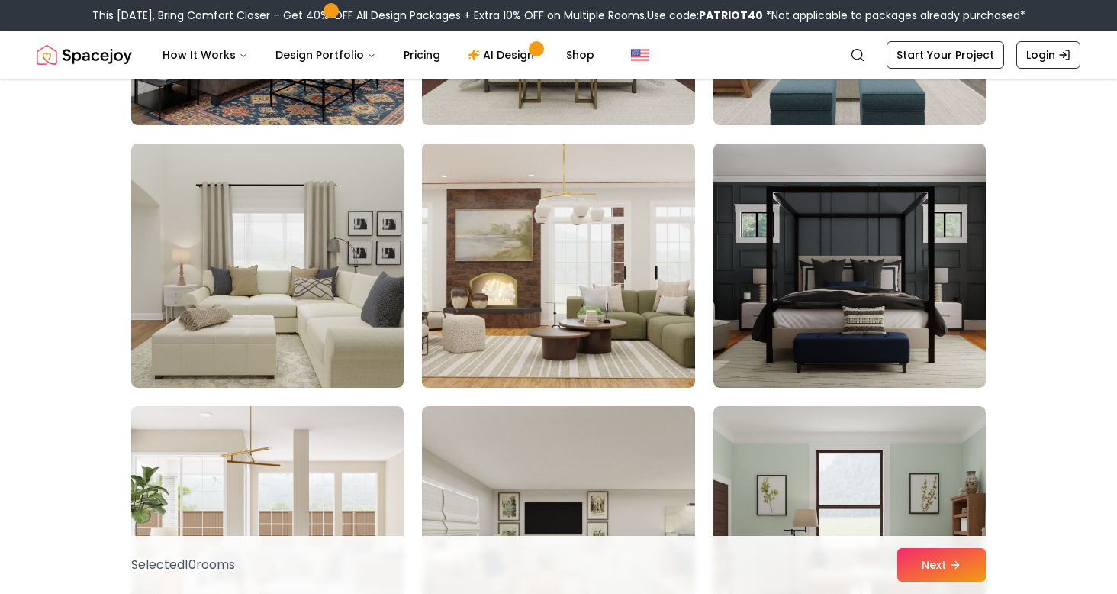
click at [500, 292] on img at bounding box center [558, 265] width 286 height 256
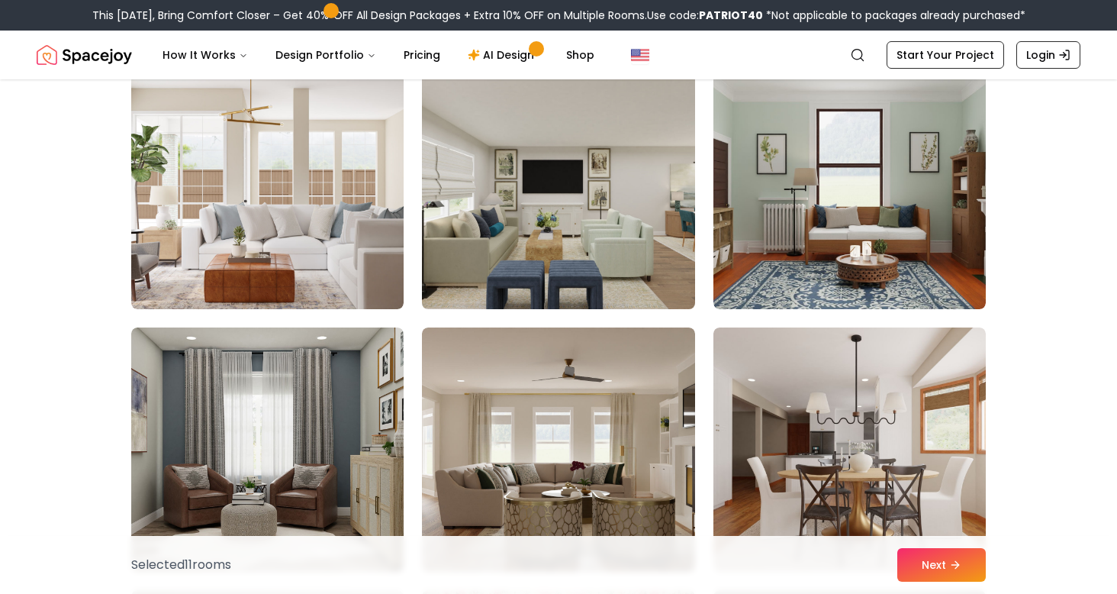
scroll to position [8045, 0]
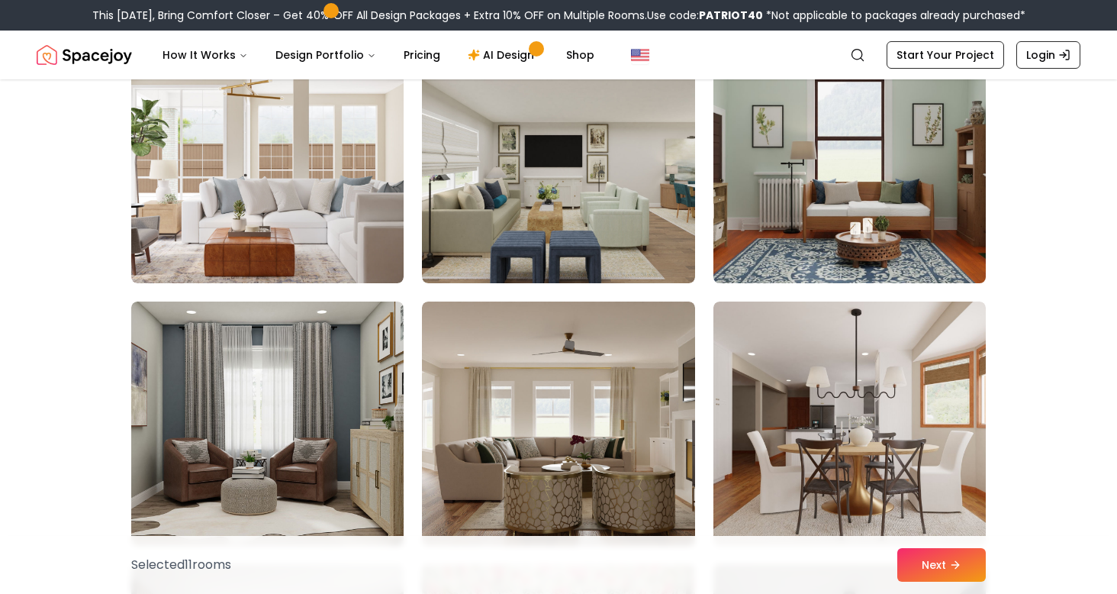
click at [788, 257] on img at bounding box center [850, 161] width 286 height 256
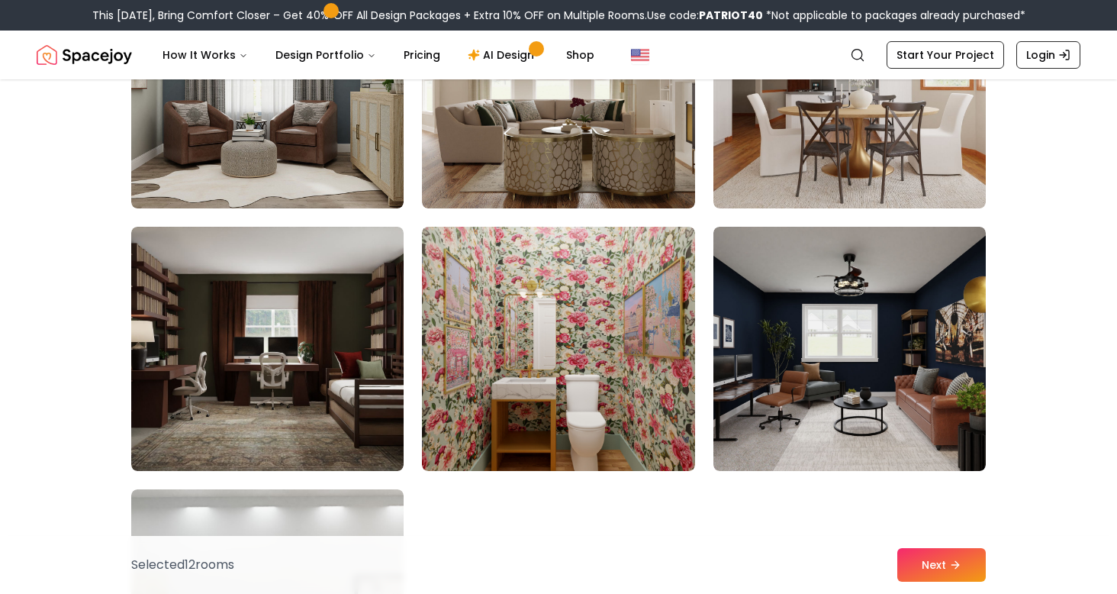
scroll to position [8386, 0]
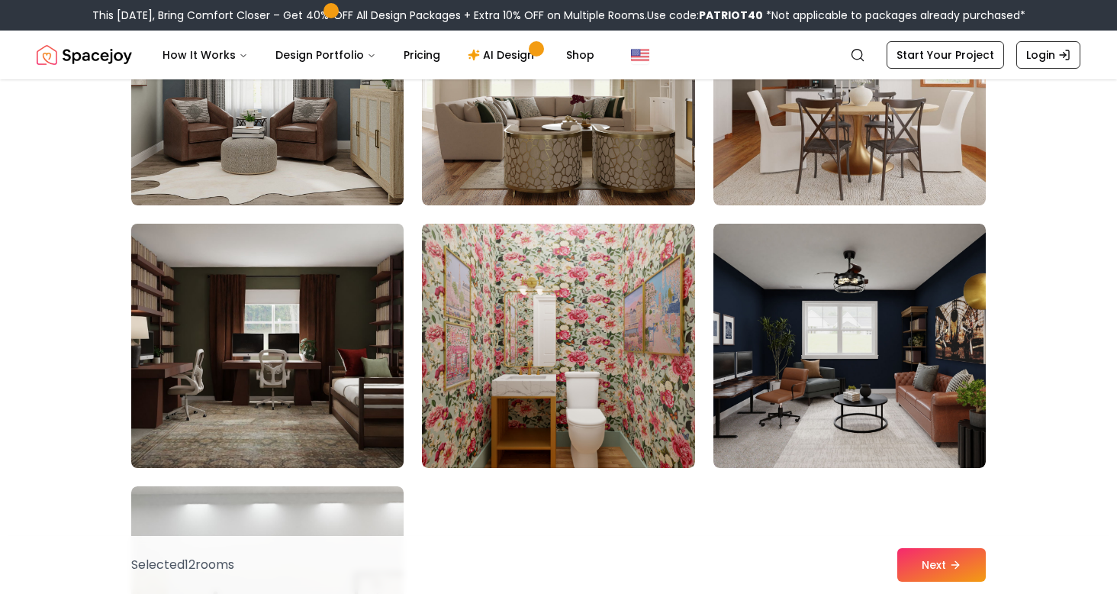
click at [279, 386] on img at bounding box center [267, 346] width 286 height 256
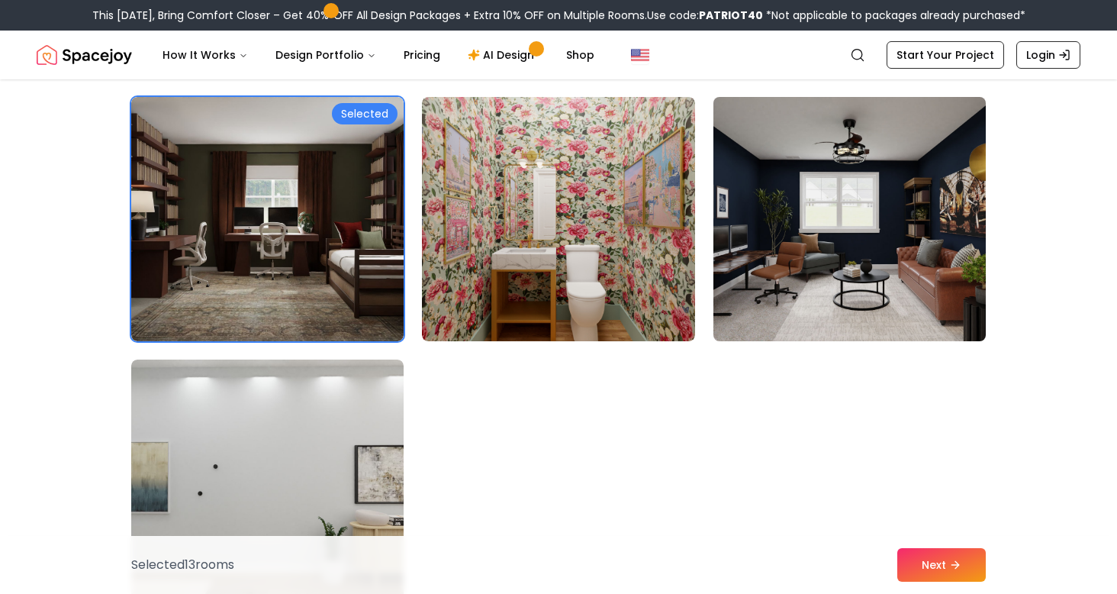
scroll to position [8515, 0]
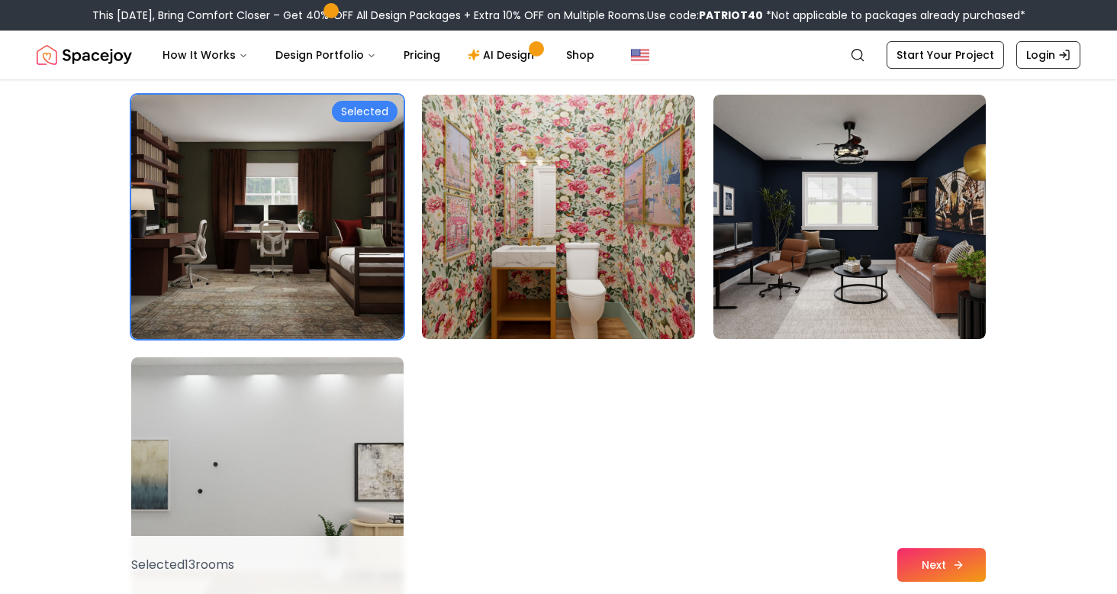
click at [933, 562] on button "Next" at bounding box center [942, 565] width 89 height 34
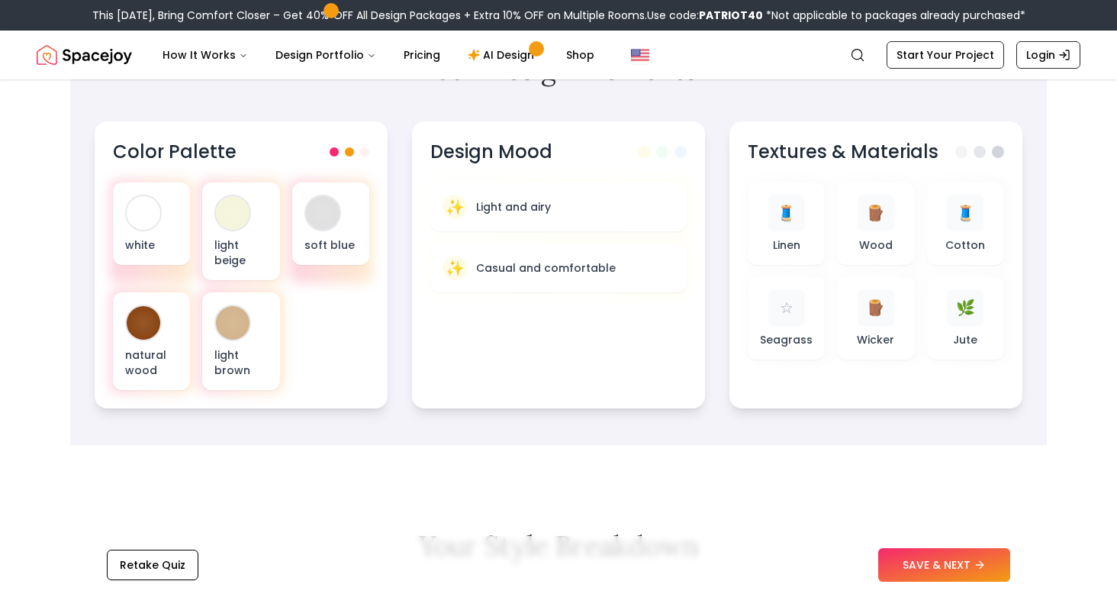
scroll to position [513, 0]
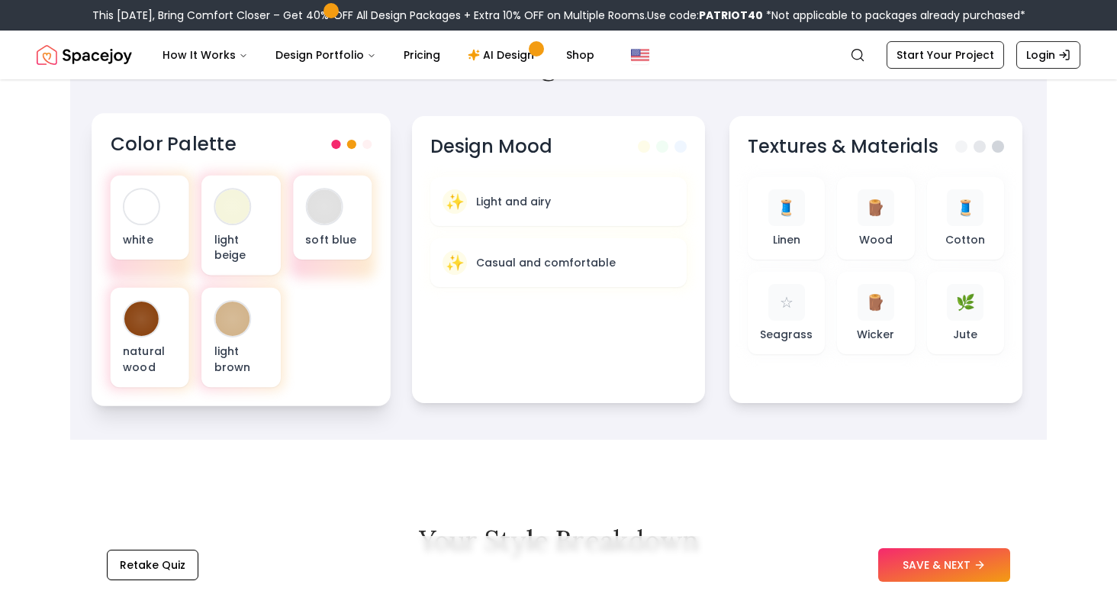
click at [350, 143] on span at bounding box center [351, 144] width 9 height 9
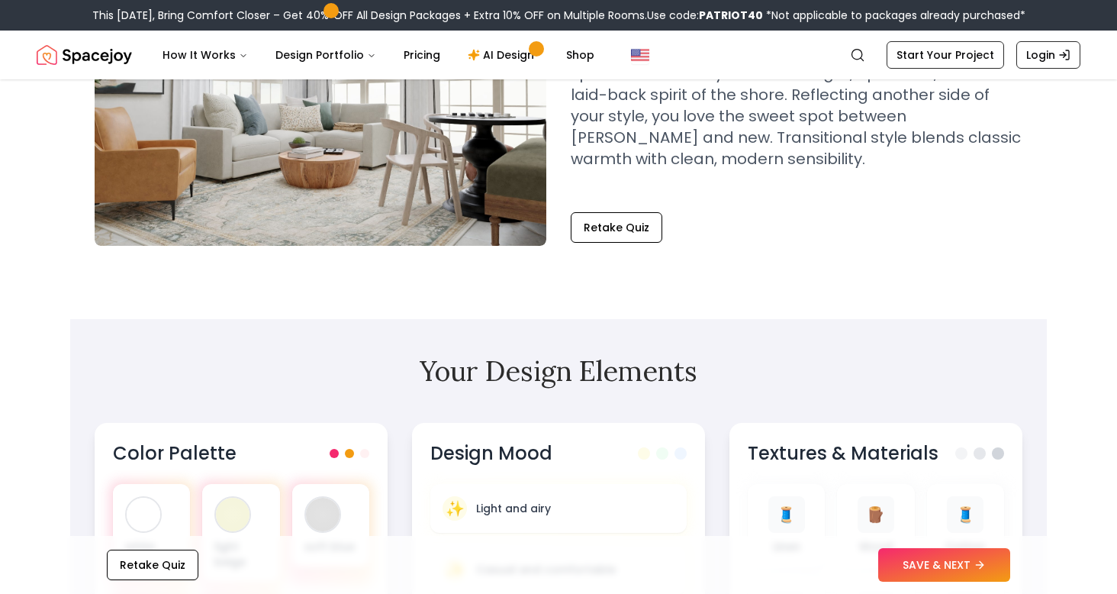
scroll to position [0, 0]
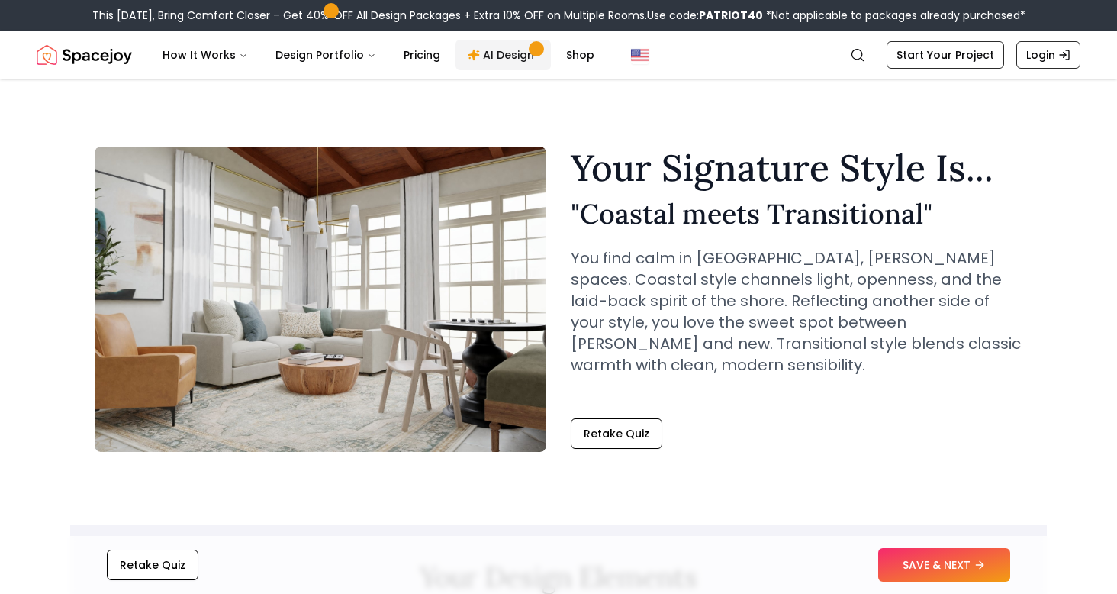
click at [503, 60] on link "AI Design" at bounding box center [503, 55] width 95 height 31
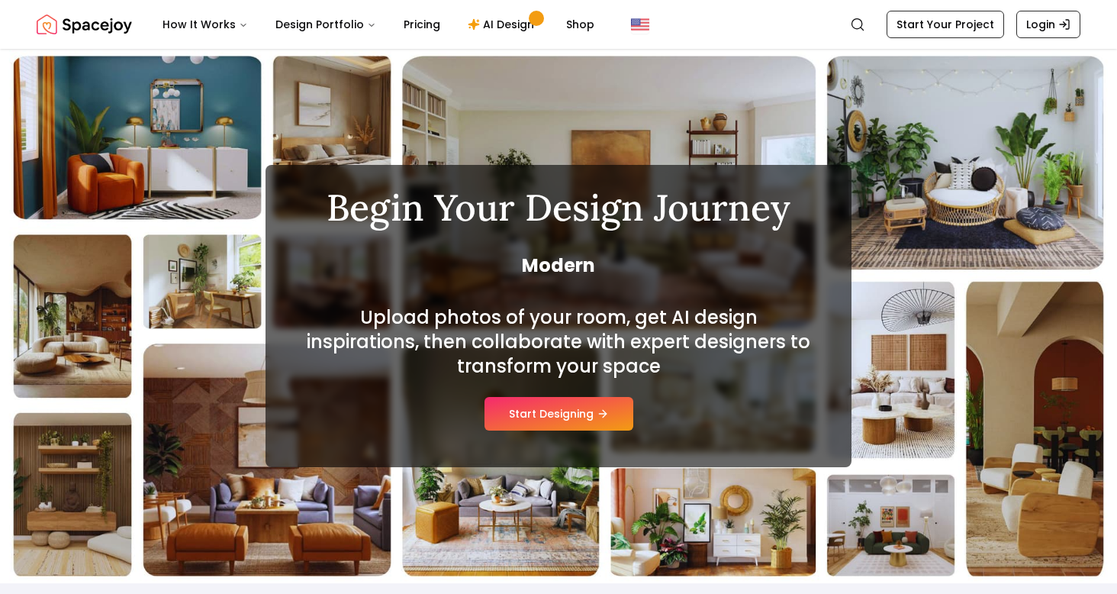
click at [585, 419] on div "Upload photos of your room, get AI design inspirations, then collaborate with e…" at bounding box center [558, 367] width 513 height 125
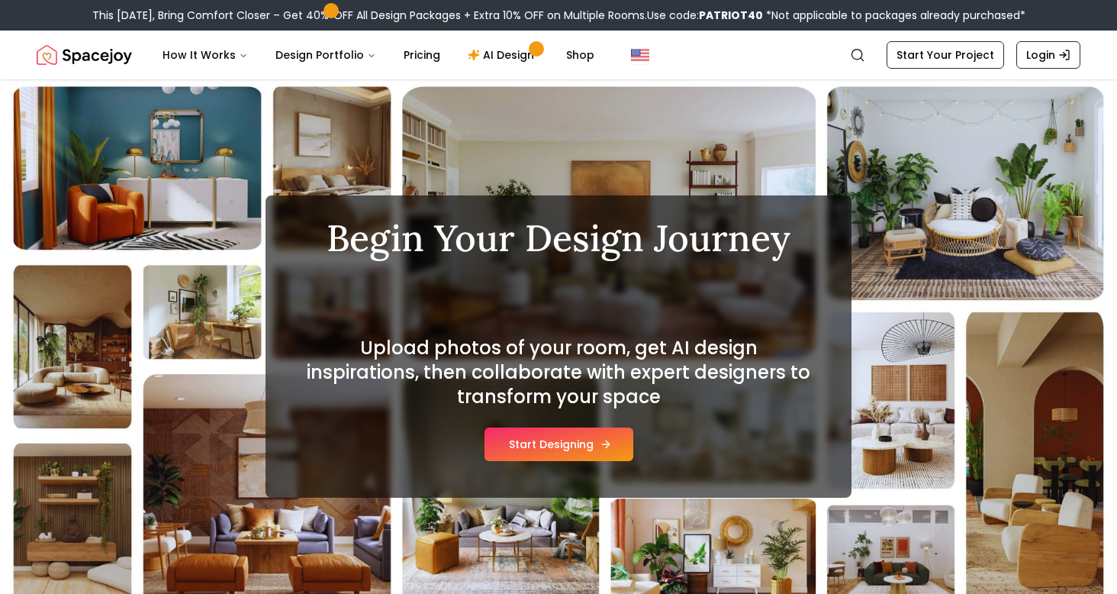
click at [556, 442] on button "Start Designing" at bounding box center [559, 444] width 149 height 34
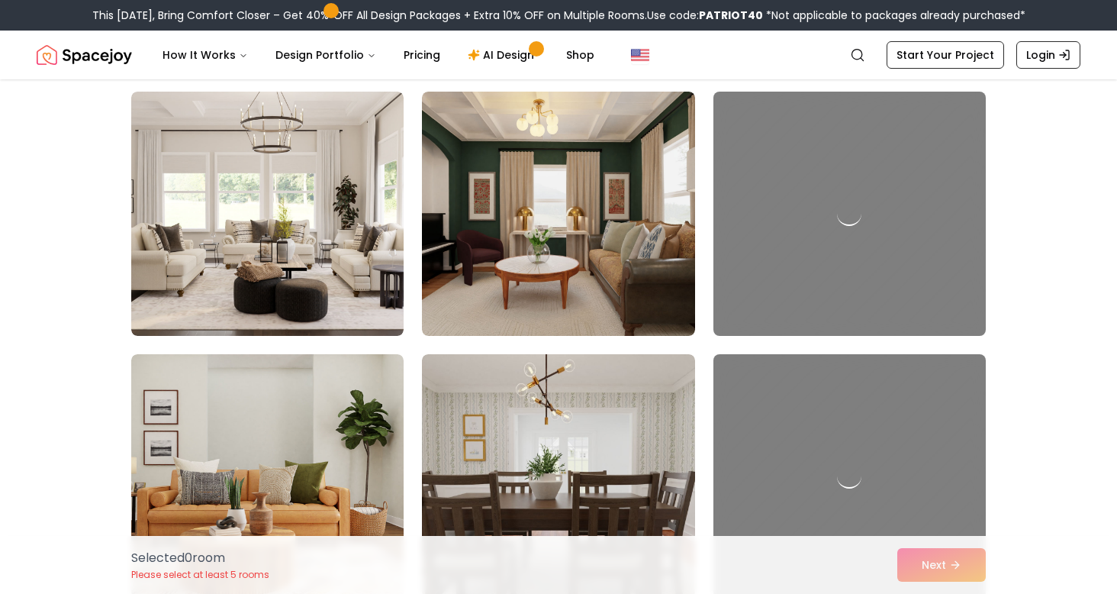
scroll to position [2357, 0]
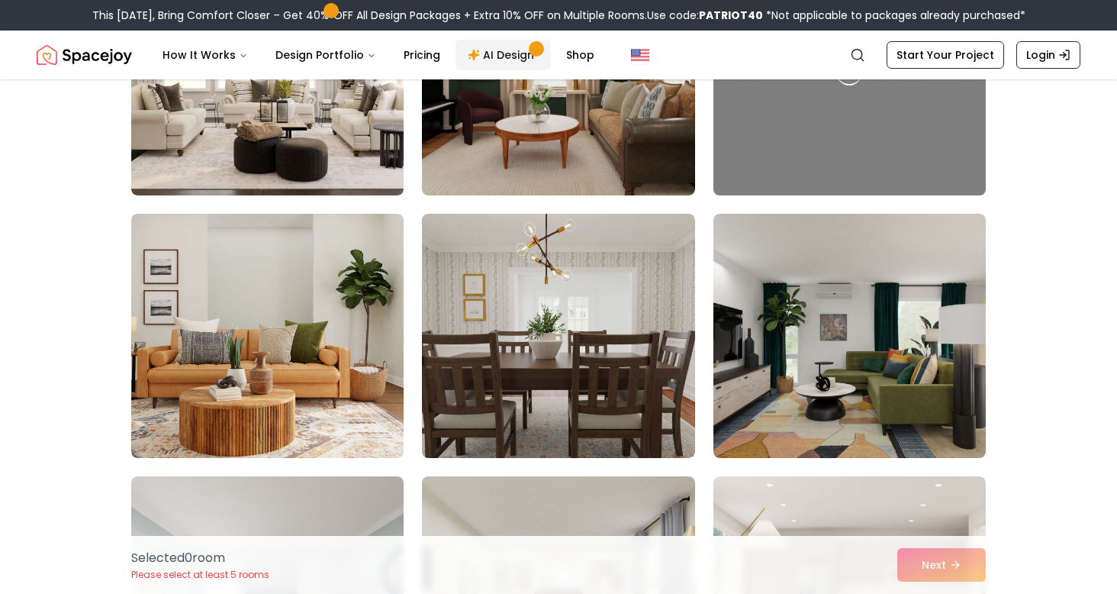
click at [507, 47] on link "AI Design" at bounding box center [503, 55] width 95 height 31
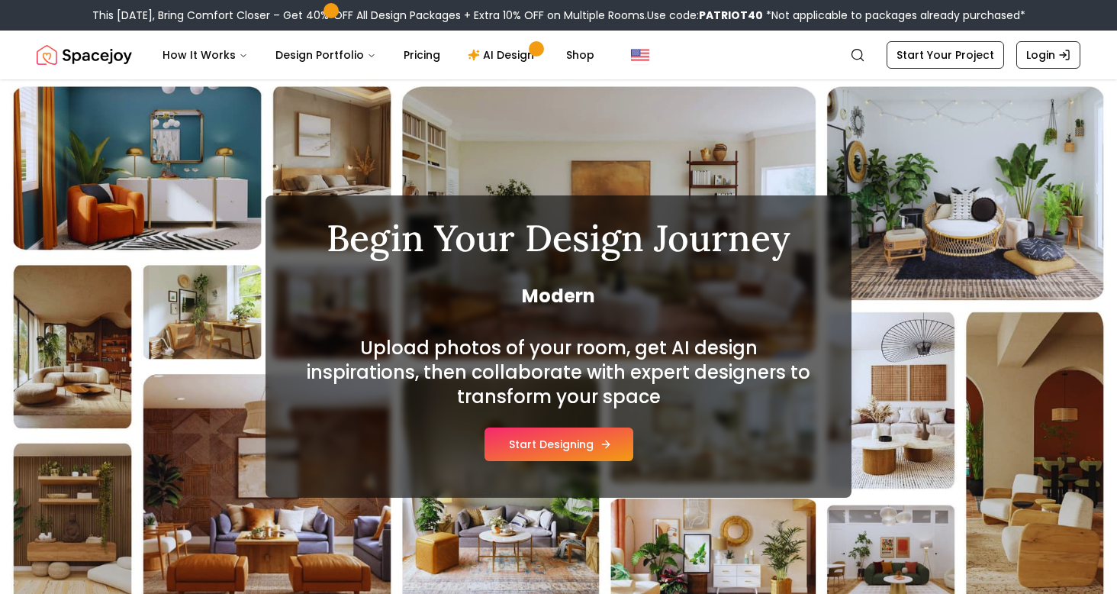
click at [530, 440] on button "Start Designing" at bounding box center [559, 444] width 149 height 34
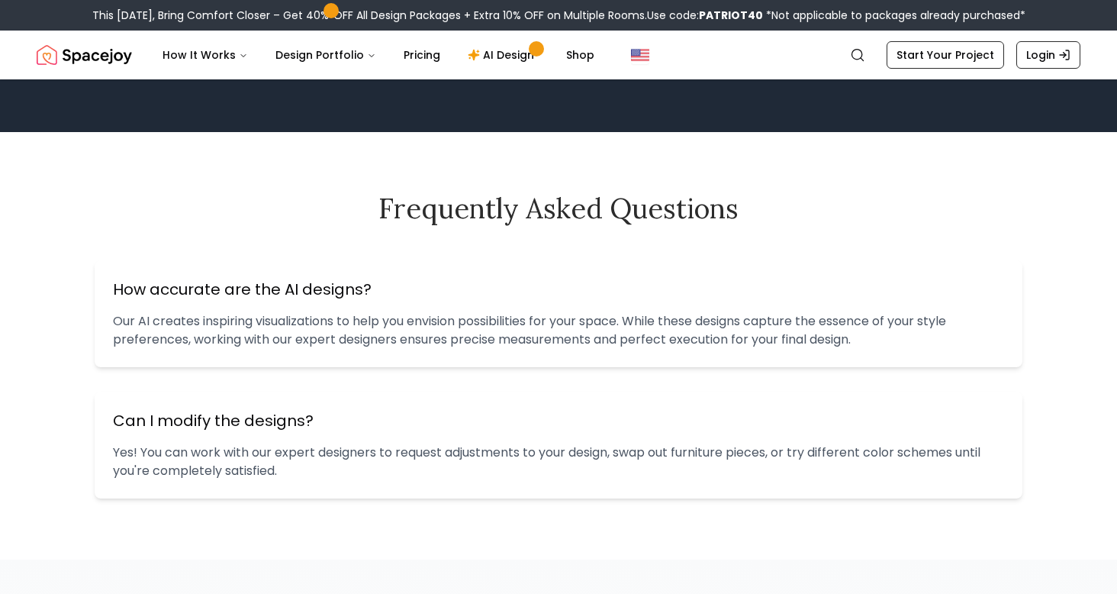
scroll to position [1717, 0]
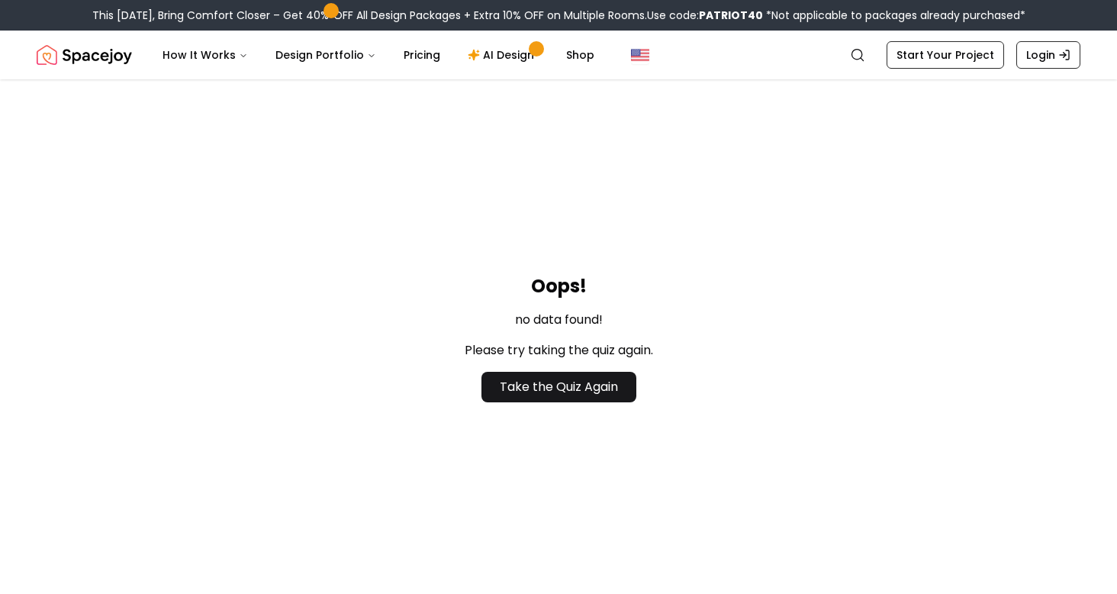
scroll to position [46, 0]
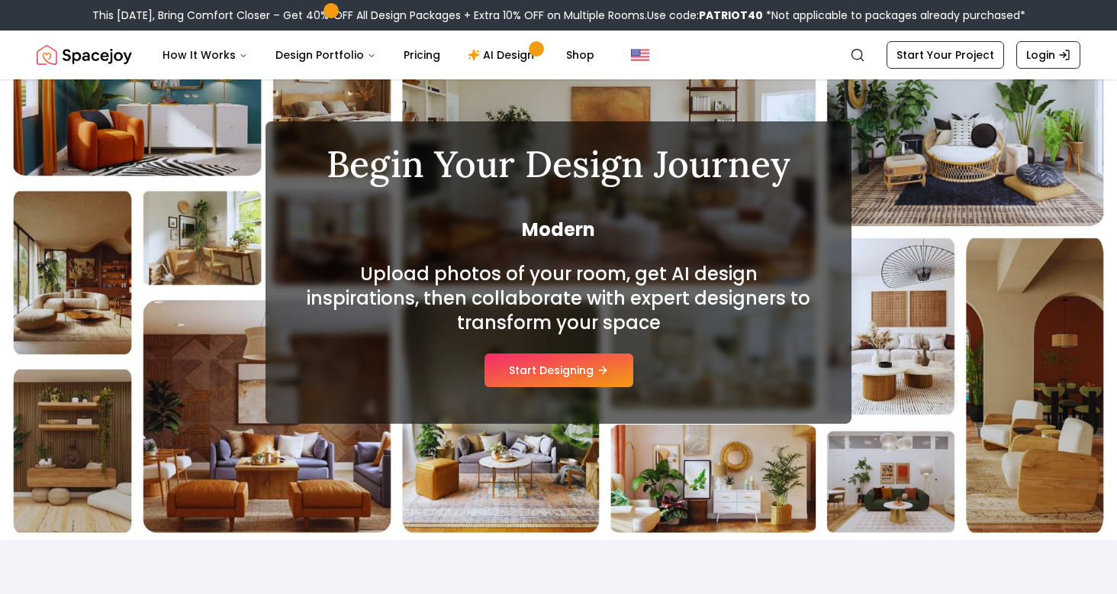
scroll to position [85, 0]
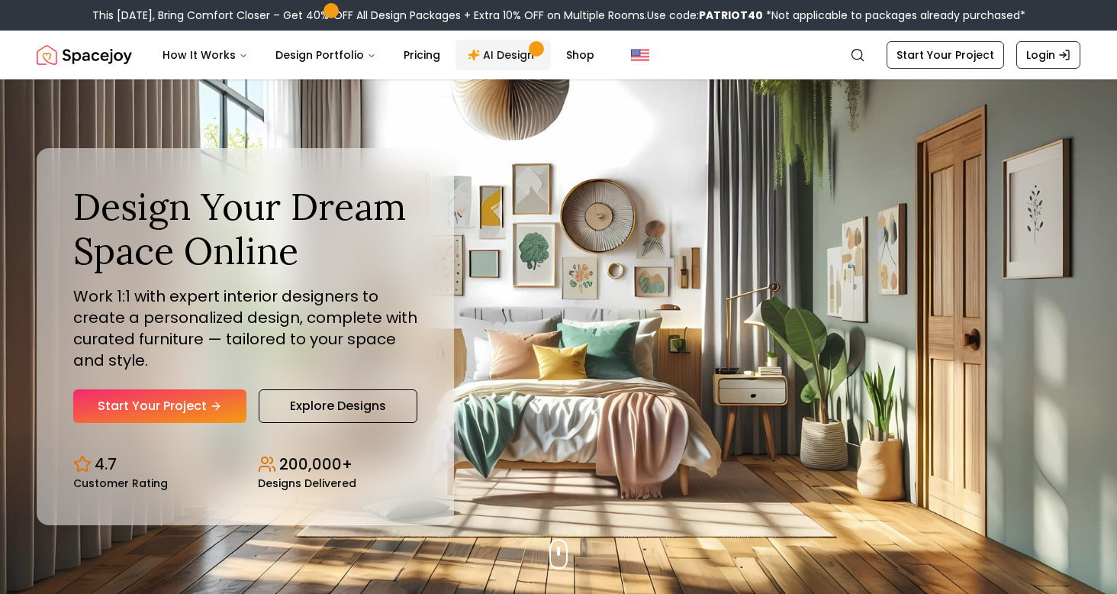
click at [502, 57] on link "AI Design" at bounding box center [503, 55] width 95 height 31
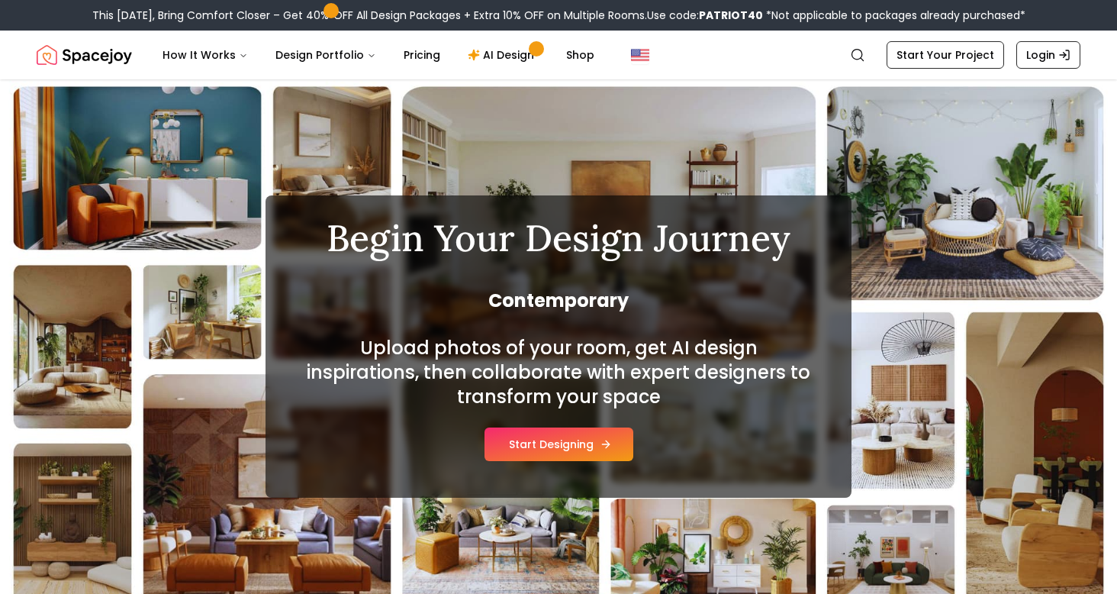
click at [556, 444] on button "Start Designing" at bounding box center [559, 444] width 149 height 34
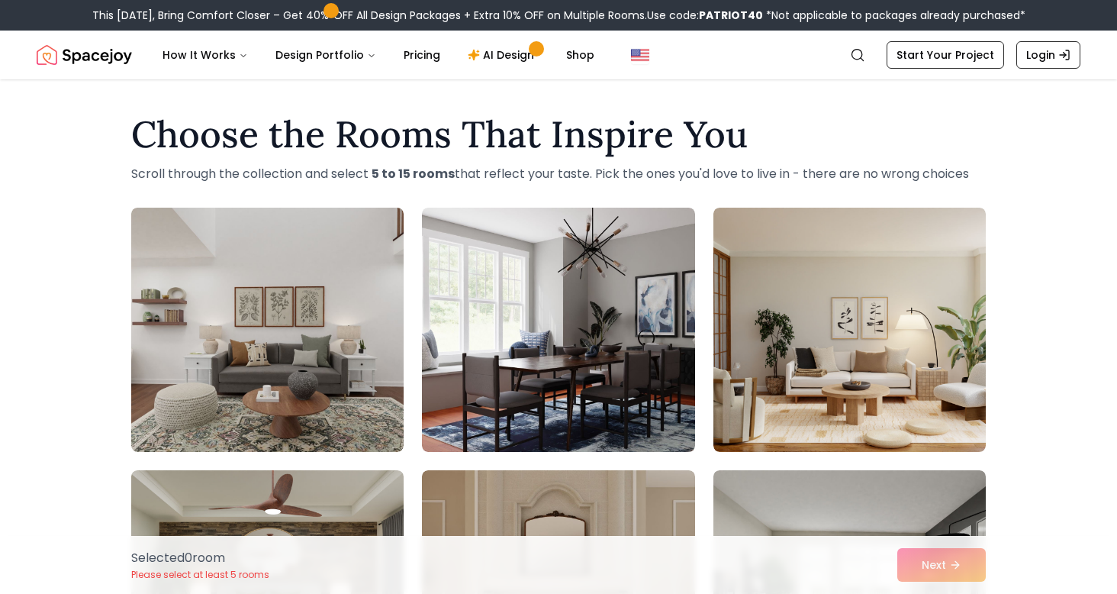
click at [945, 69] on nav "Spacejoy Search How It Works Design Portfolio Pricing AI Design Shop Search Sta…" at bounding box center [559, 55] width 1044 height 49
click at [944, 57] on link "Start Your Project" at bounding box center [946, 54] width 118 height 27
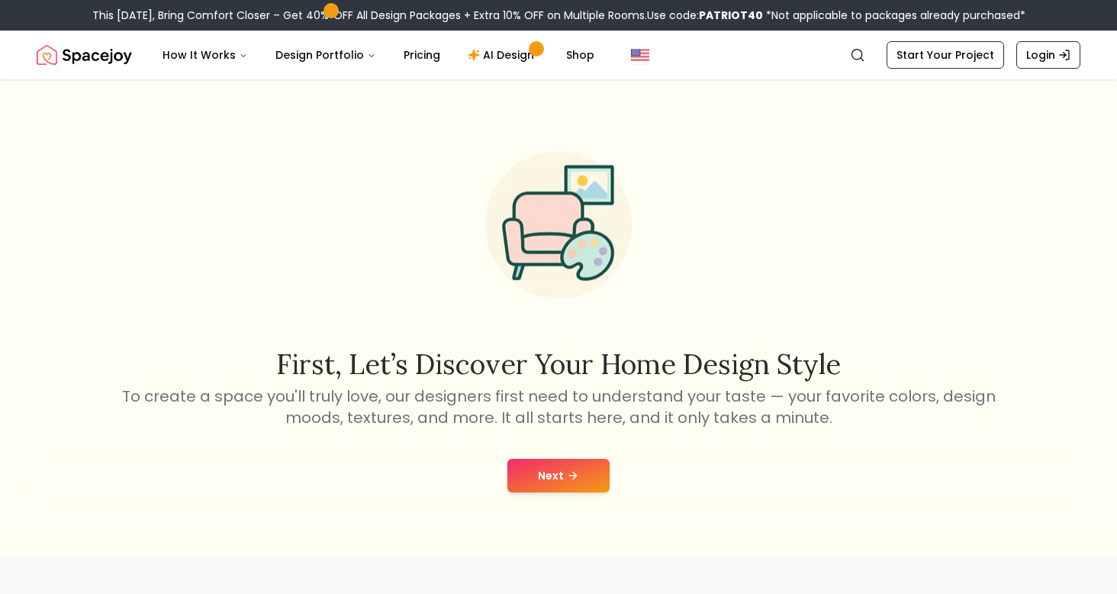
click at [557, 475] on button "Next" at bounding box center [559, 476] width 102 height 34
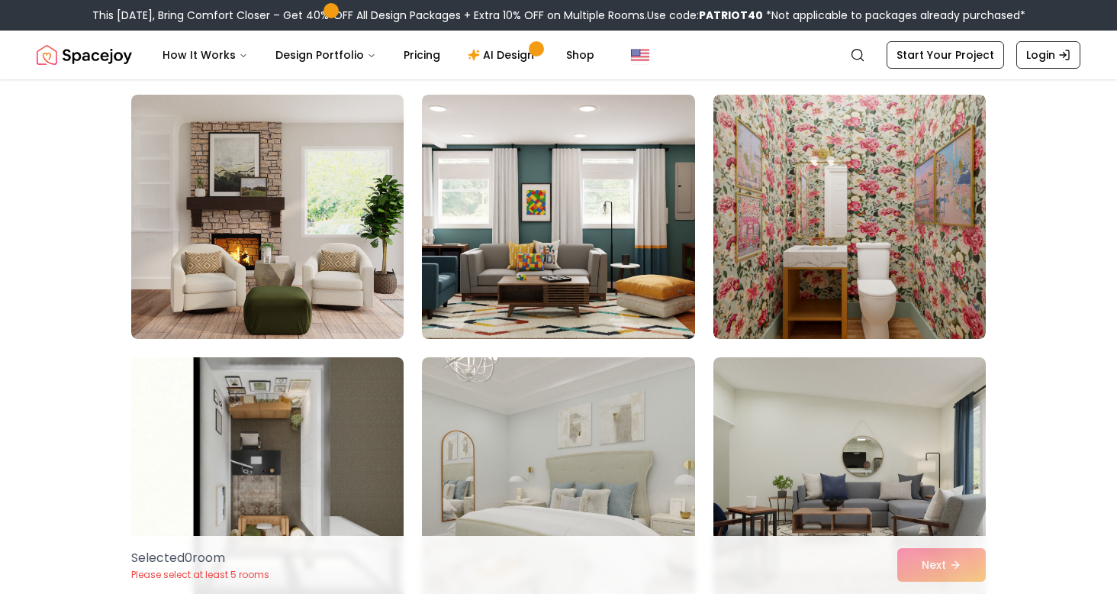
scroll to position [345, 0]
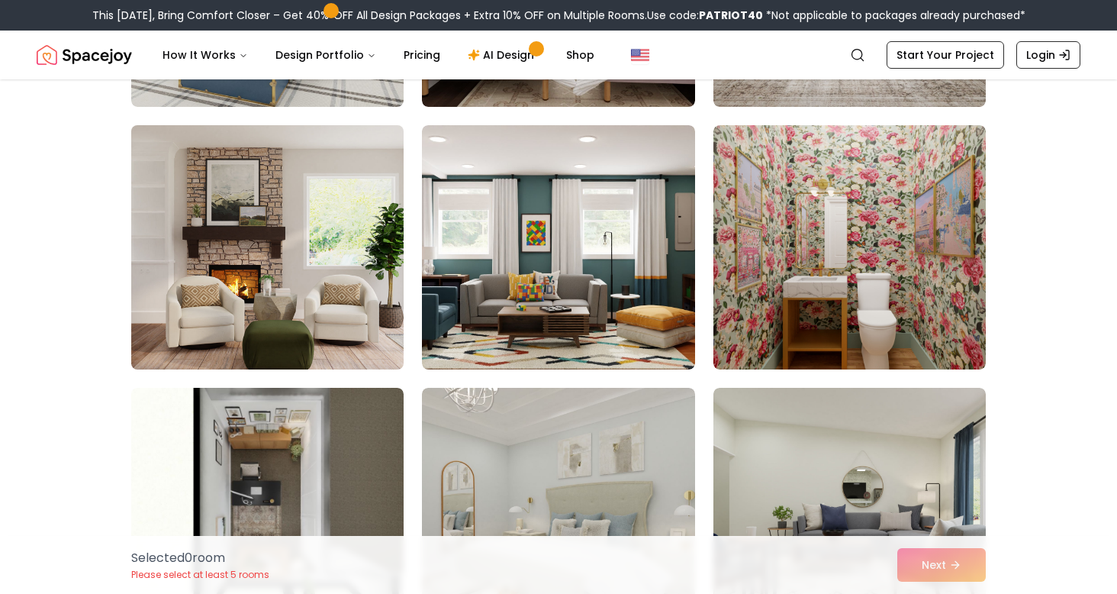
click at [384, 311] on img at bounding box center [267, 247] width 286 height 256
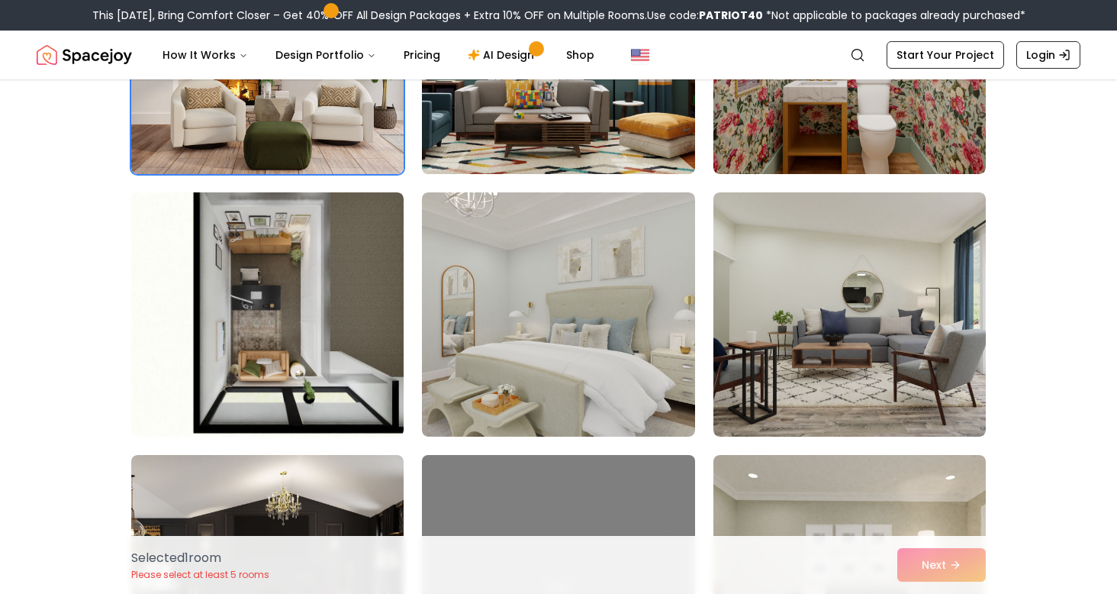
scroll to position [604, 0]
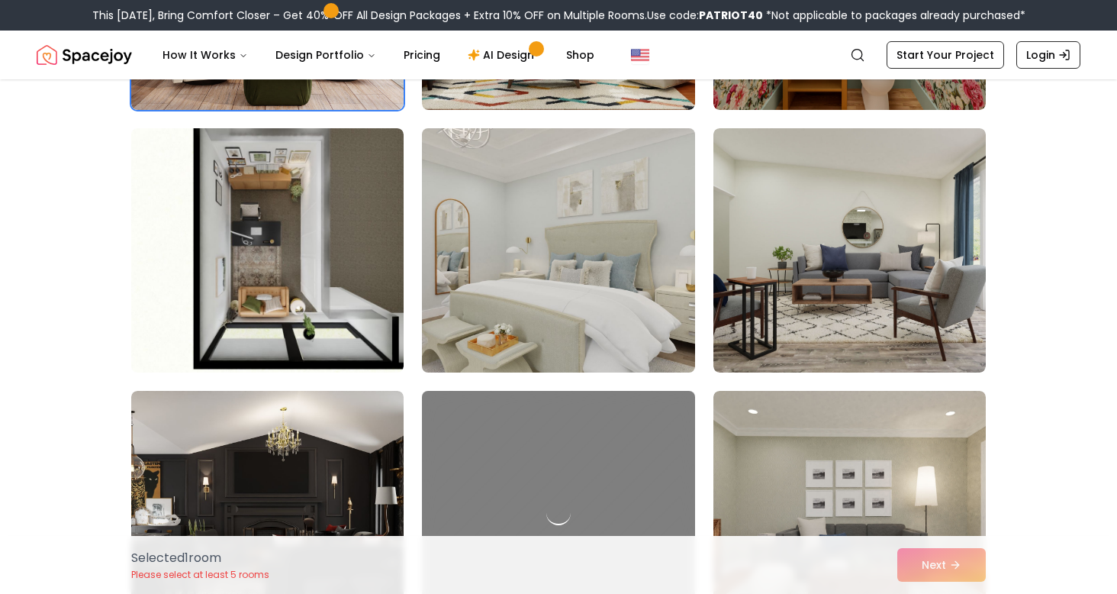
click at [587, 279] on img at bounding box center [558, 250] width 286 height 256
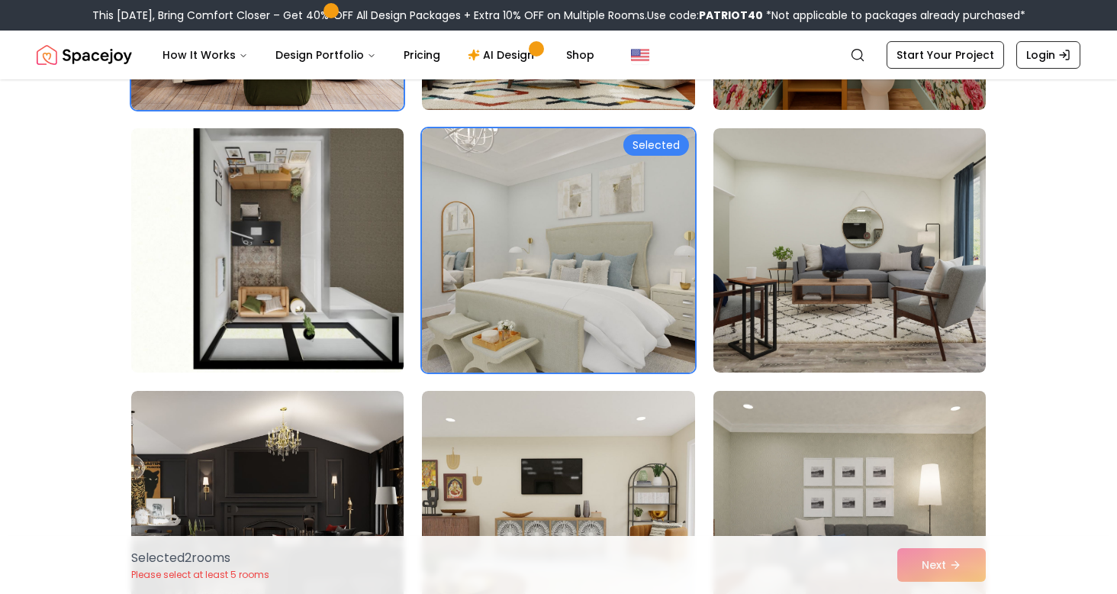
click at [849, 398] on img at bounding box center [850, 513] width 286 height 256
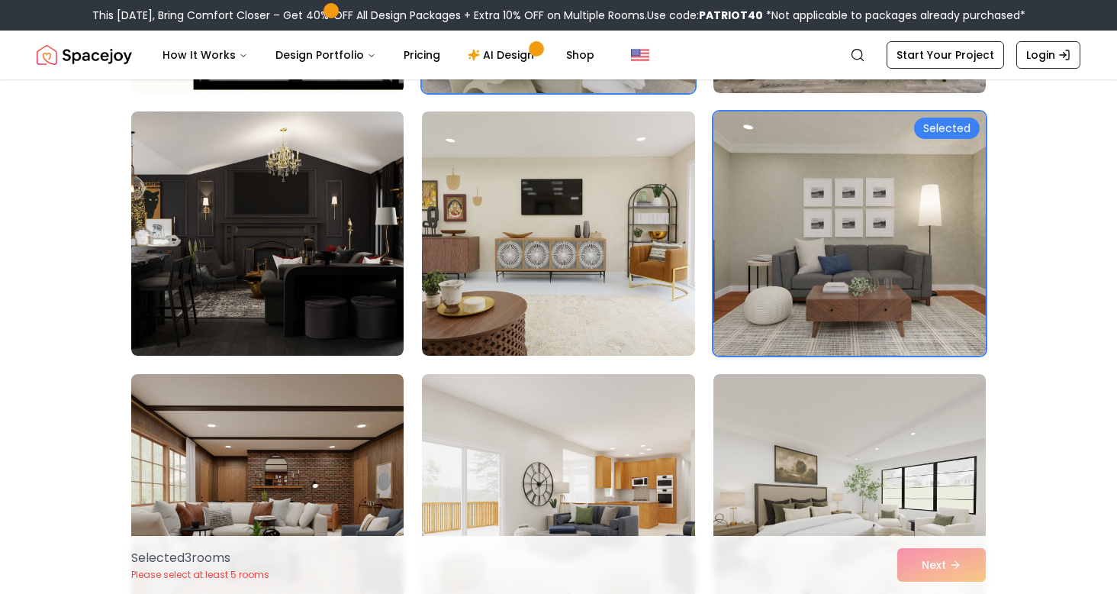
scroll to position [888, 0]
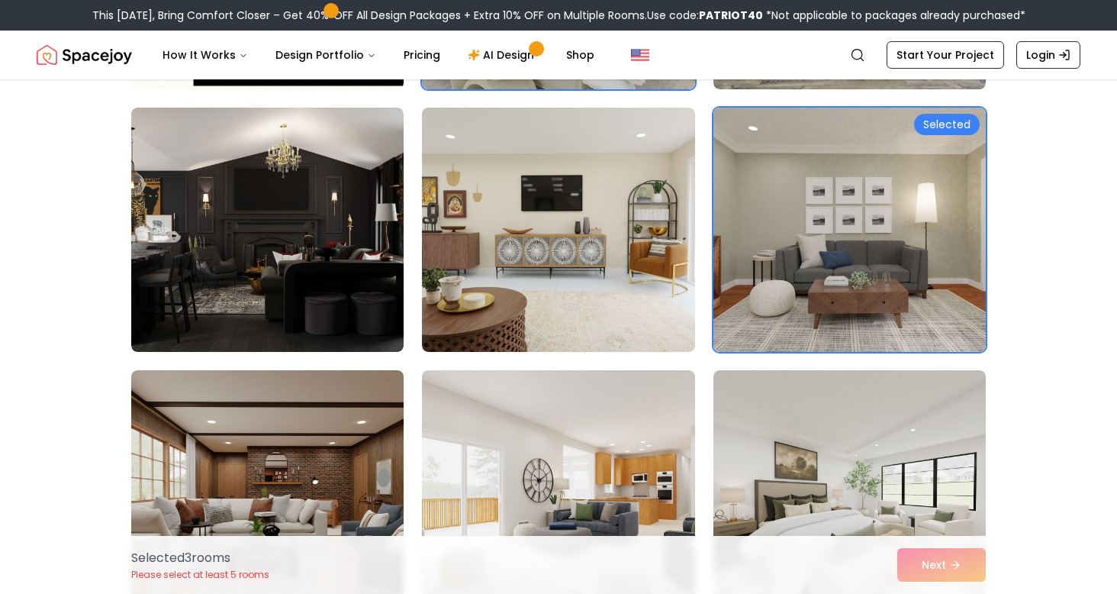
click at [558, 543] on div "Selected 3 room s Please select at least 5 rooms Next" at bounding box center [558, 565] width 879 height 58
click at [549, 469] on img at bounding box center [558, 492] width 286 height 256
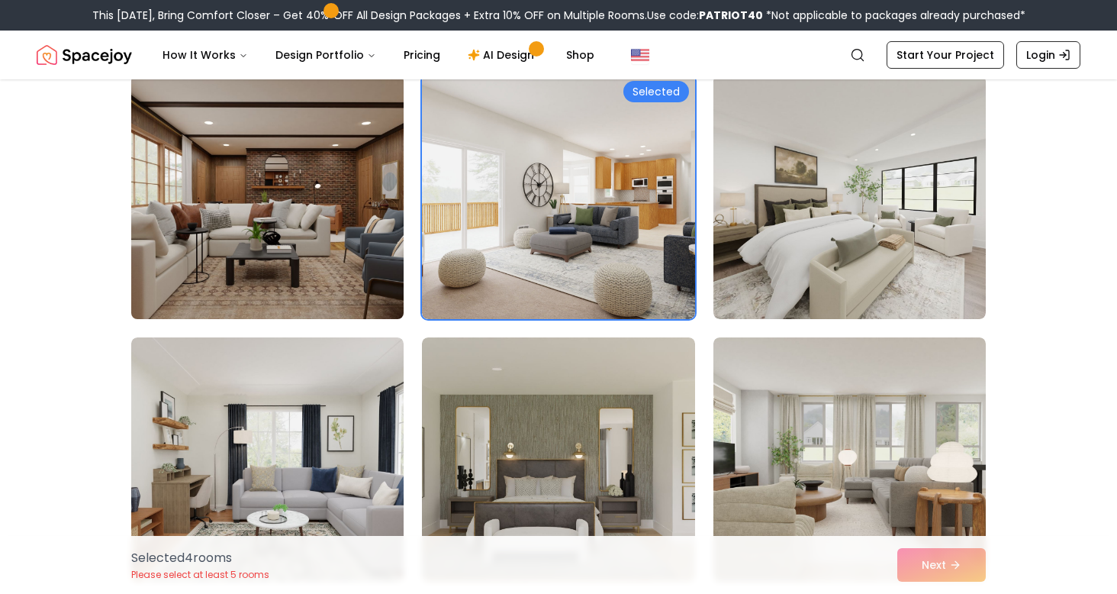
click at [327, 280] on img at bounding box center [267, 197] width 286 height 256
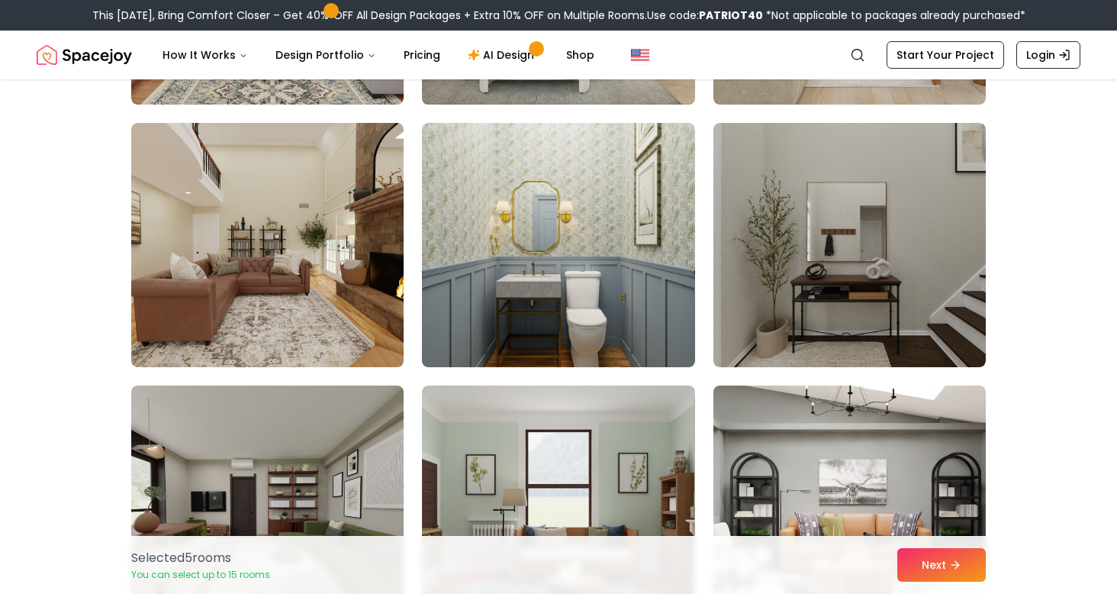
scroll to position [1742, 0]
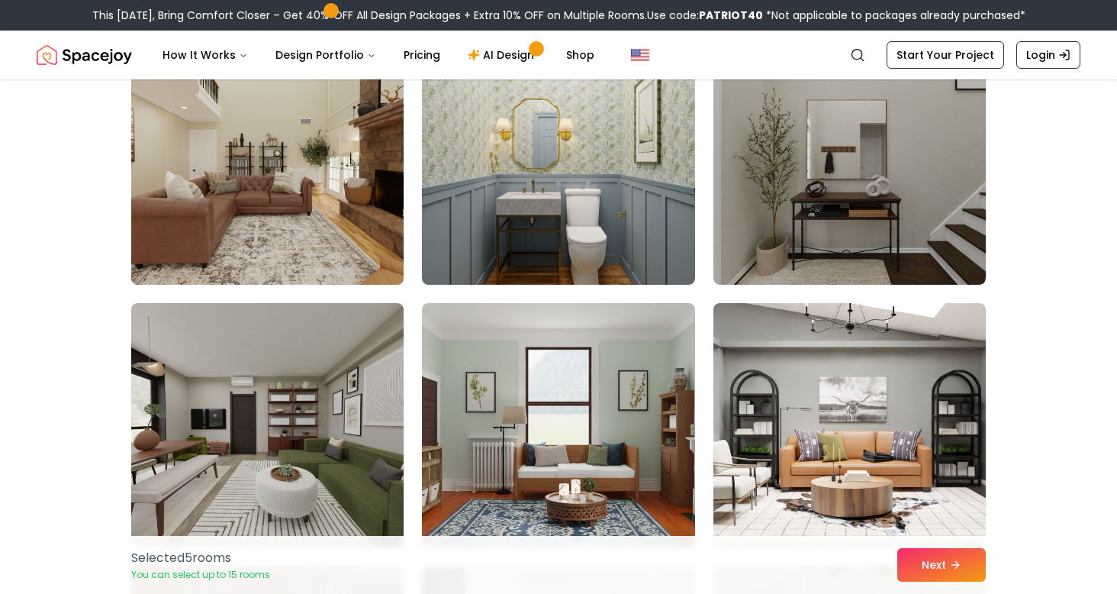
click at [390, 232] on img at bounding box center [267, 162] width 286 height 256
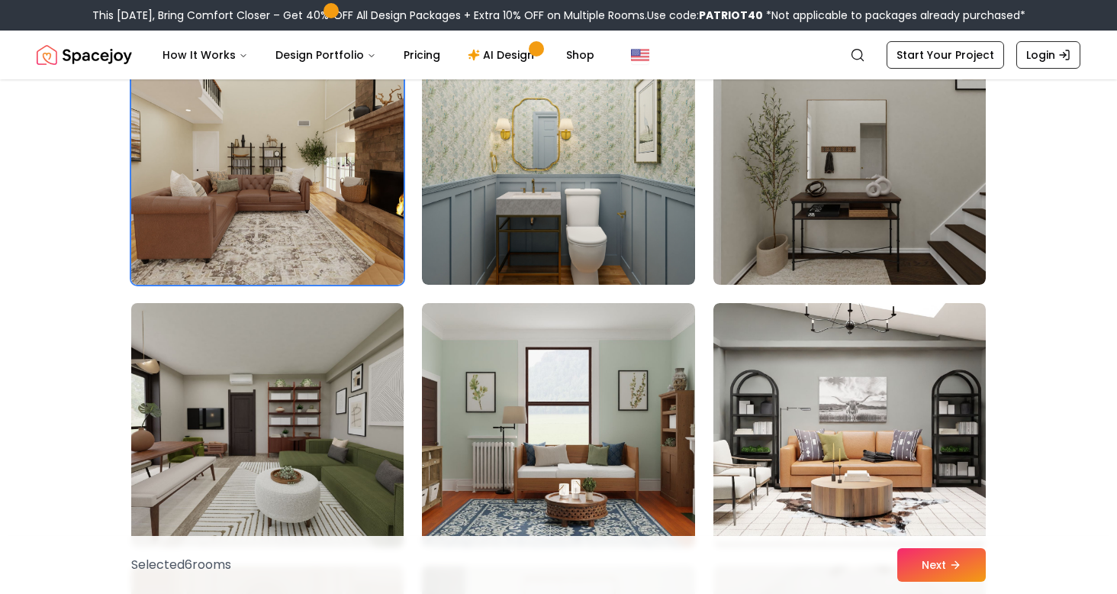
click at [323, 447] on img at bounding box center [267, 425] width 286 height 256
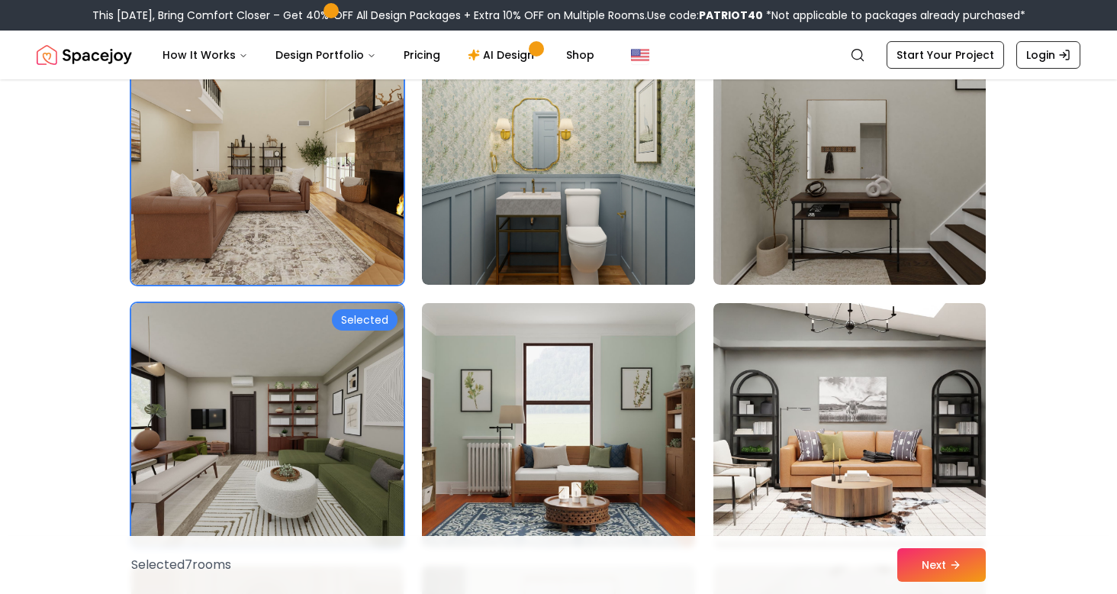
click at [622, 443] on img at bounding box center [558, 425] width 286 height 256
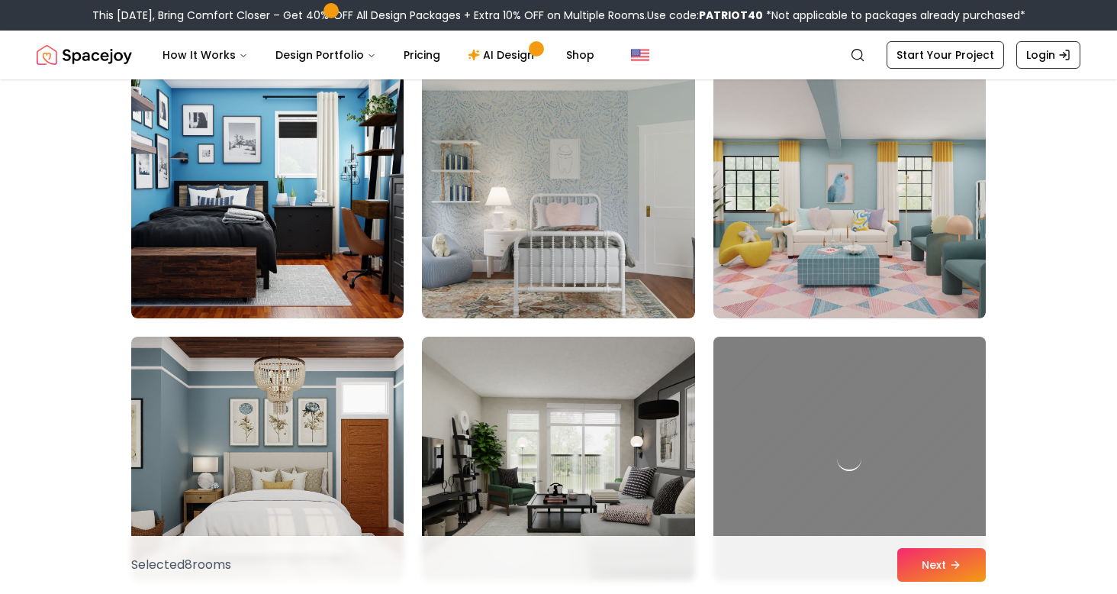
scroll to position [2522, 0]
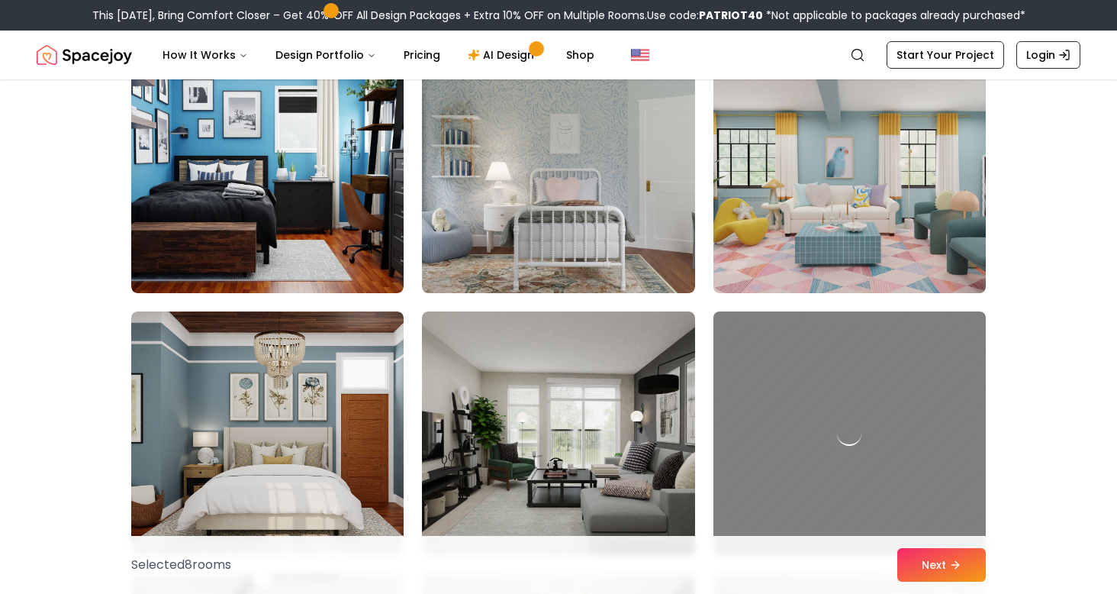
click at [878, 229] on img at bounding box center [850, 171] width 286 height 256
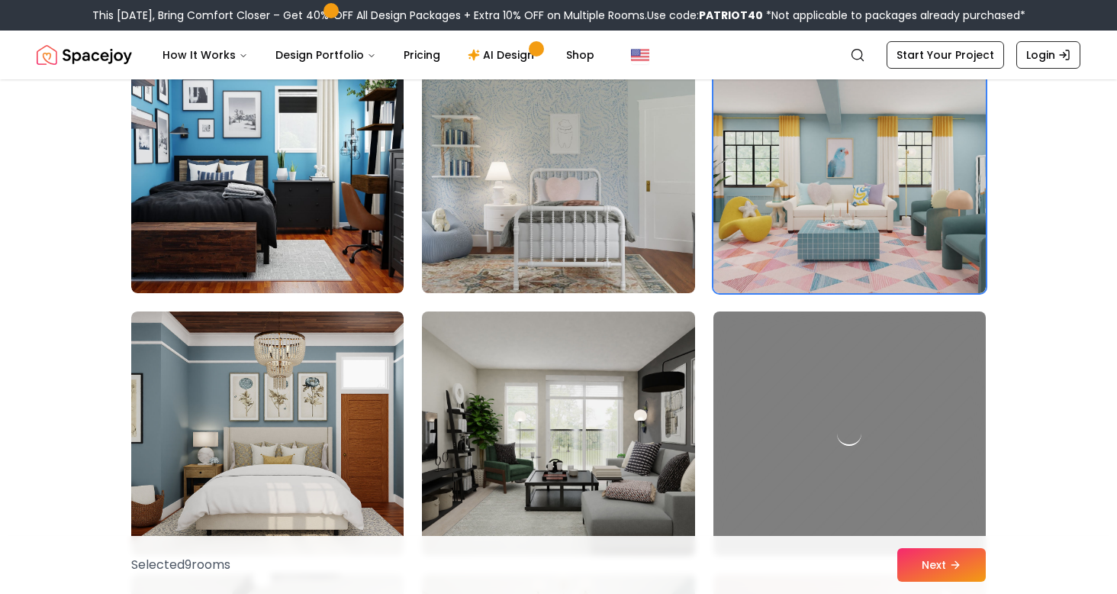
click at [646, 432] on img at bounding box center [558, 433] width 286 height 256
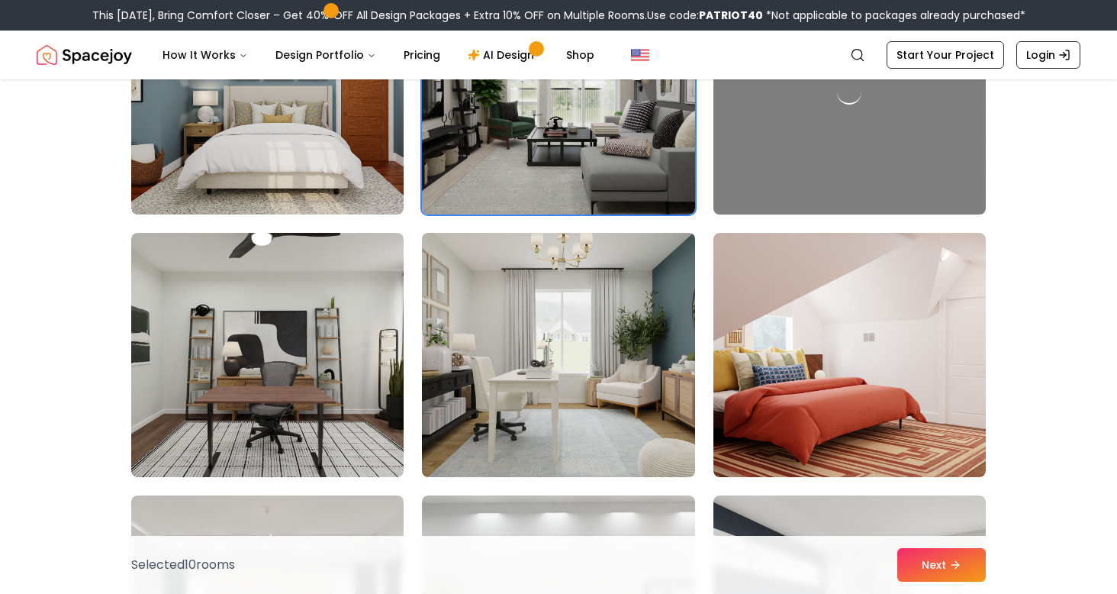
scroll to position [2875, 0]
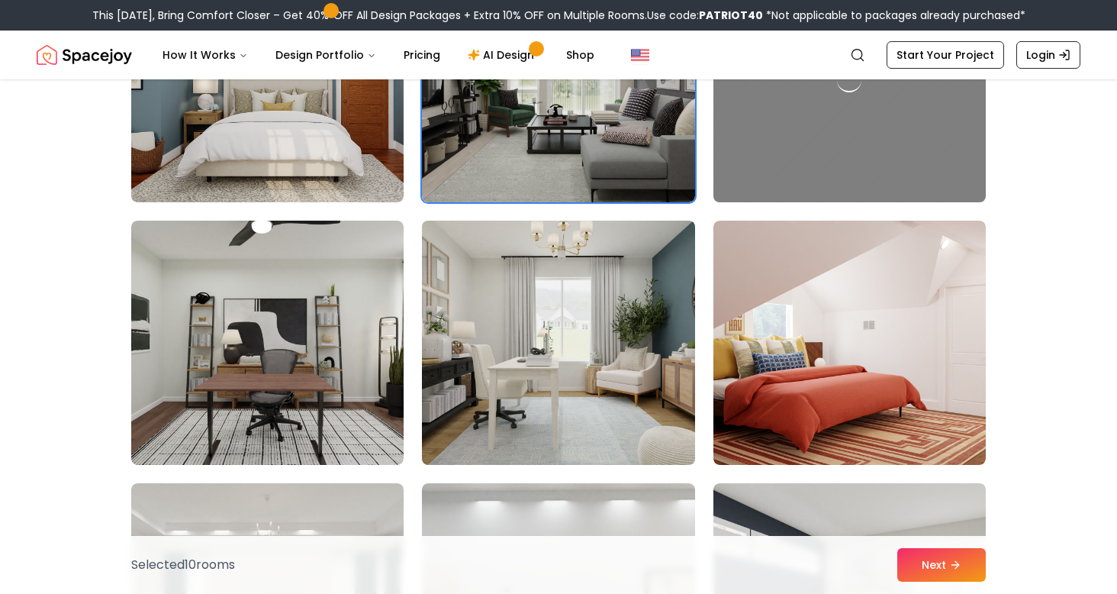
click at [486, 398] on img at bounding box center [558, 342] width 286 height 256
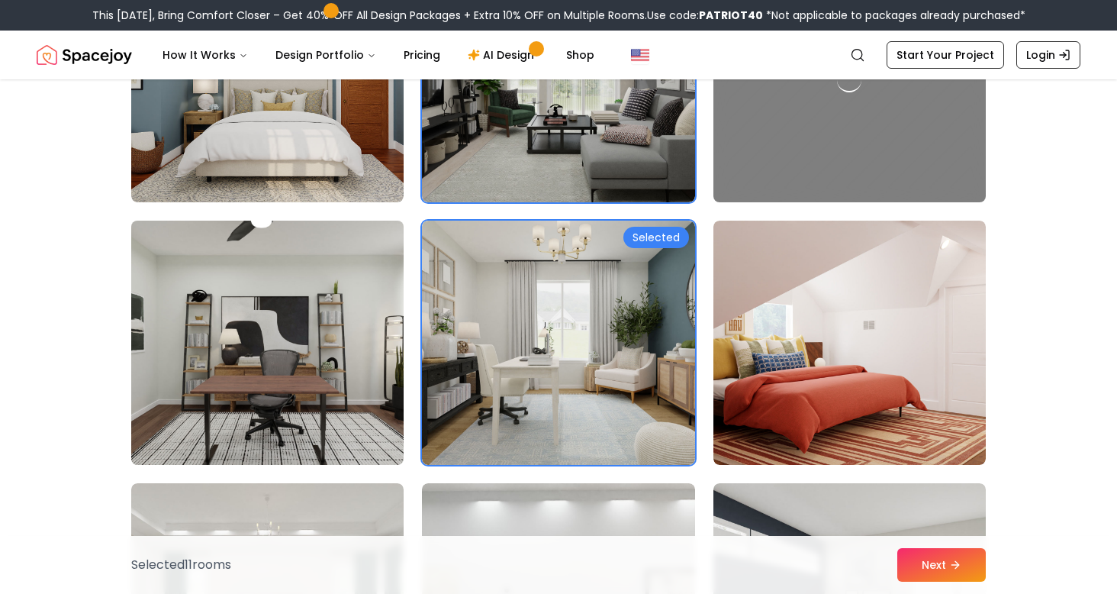
click at [272, 395] on img at bounding box center [267, 342] width 286 height 256
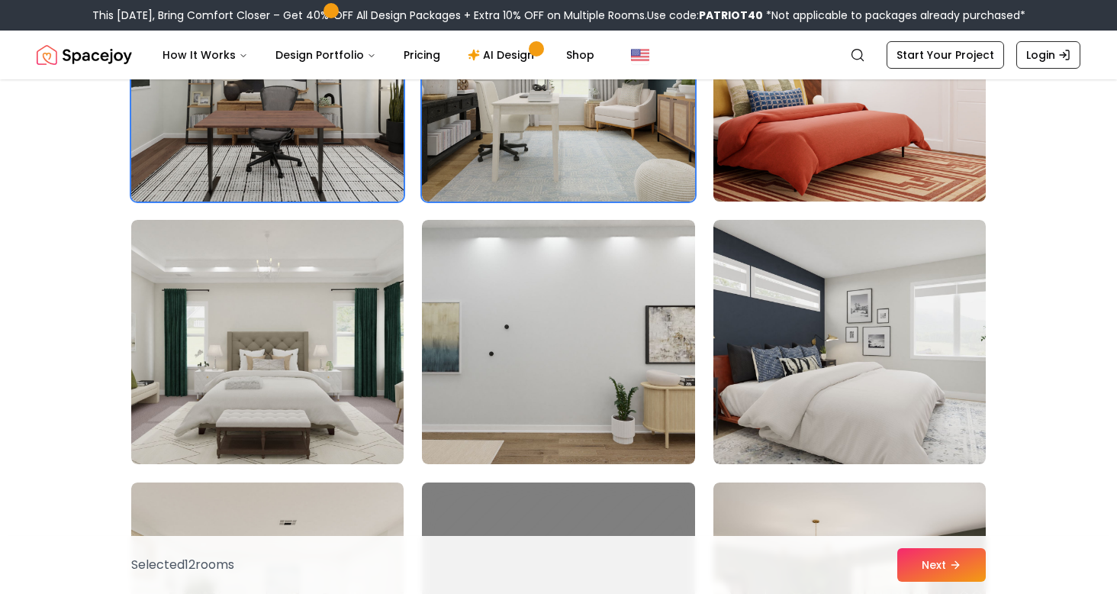
scroll to position [3145, 0]
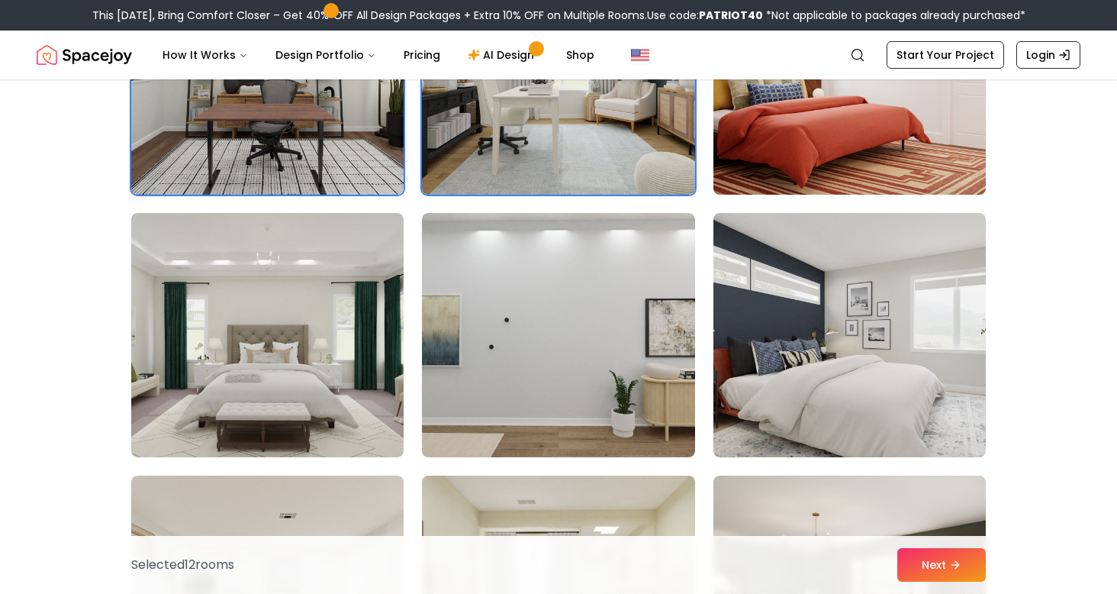
click at [812, 166] on img at bounding box center [850, 72] width 286 height 256
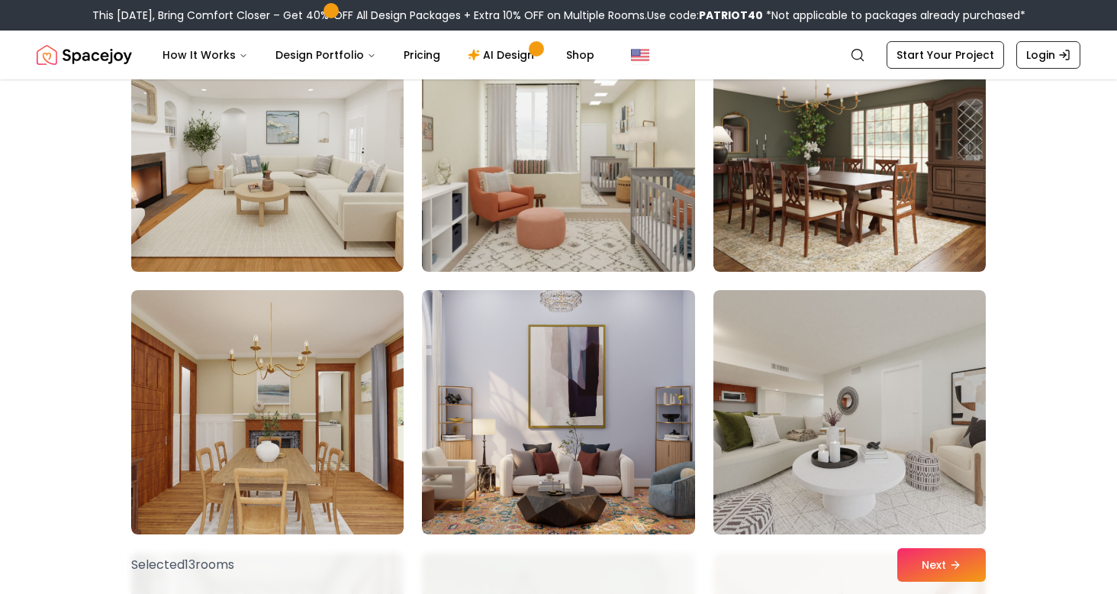
scroll to position [3512, 0]
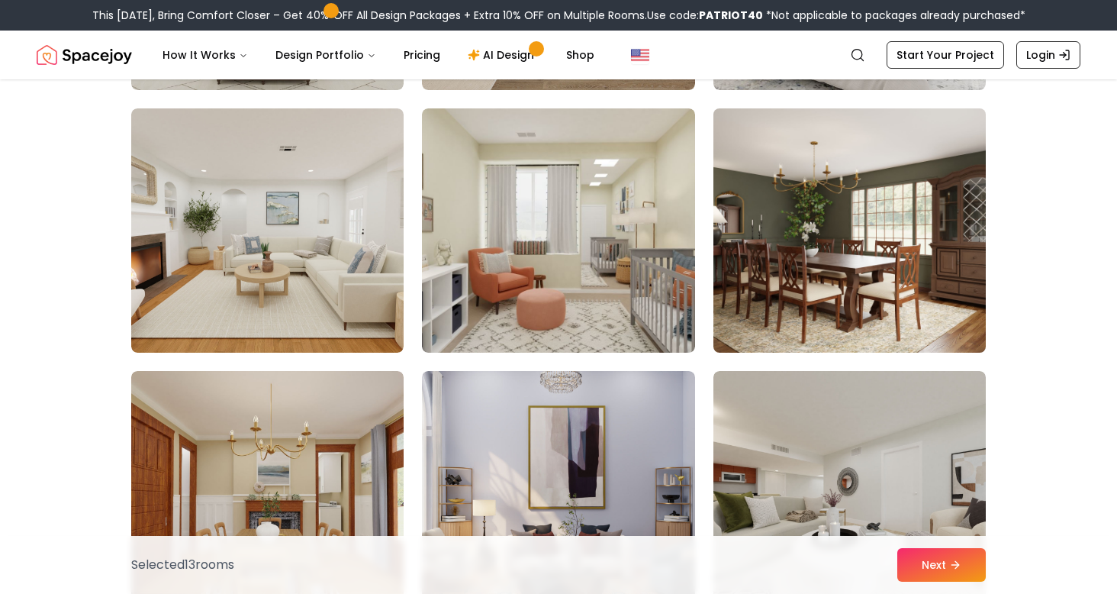
click at [827, 306] on img at bounding box center [850, 230] width 286 height 256
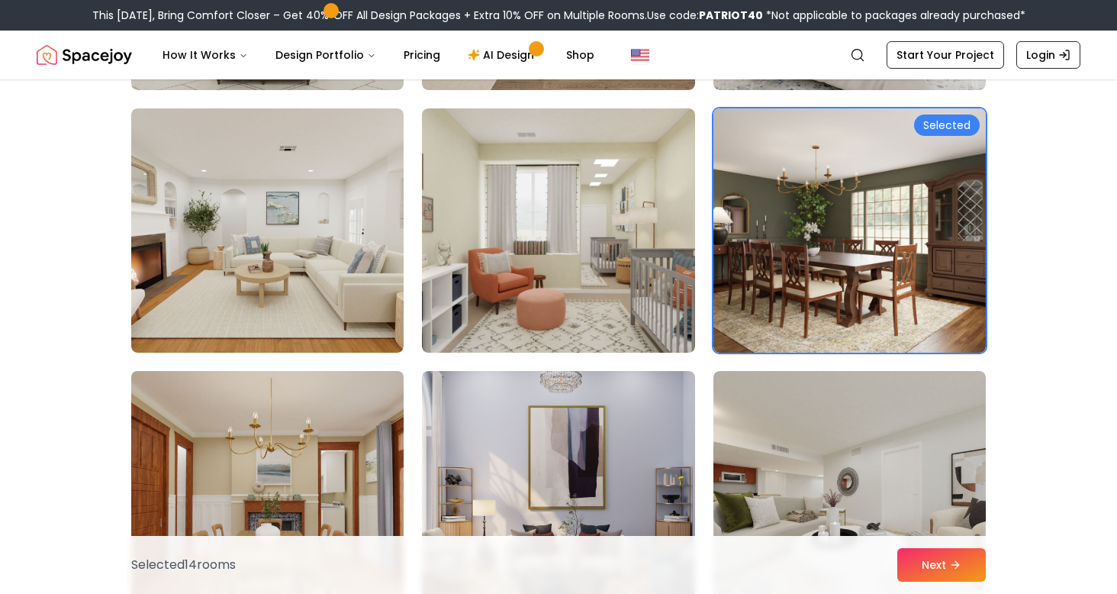
click at [326, 413] on img at bounding box center [267, 493] width 286 height 256
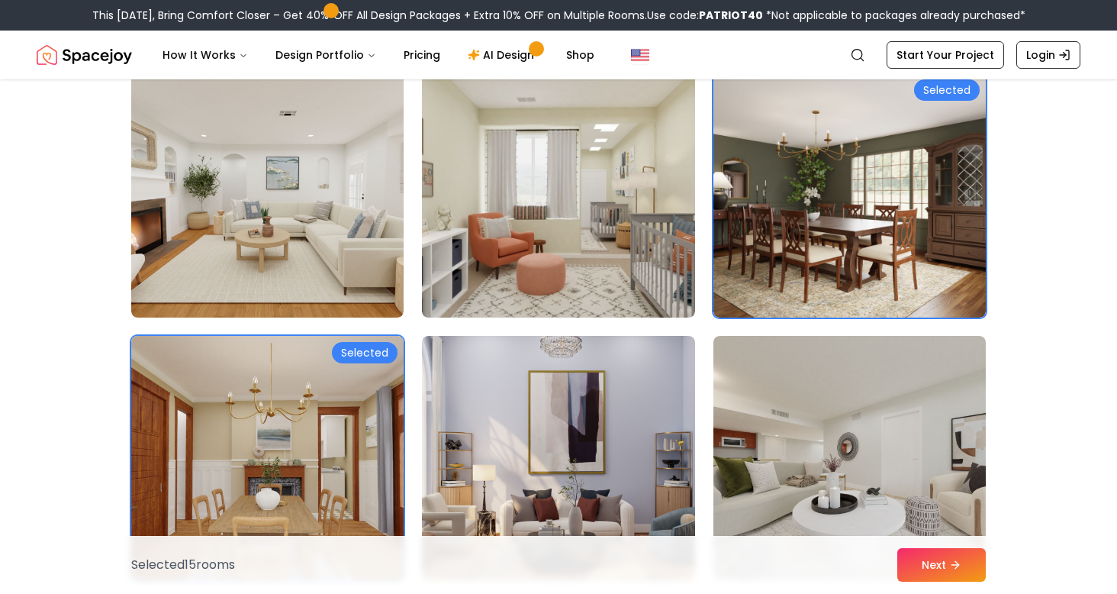
scroll to position [3551, 0]
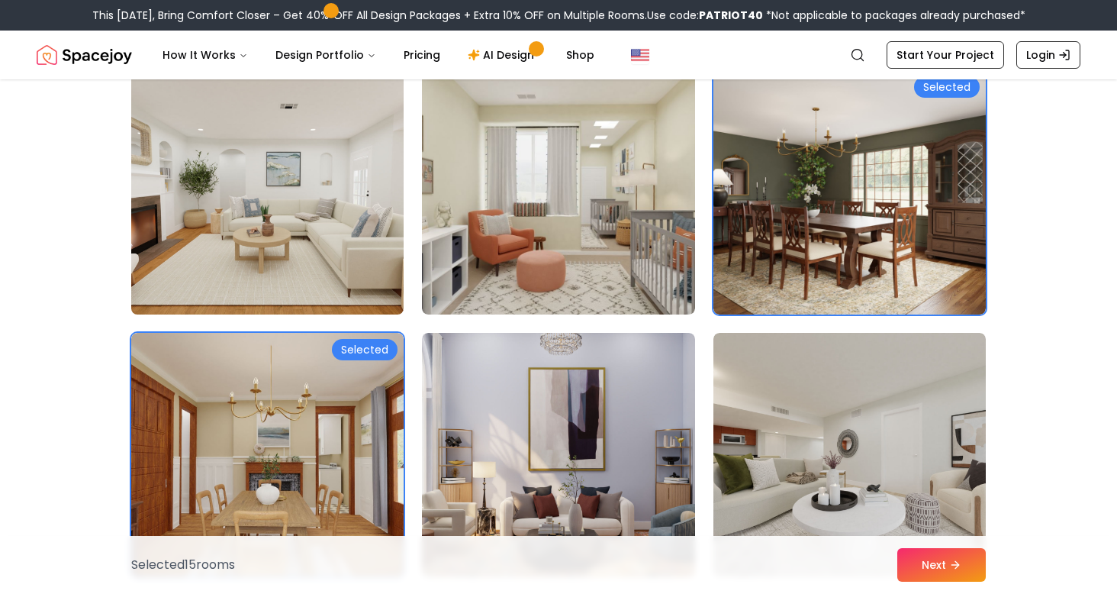
click at [272, 245] on img at bounding box center [267, 192] width 286 height 256
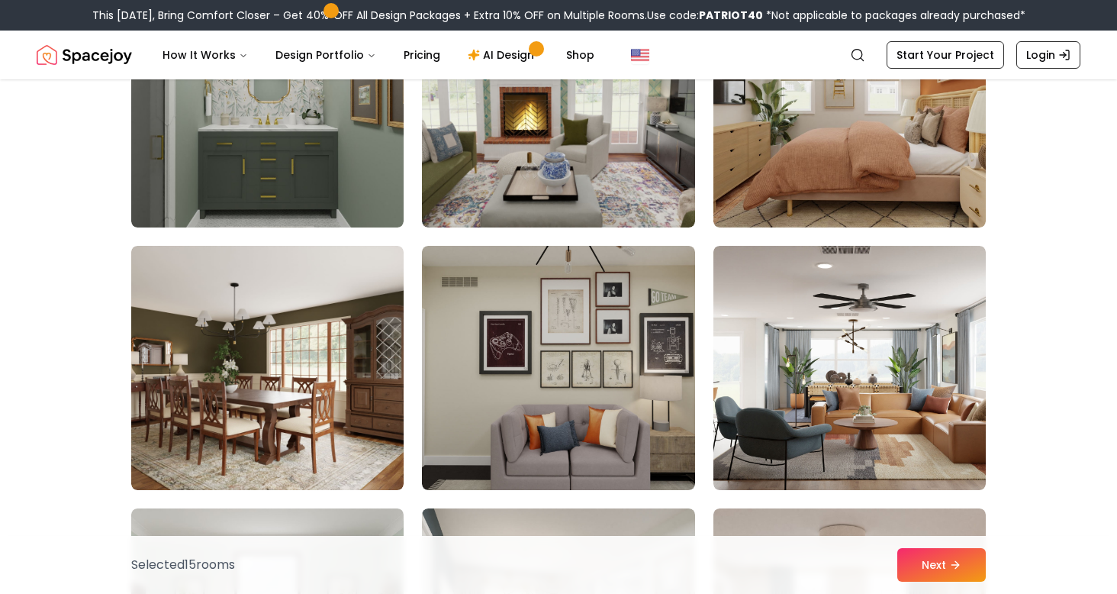
scroll to position [4189, 0]
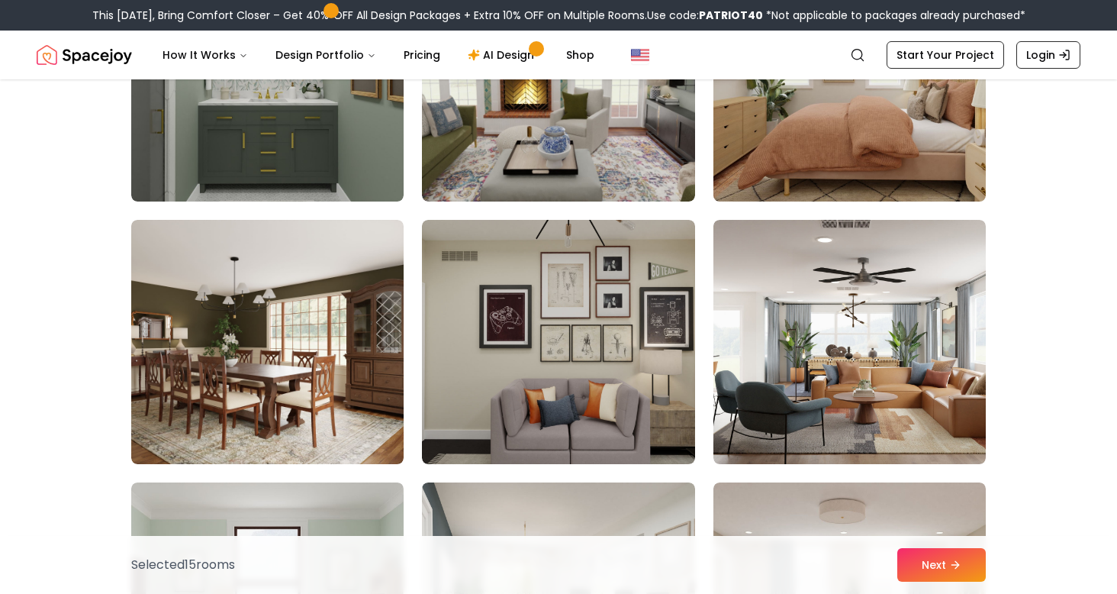
click at [820, 151] on img at bounding box center [850, 79] width 286 height 256
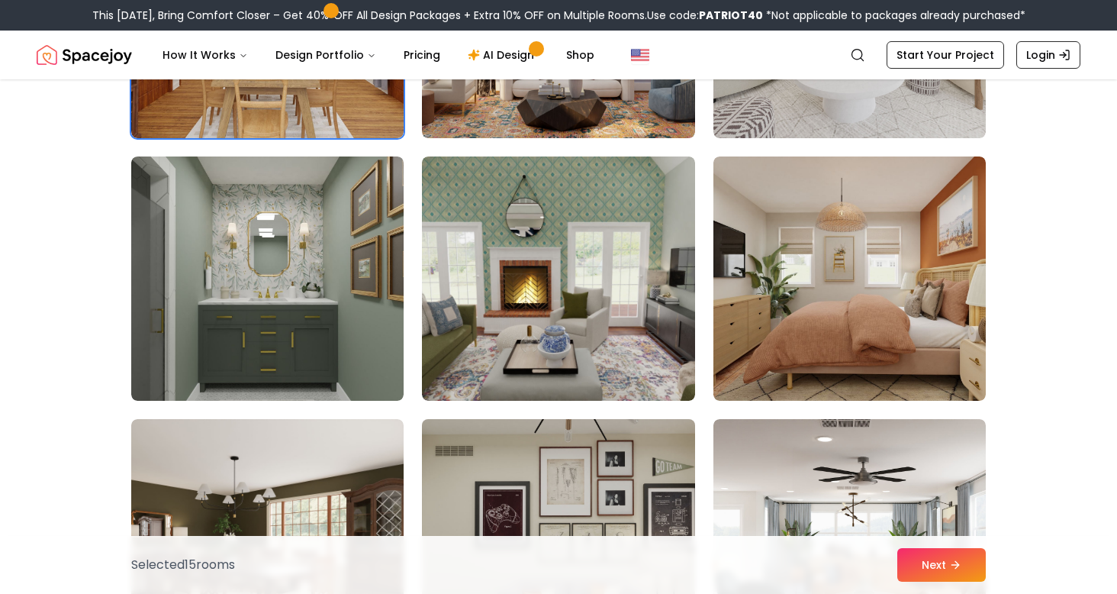
scroll to position [3996, 0]
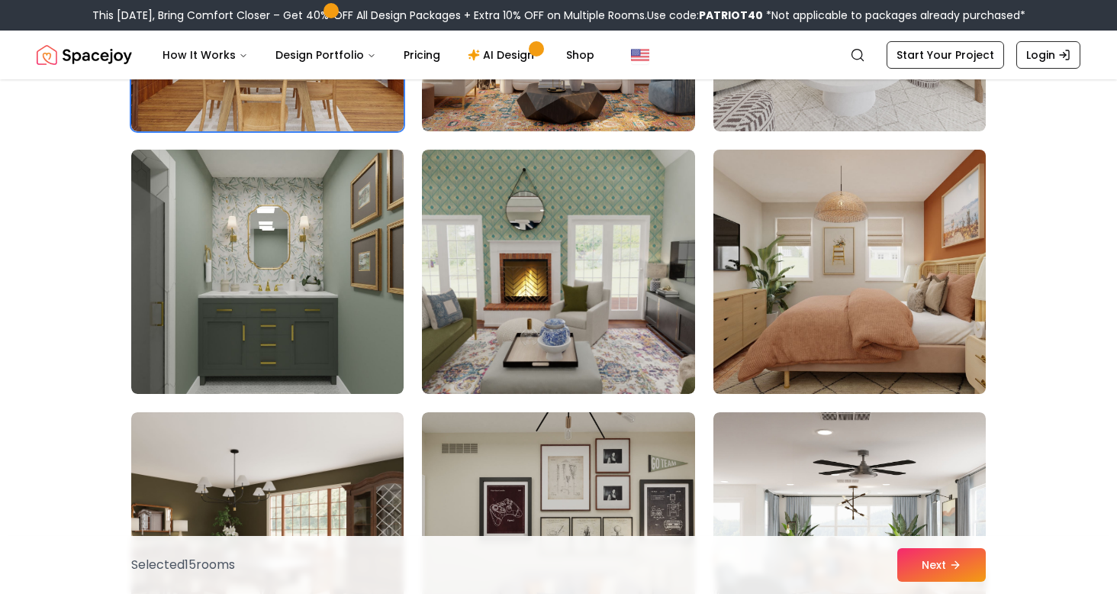
click at [983, 164] on img at bounding box center [850, 271] width 286 height 256
click at [794, 273] on img at bounding box center [850, 271] width 286 height 256
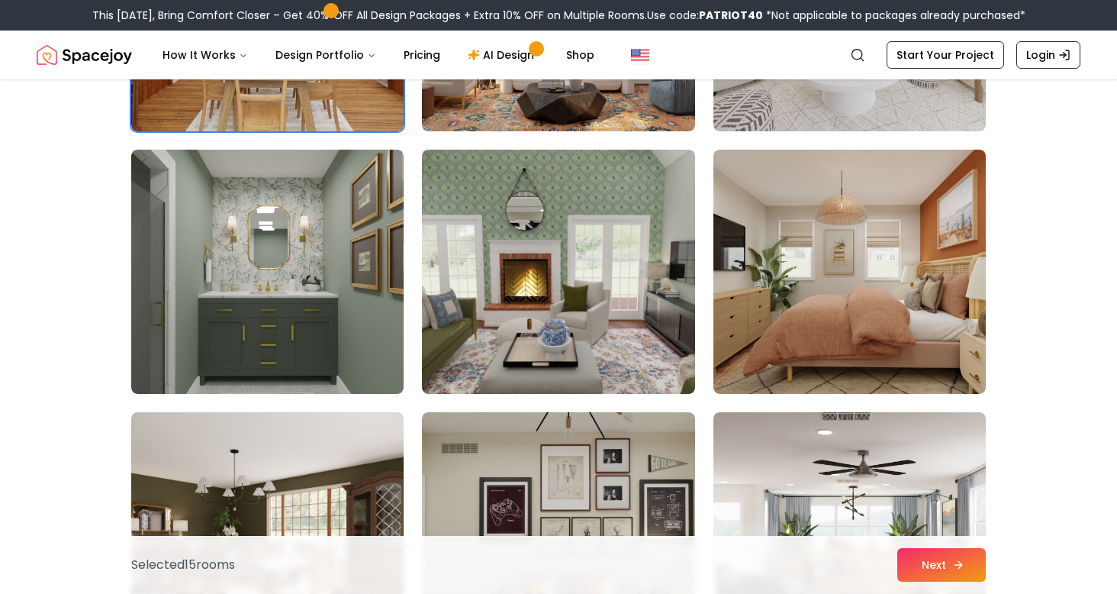
click at [929, 564] on button "Next" at bounding box center [942, 565] width 89 height 34
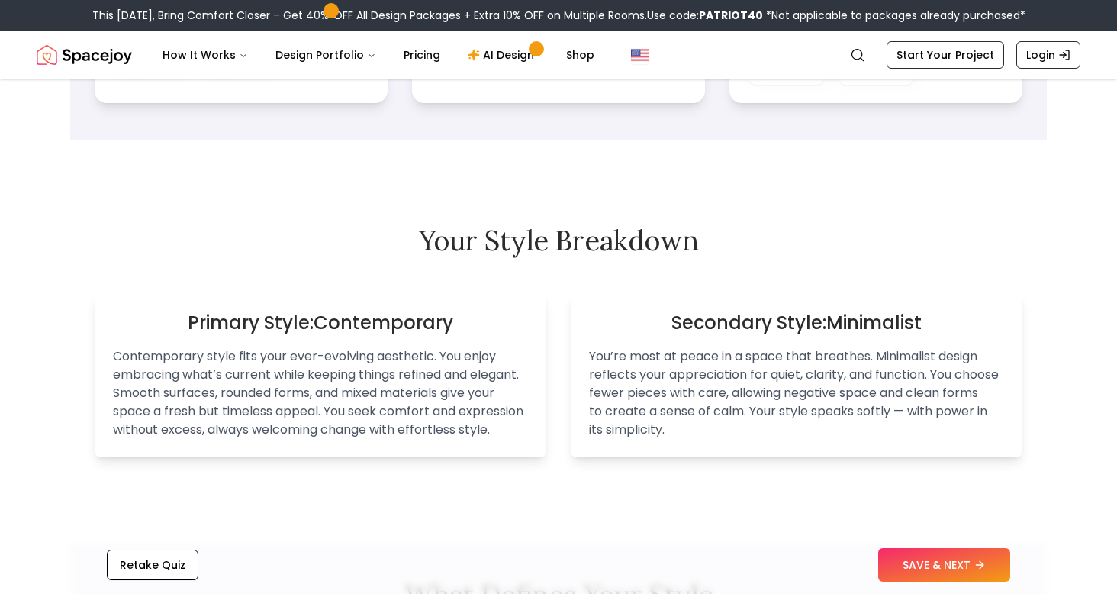
scroll to position [928, 0]
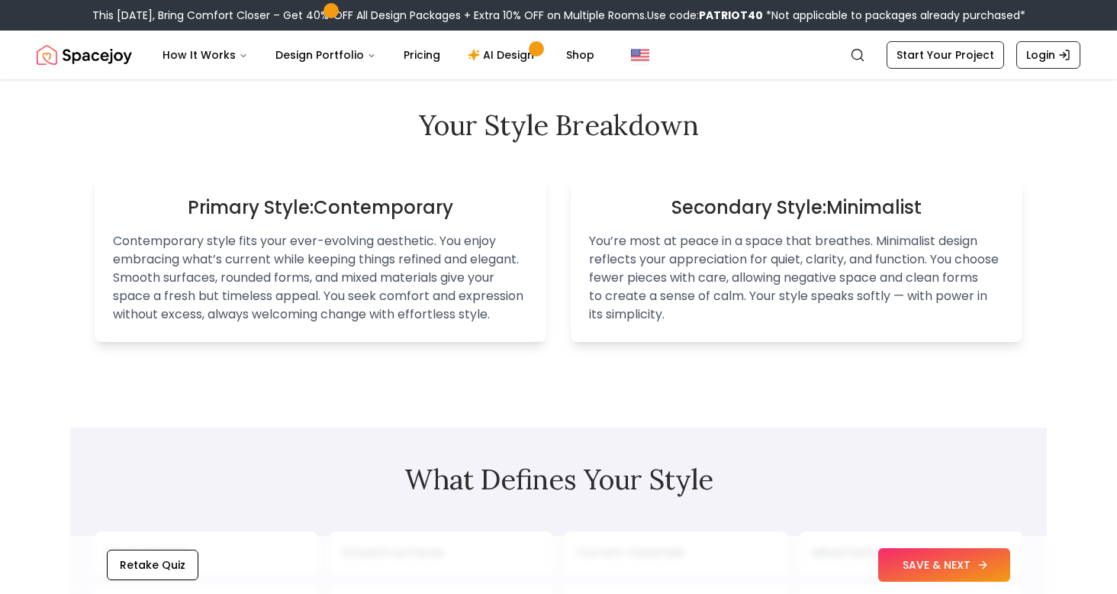
click at [950, 552] on button "SAVE & NEXT" at bounding box center [944, 565] width 132 height 34
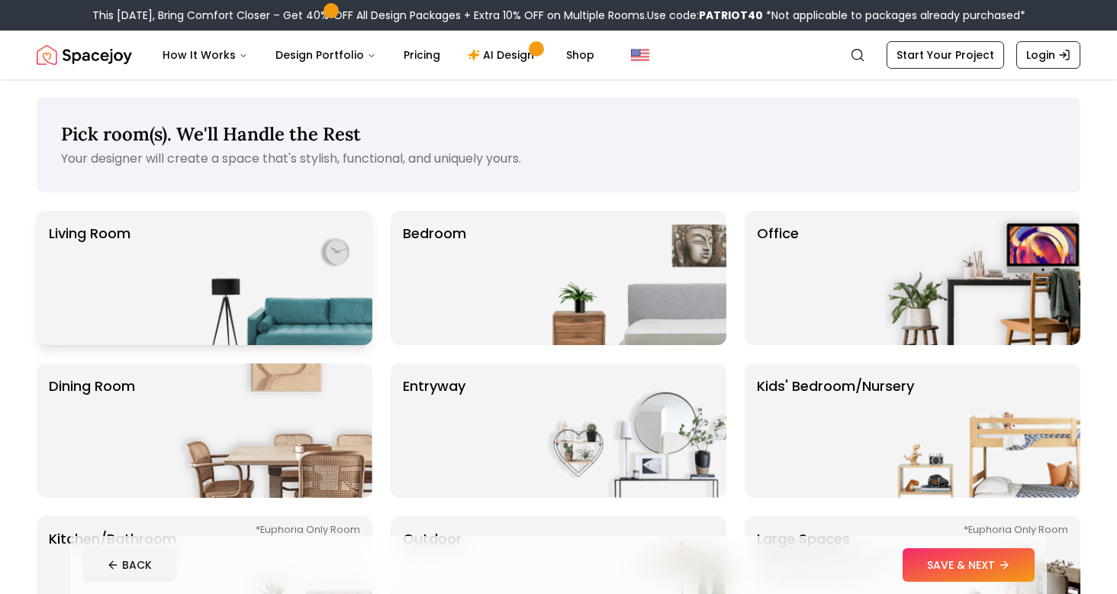
click at [215, 284] on img at bounding box center [274, 278] width 195 height 134
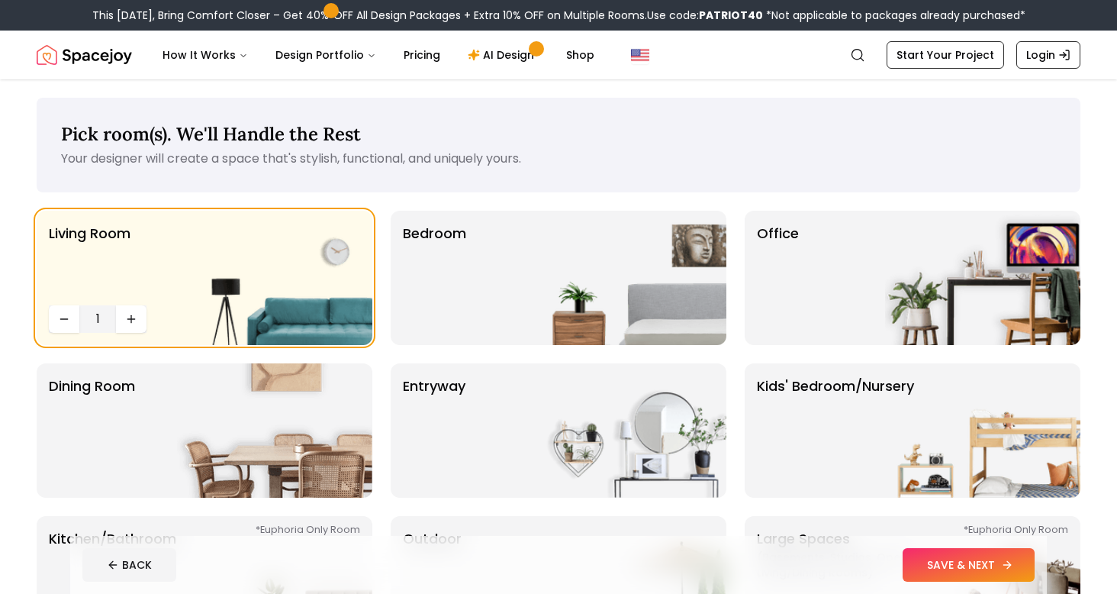
click at [933, 563] on button "SAVE & NEXT" at bounding box center [969, 565] width 132 height 34
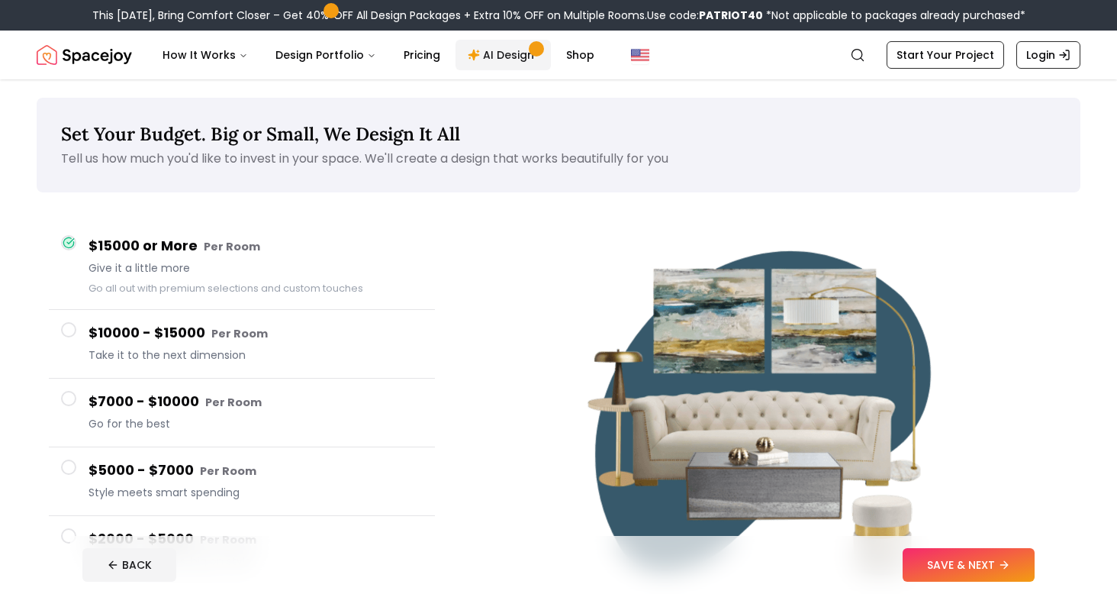
click at [508, 53] on link "AI Design" at bounding box center [503, 55] width 95 height 31
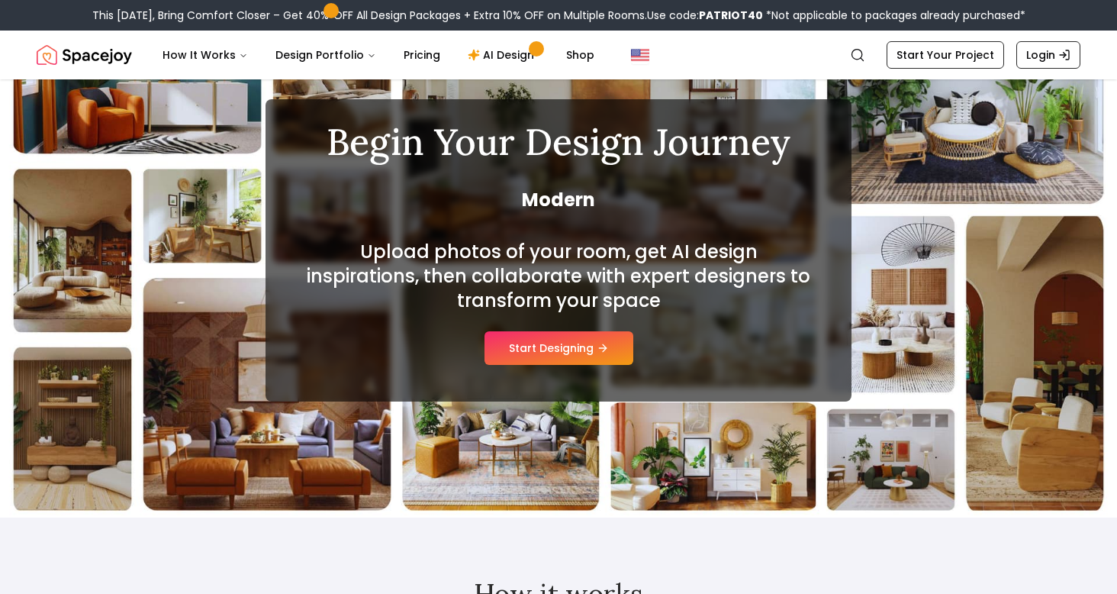
scroll to position [98, 0]
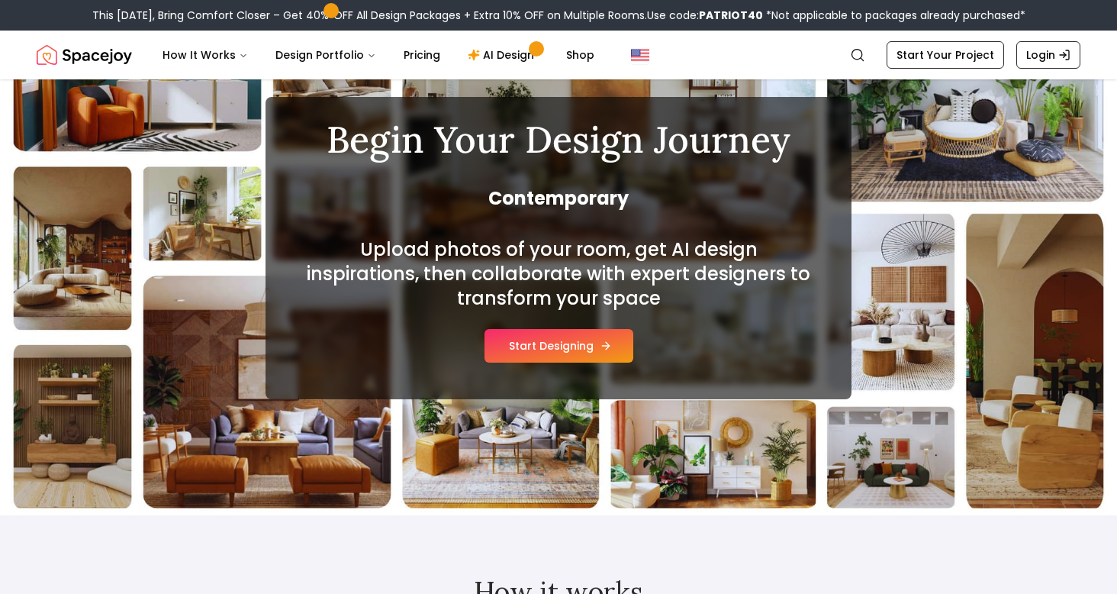
click at [526, 355] on button "Start Designing" at bounding box center [559, 346] width 149 height 34
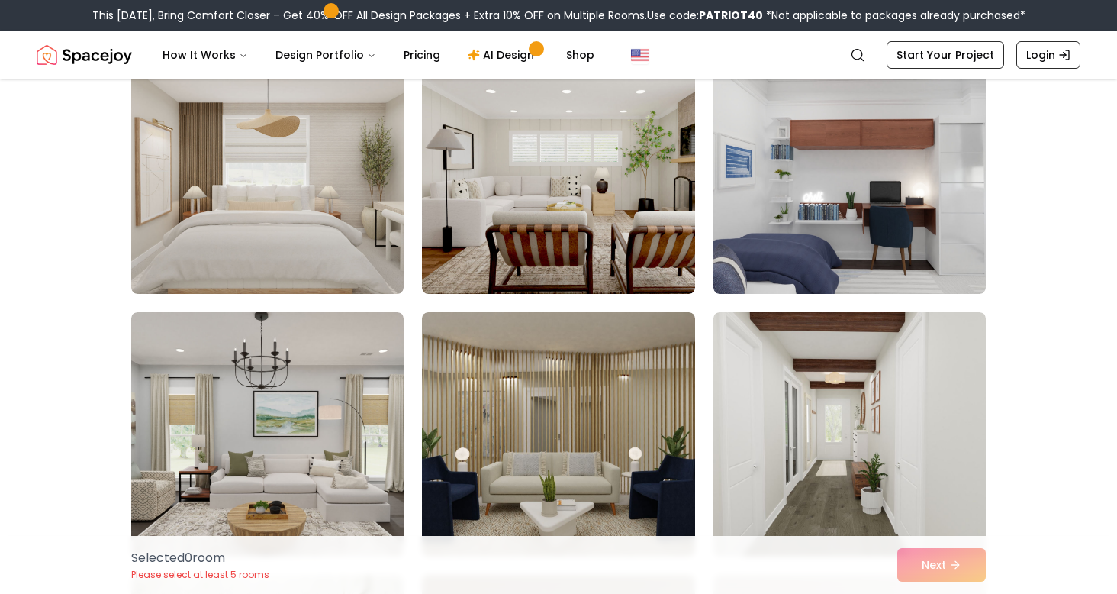
scroll to position [467, 0]
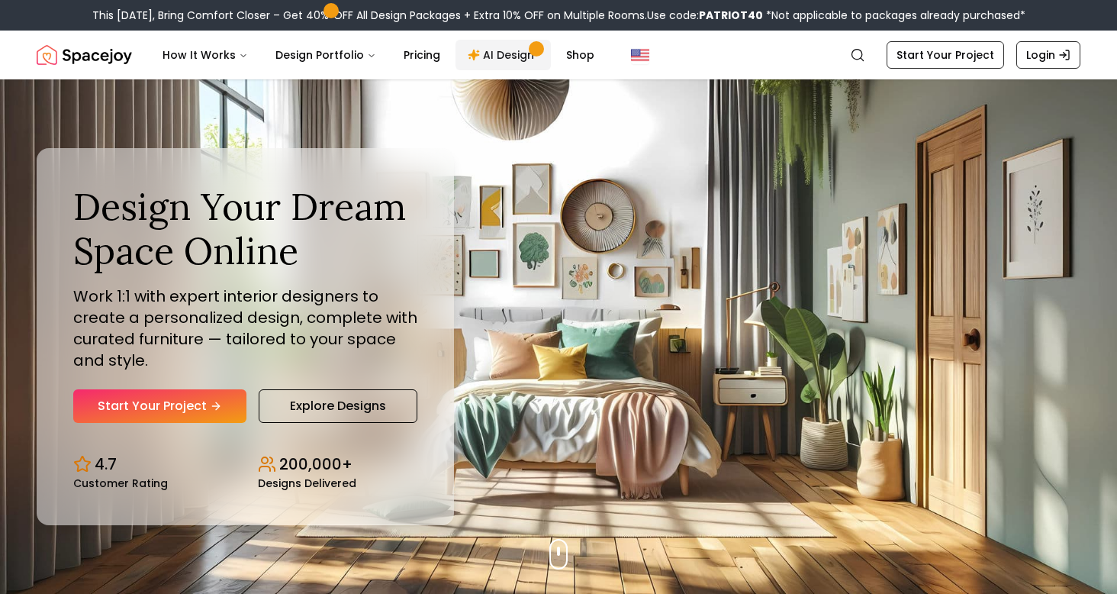
click at [508, 57] on link "AI Design" at bounding box center [503, 55] width 95 height 31
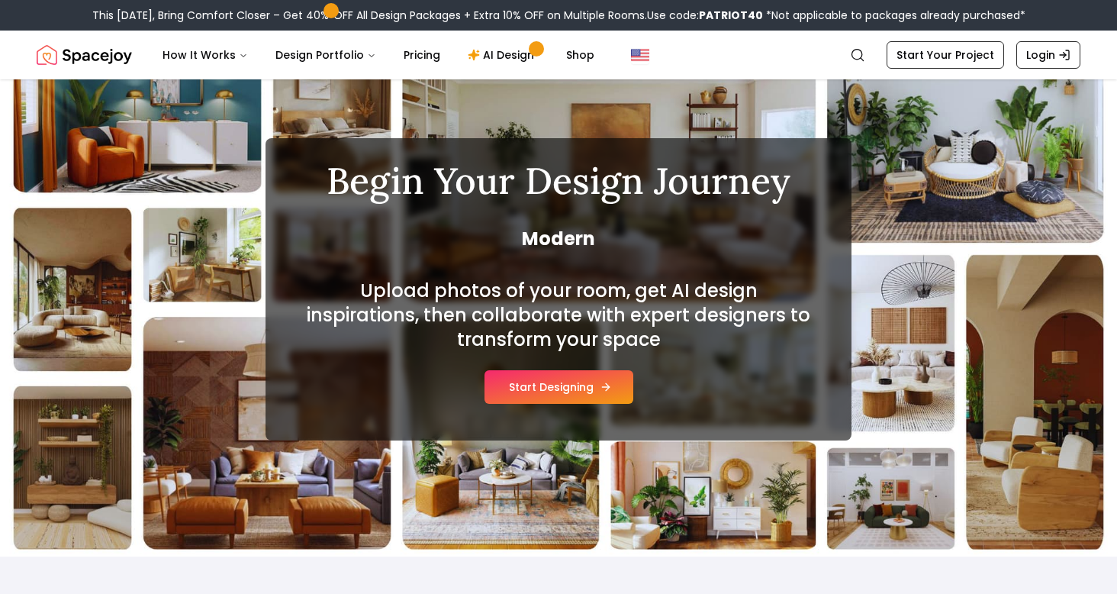
click at [551, 389] on button "Start Designing" at bounding box center [559, 387] width 149 height 34
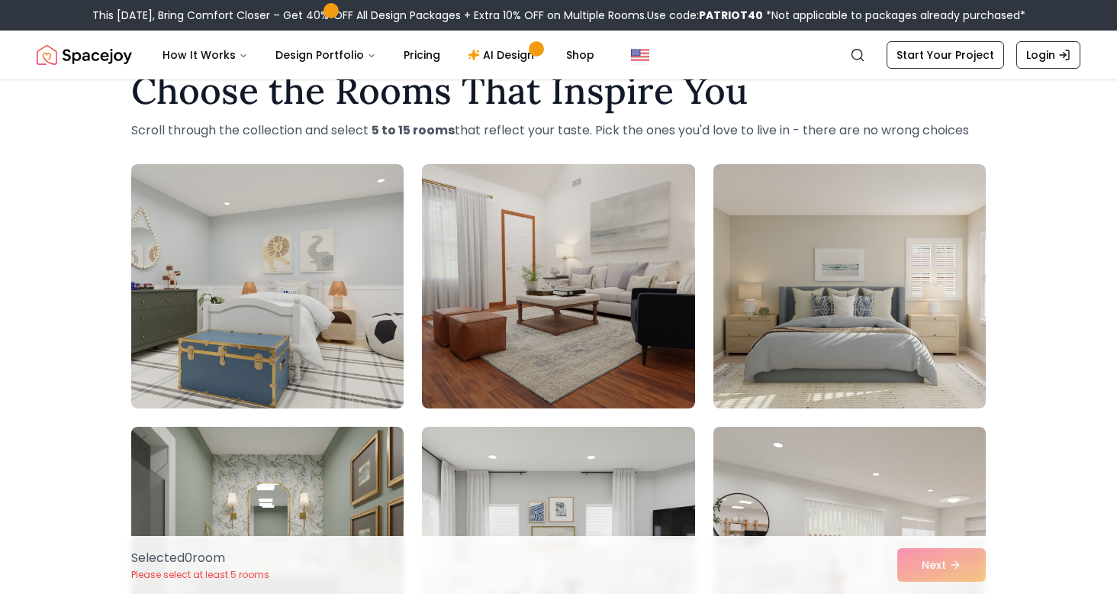
scroll to position [39, 0]
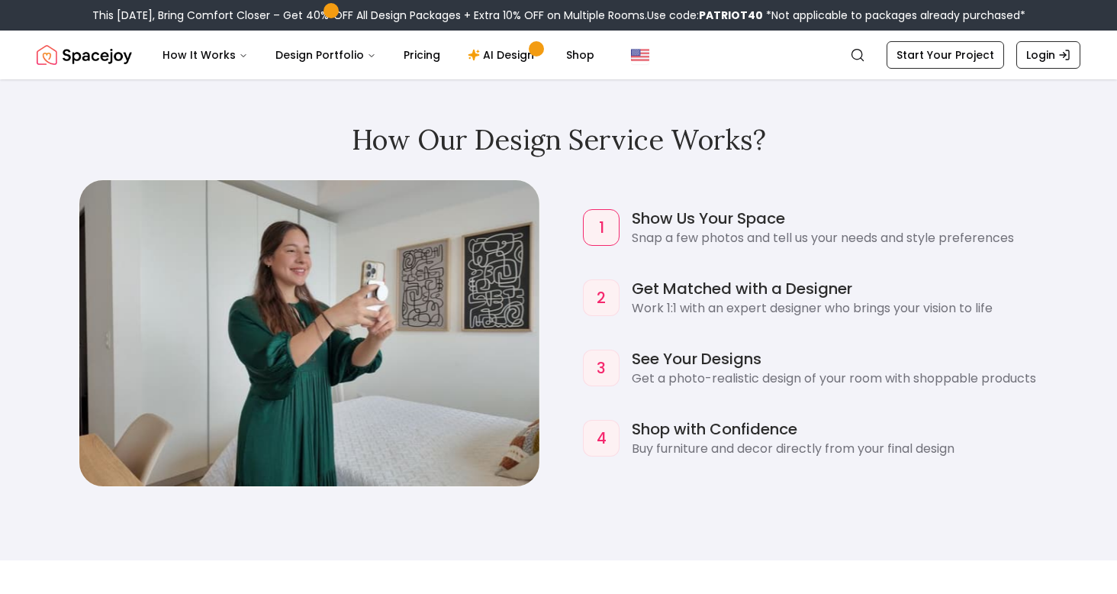
scroll to position [1002, 0]
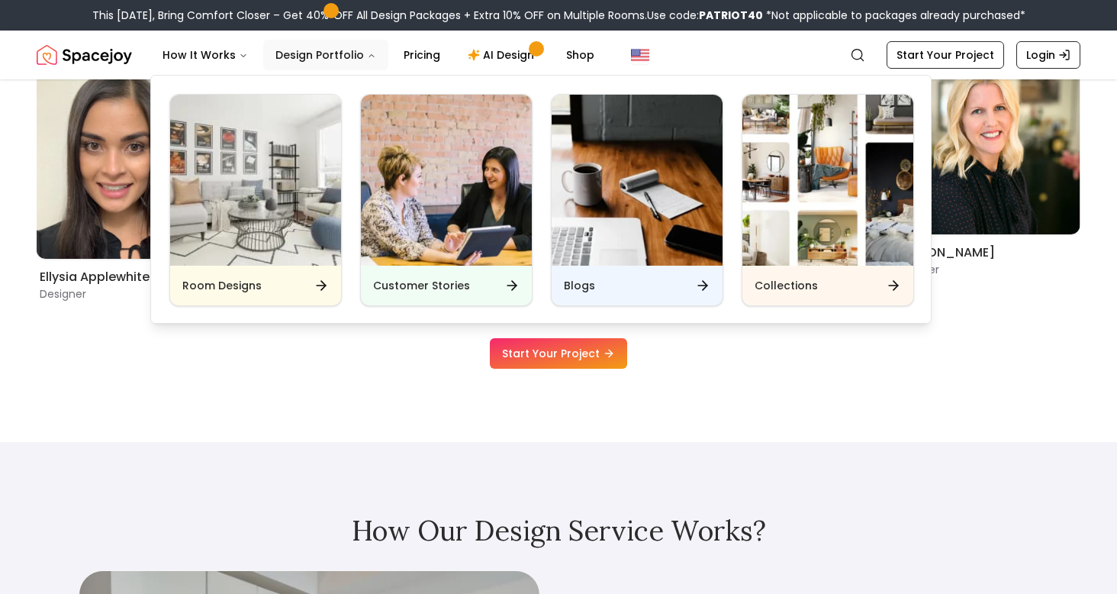
click at [336, 51] on button "Design Portfolio" at bounding box center [325, 55] width 125 height 31
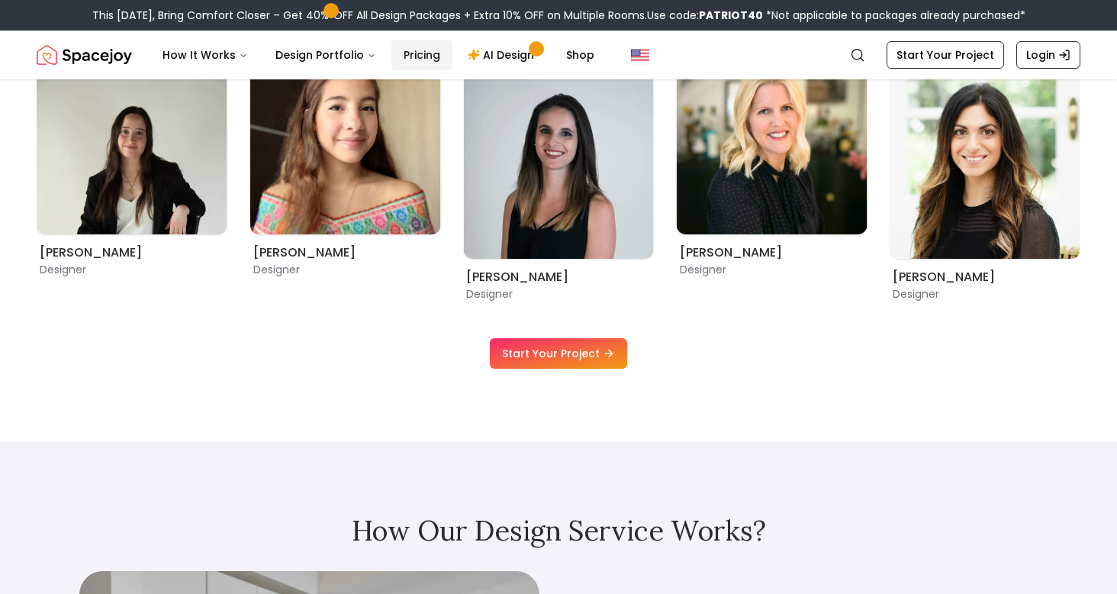
click at [418, 52] on link "Pricing" at bounding box center [422, 55] width 61 height 31
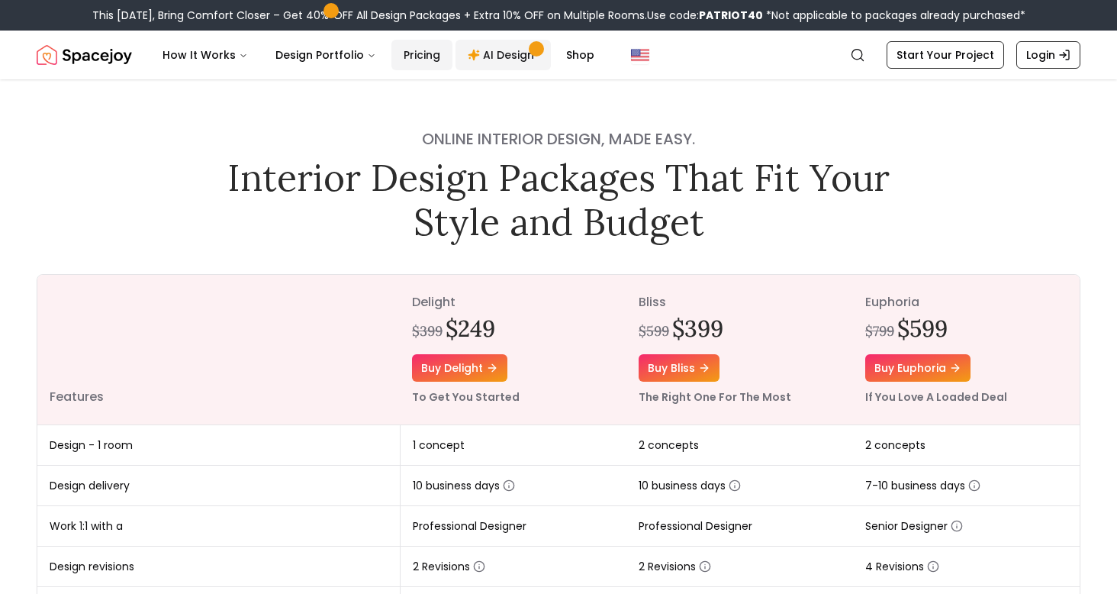
click at [533, 50] on span "Main" at bounding box center [537, 49] width 8 height 8
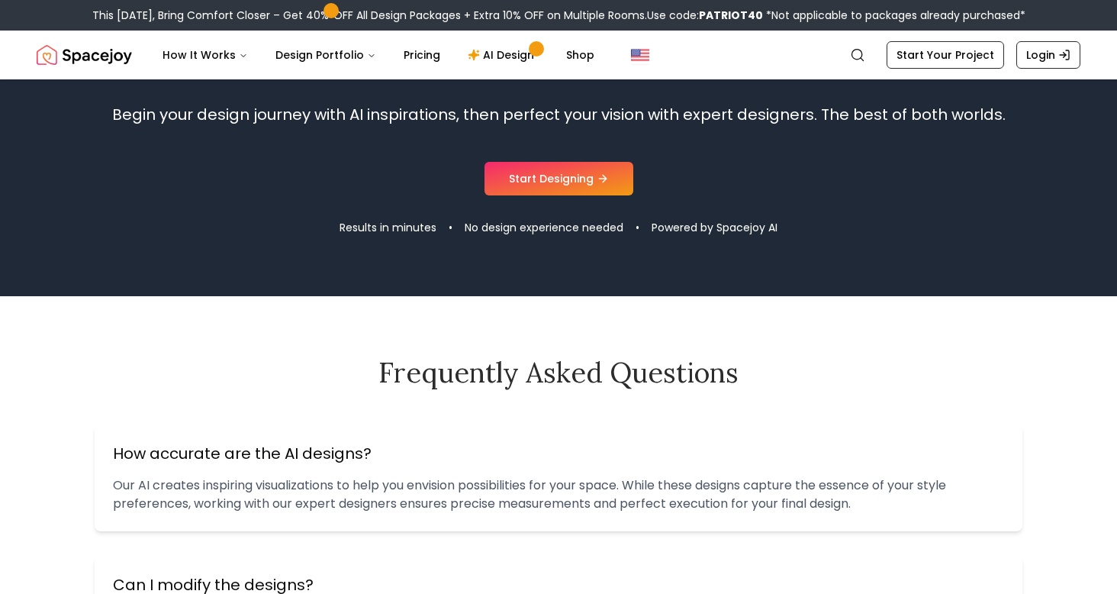
scroll to position [1536, 0]
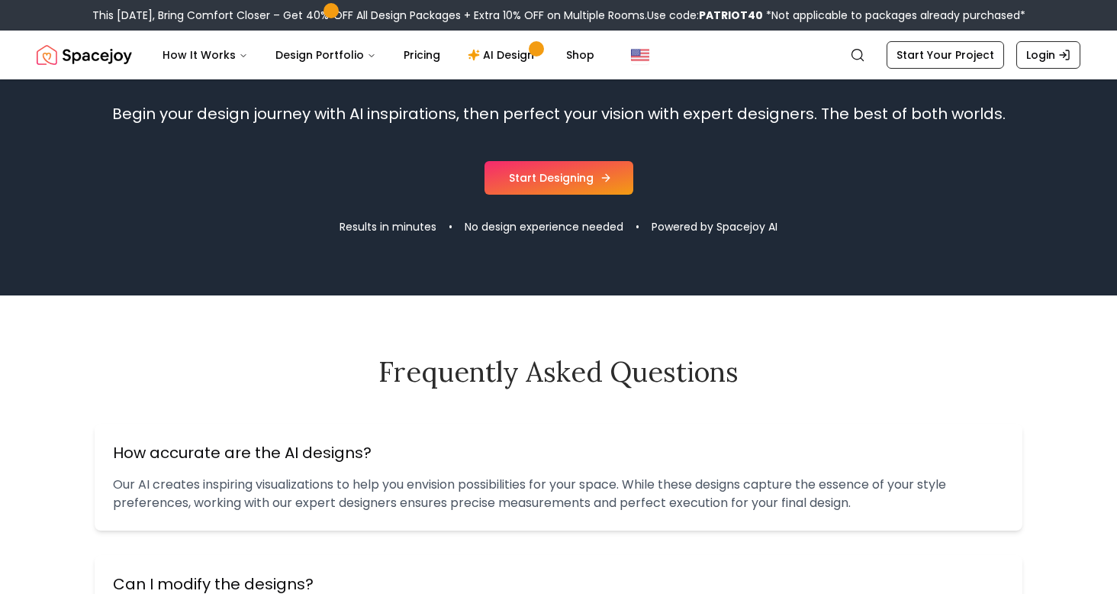
click at [581, 176] on link "Start Designing" at bounding box center [559, 178] width 149 height 34
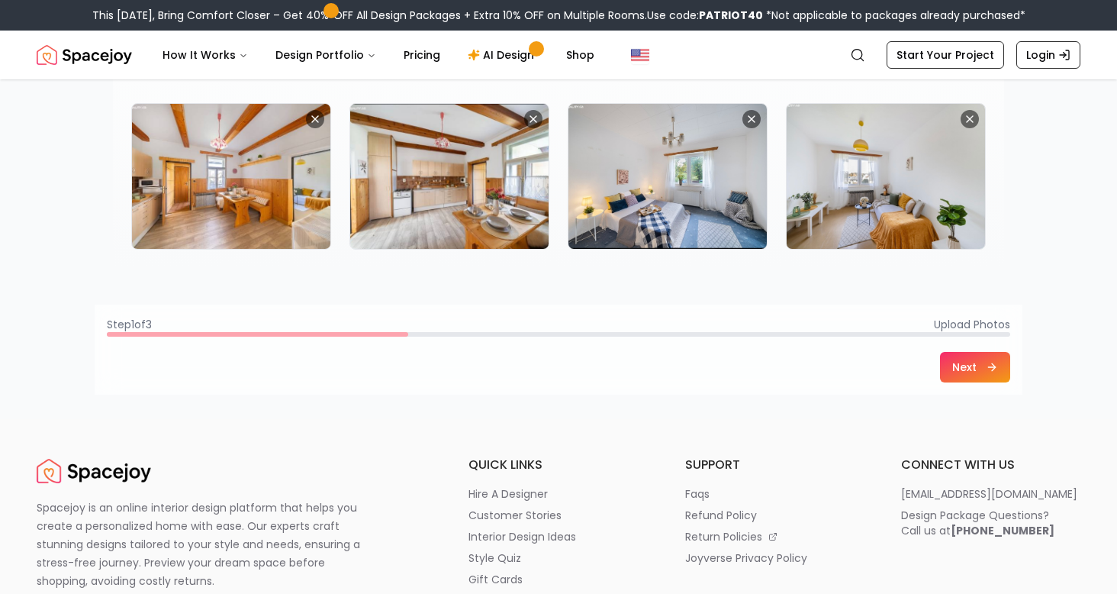
click at [988, 363] on icon at bounding box center [993, 367] width 12 height 12
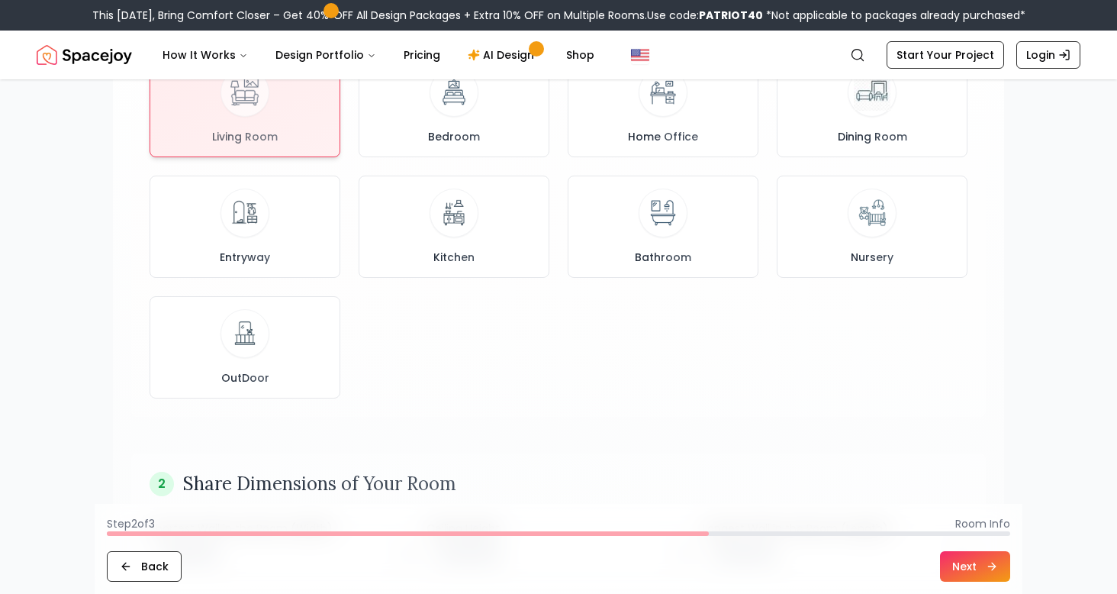
click at [953, 570] on button "Next" at bounding box center [975, 566] width 70 height 31
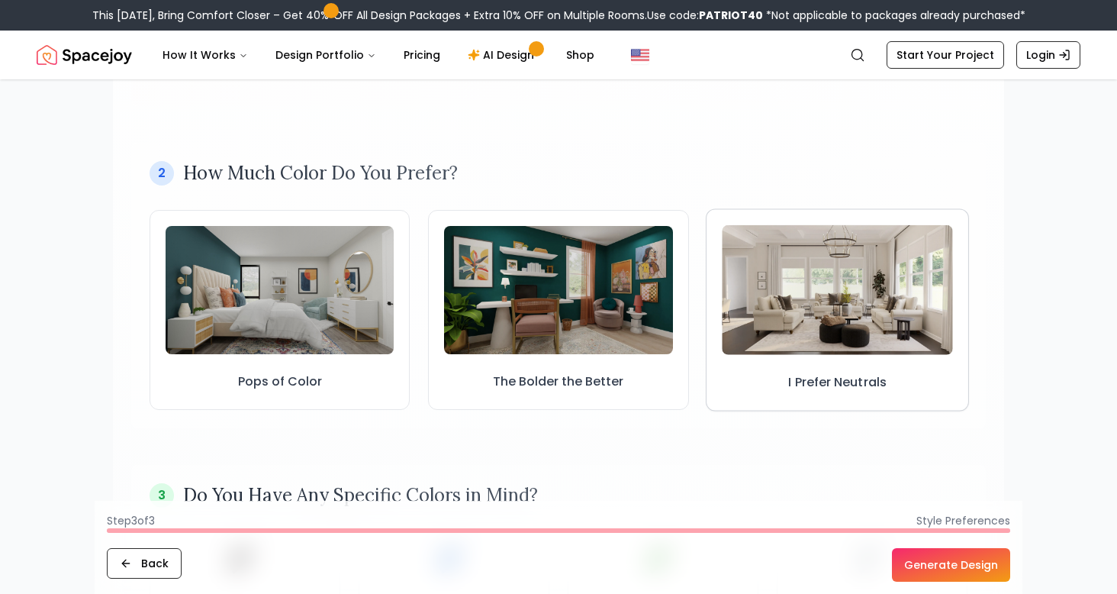
scroll to position [391, 0]
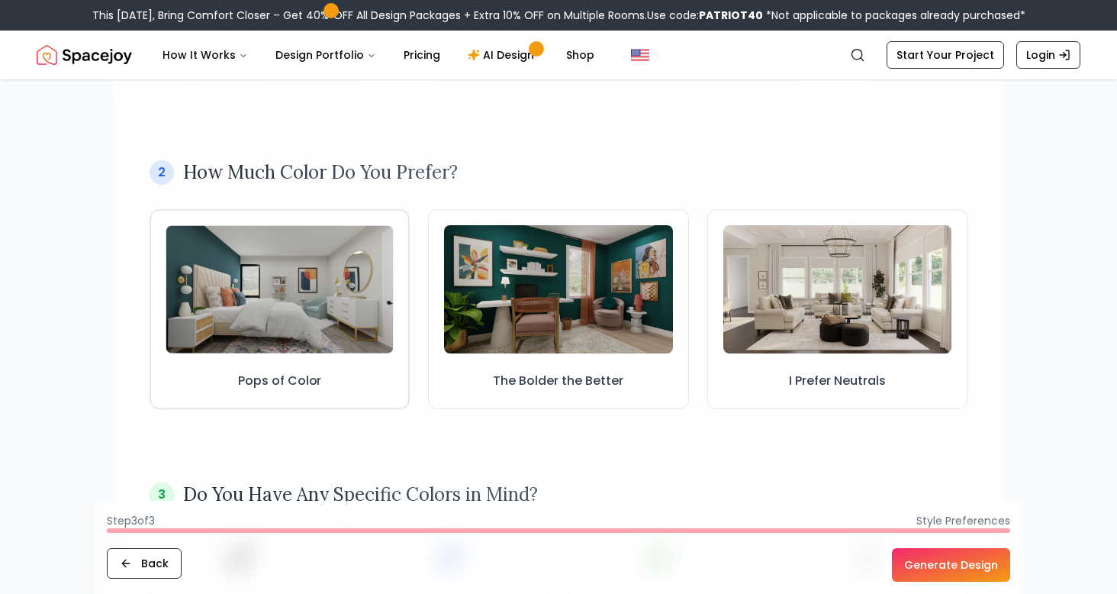
click at [385, 376] on button "Pops of Color" at bounding box center [280, 308] width 260 height 199
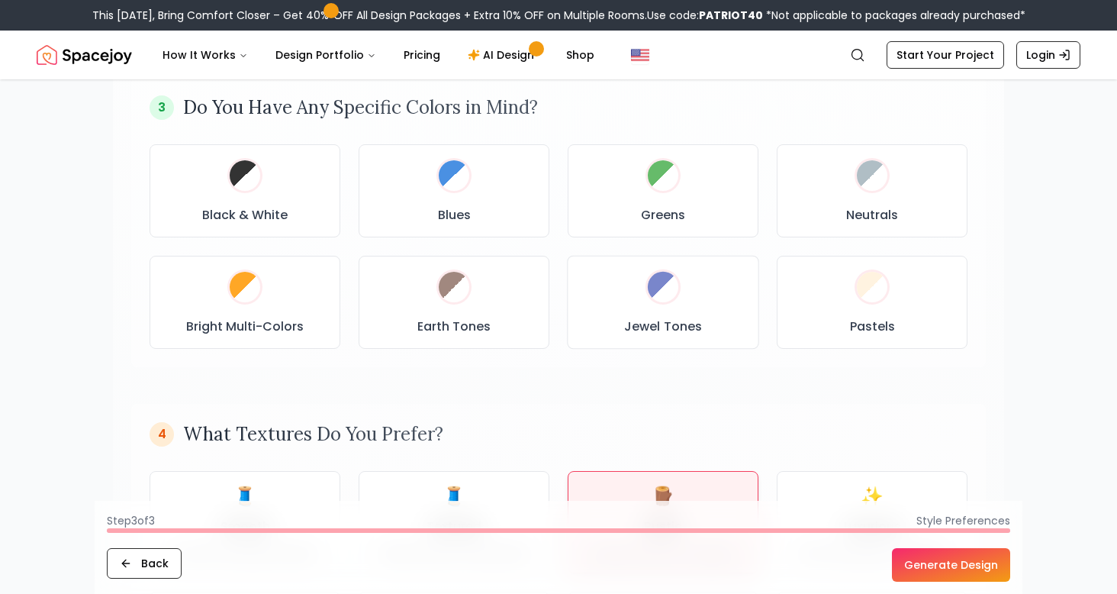
scroll to position [799, 0]
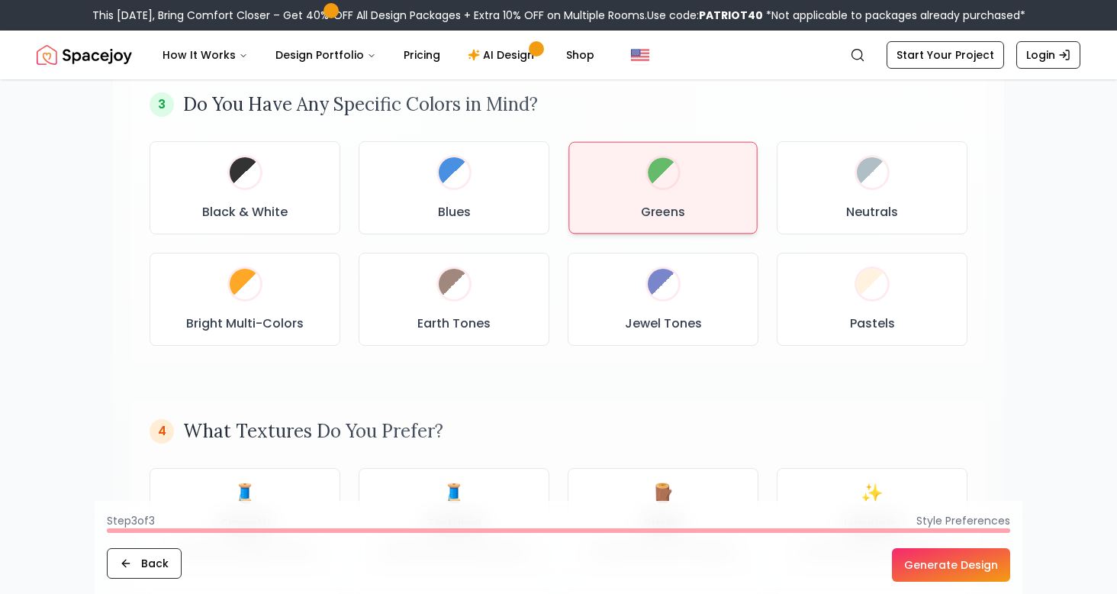
click at [631, 212] on div "Greens" at bounding box center [663, 187] width 163 height 66
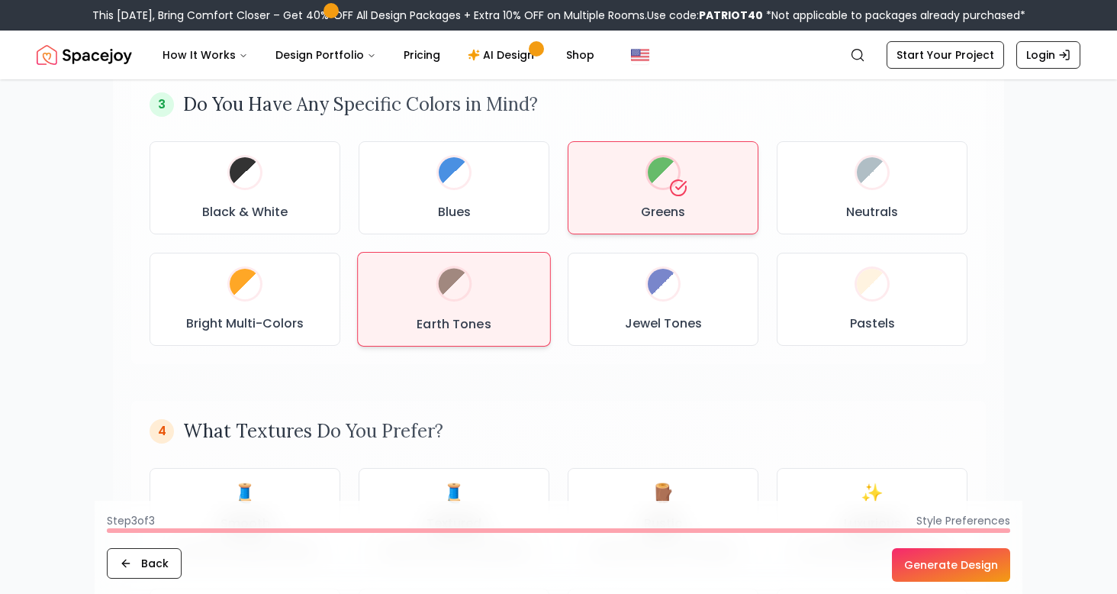
click at [518, 281] on div "Earth Tones" at bounding box center [453, 299] width 167 height 68
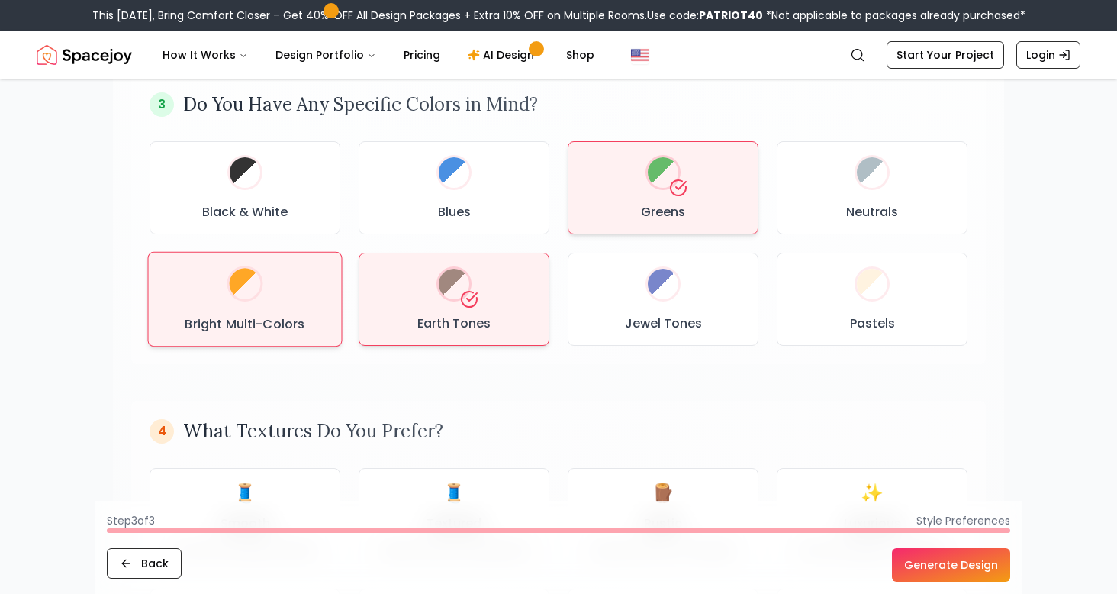
click at [261, 319] on h3 "Bright Multi-Colors" at bounding box center [245, 323] width 120 height 18
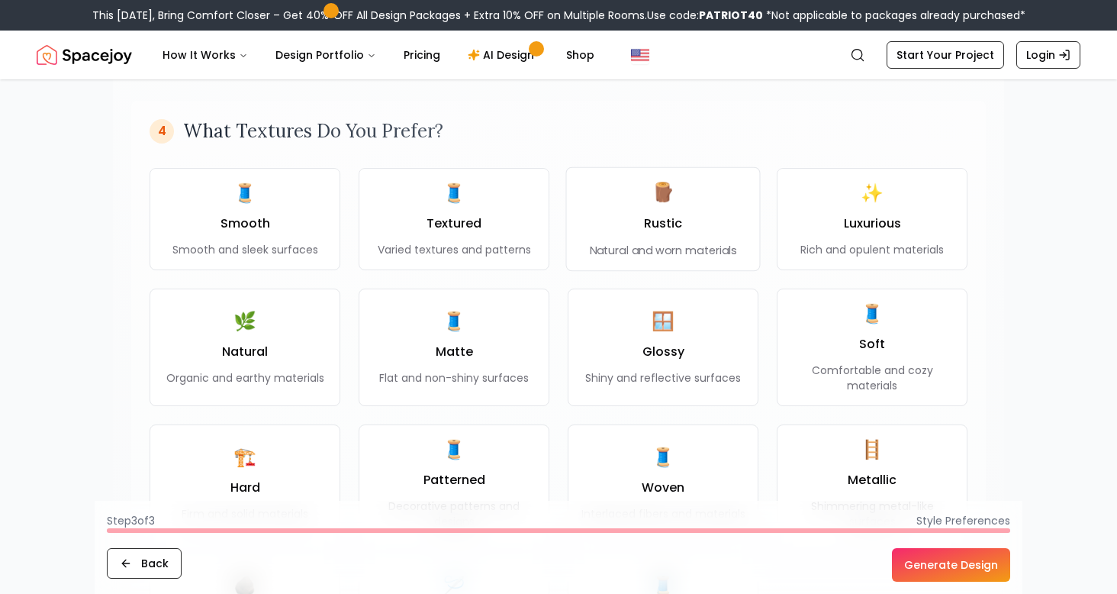
scroll to position [1108, 0]
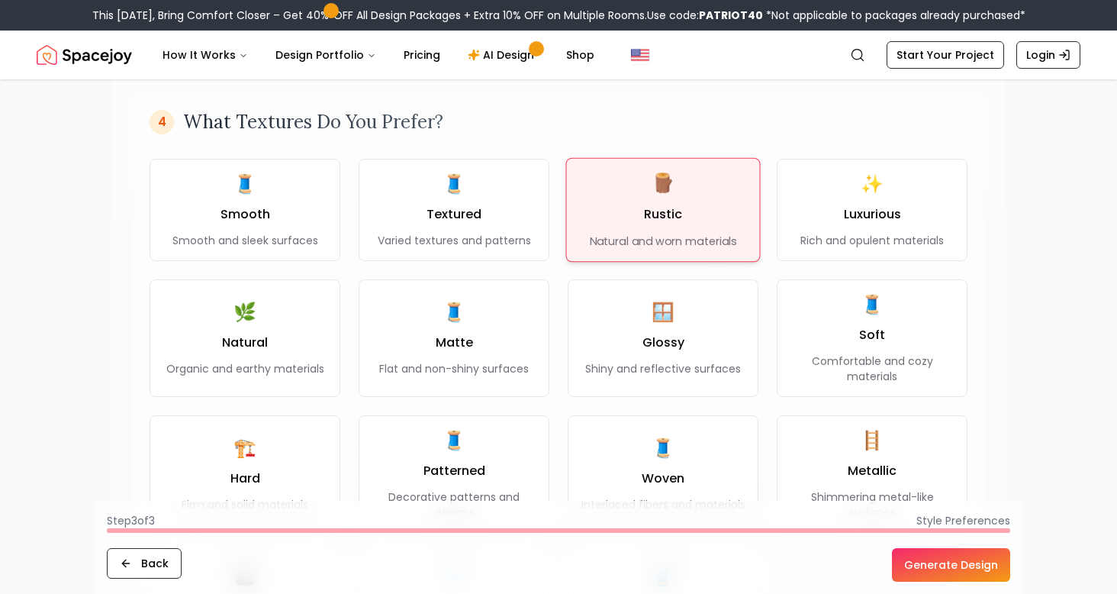
click at [624, 197] on div "🪵 Rustic Natural and worn materials" at bounding box center [663, 210] width 147 height 78
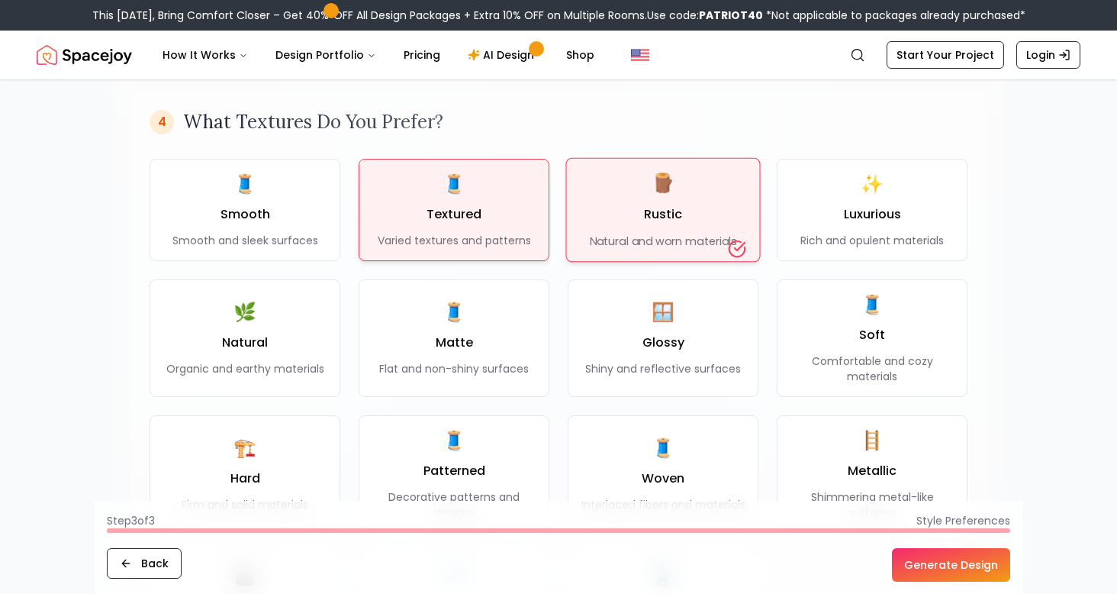
click at [498, 224] on div "🧵 Textured Varied textures and patterns" at bounding box center [454, 210] width 153 height 76
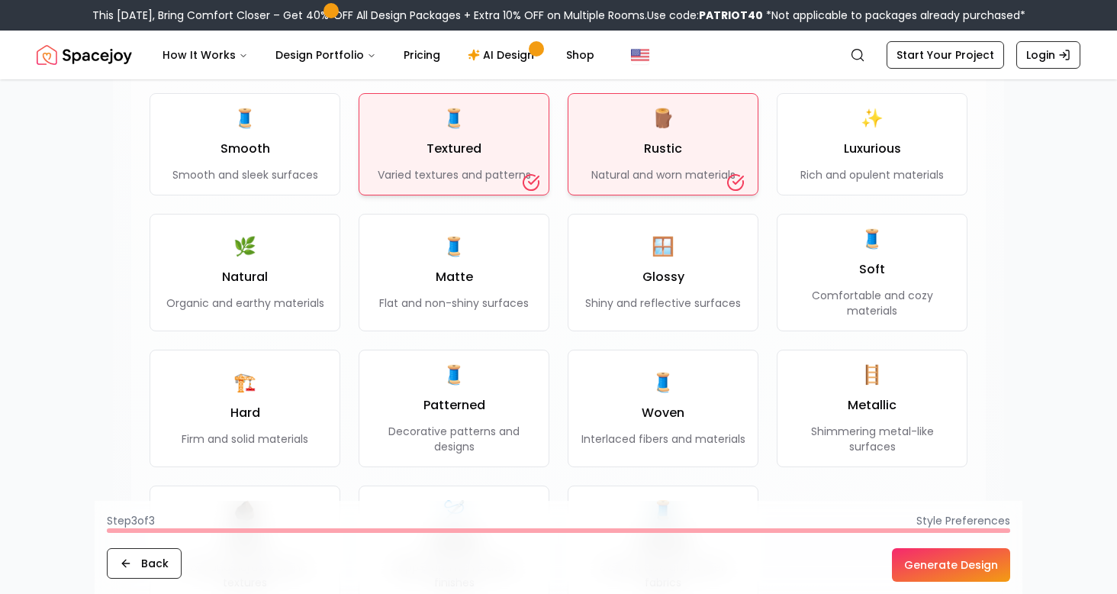
scroll to position [1191, 0]
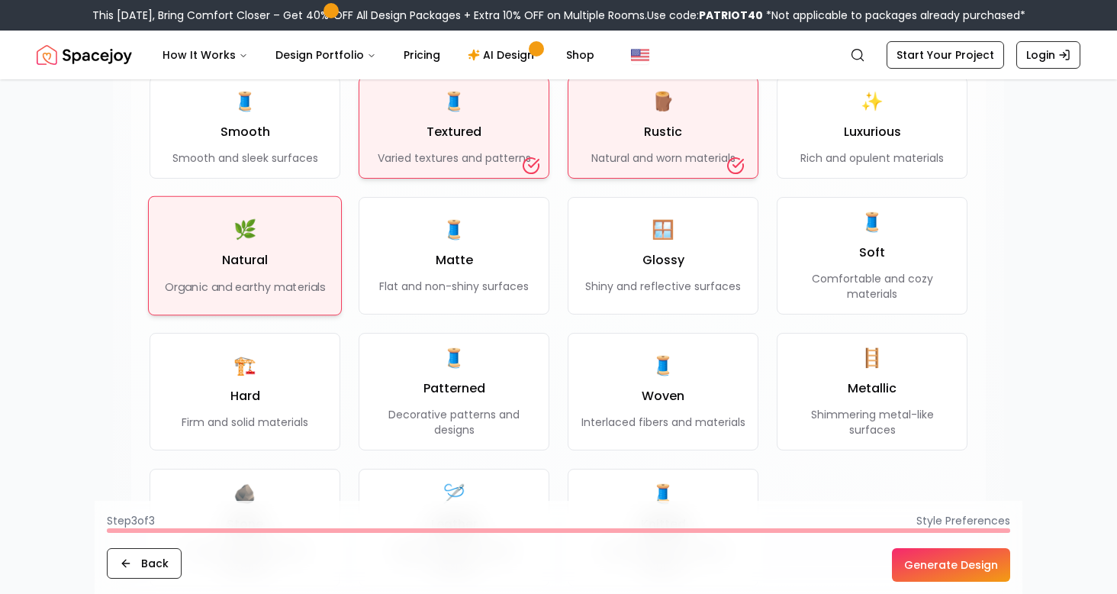
click at [272, 273] on div "🌿 Natural Organic and earthy materials" at bounding box center [245, 256] width 160 height 78
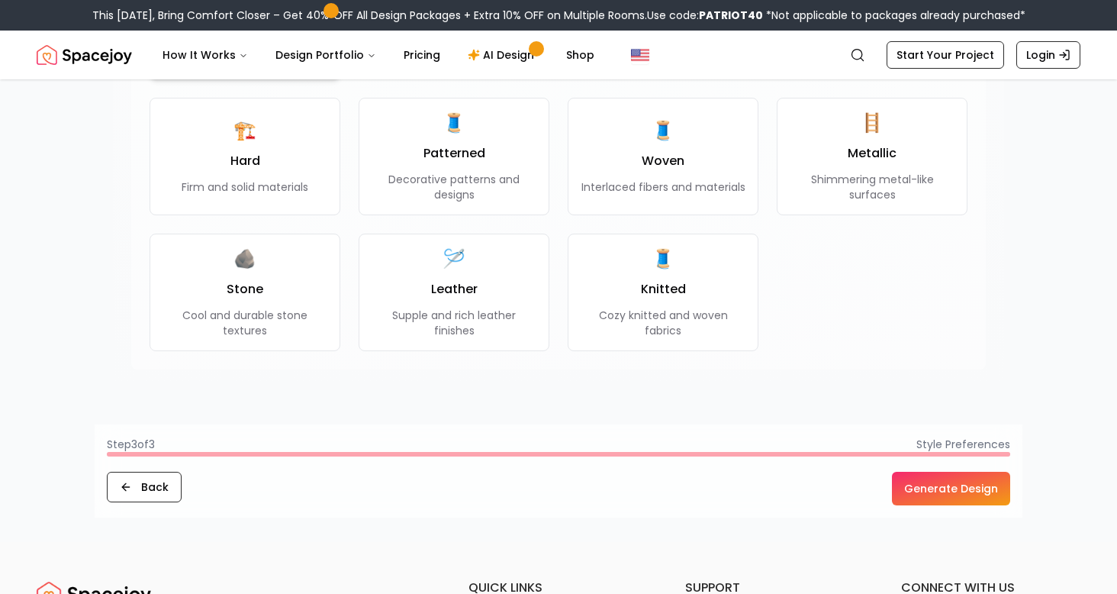
scroll to position [1473, 0]
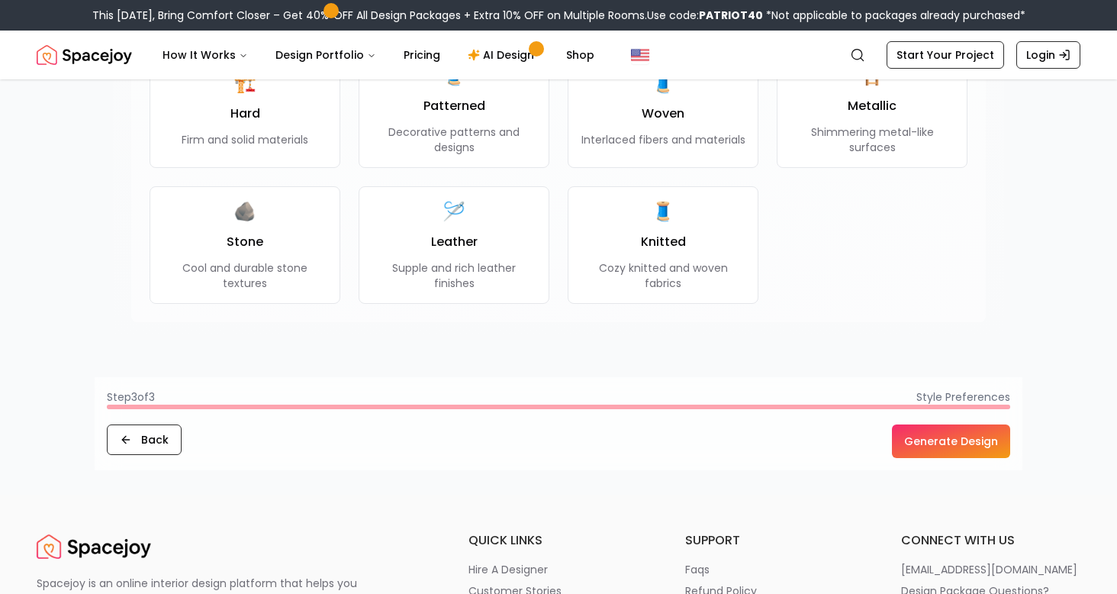
click at [985, 444] on button "Generate Design" at bounding box center [951, 441] width 118 height 34
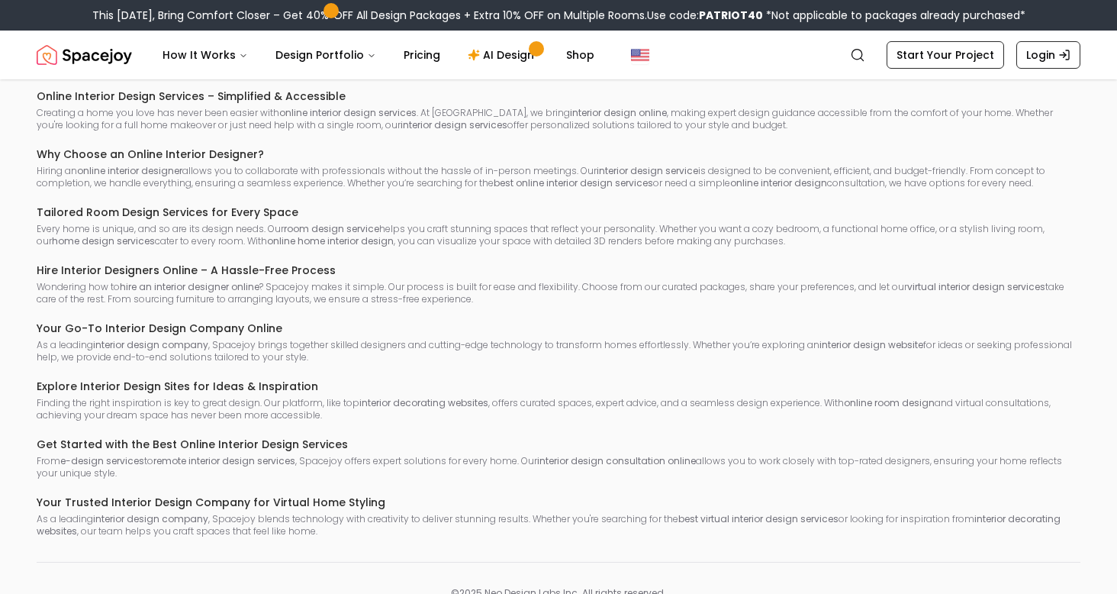
scroll to position [1185, 0]
